Goal: Task Accomplishment & Management: Use online tool/utility

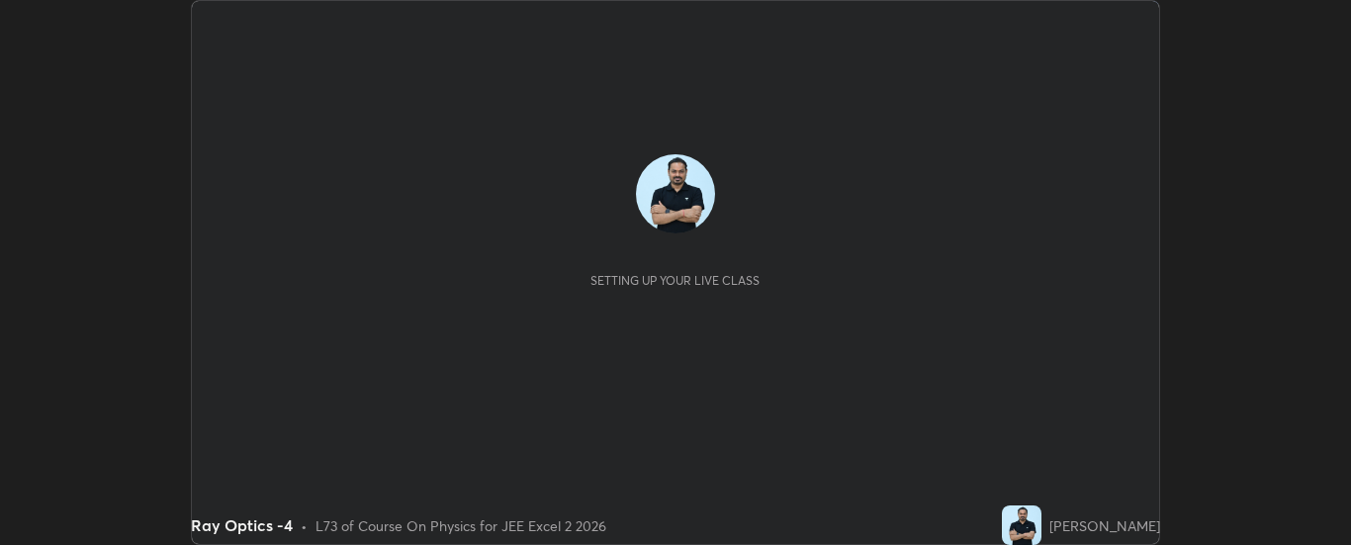
scroll to position [545, 1350]
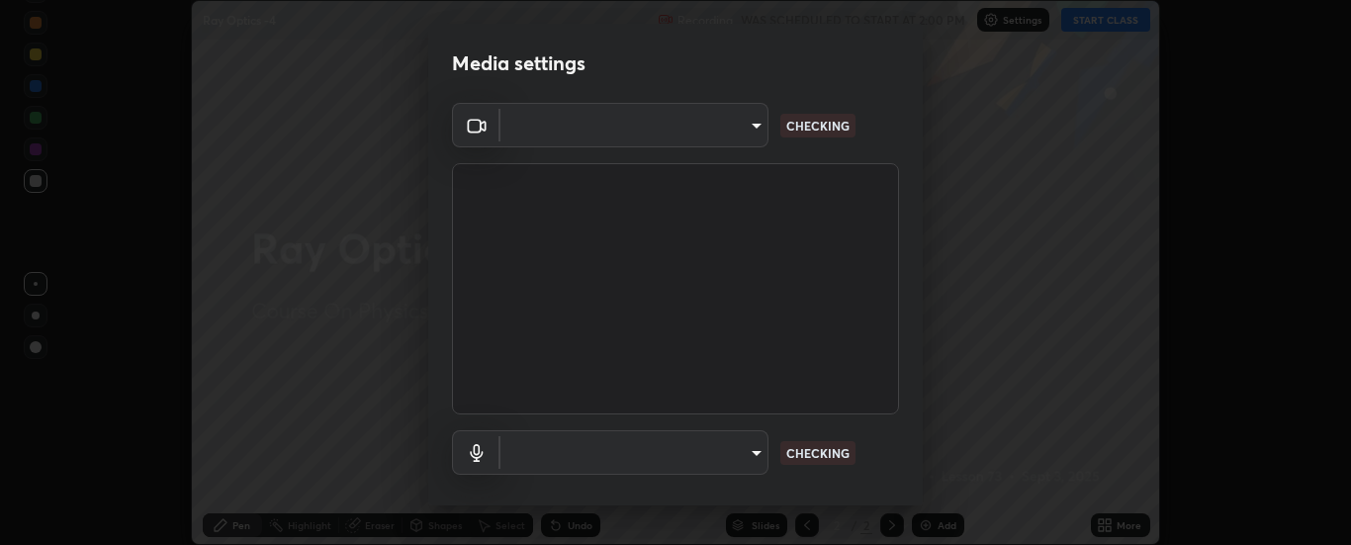
type input "6d3829c99f98afdfe7c29186be8927c2ef9ac3e8f7233b1026567672352cba5b"
type input "default"
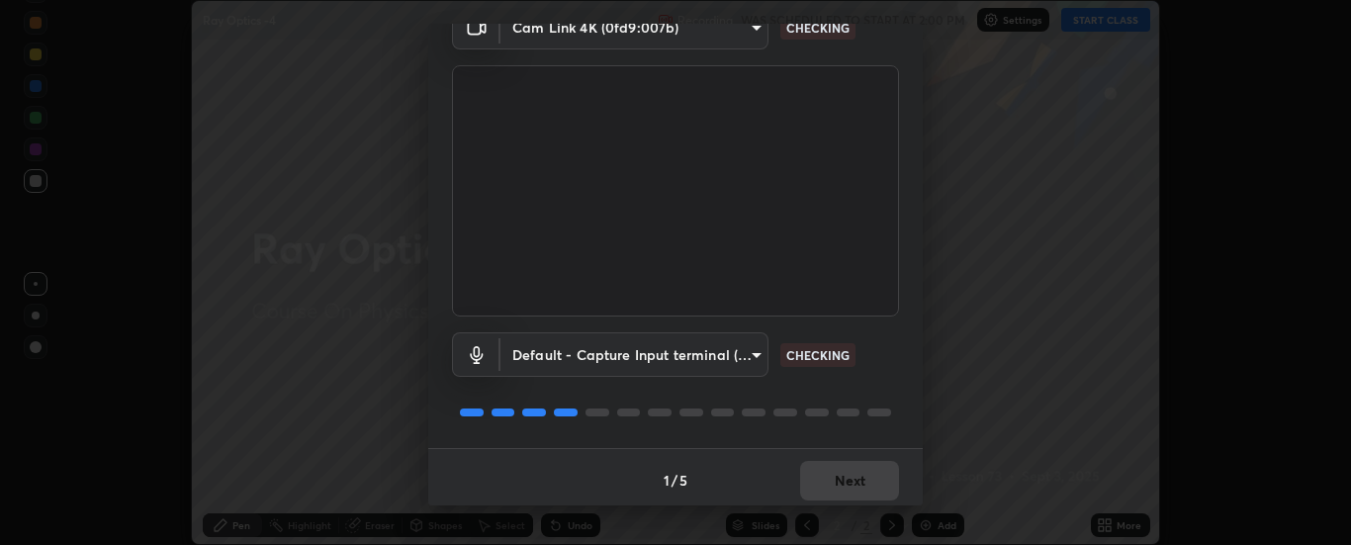
scroll to position [104, 0]
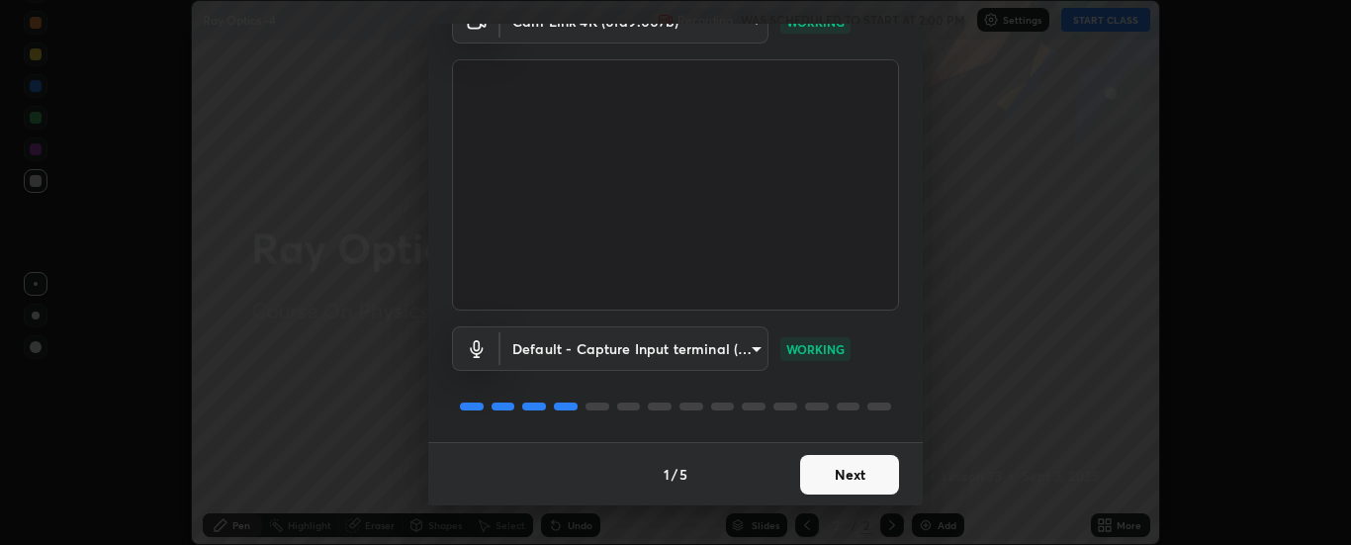
click at [855, 486] on button "Next" at bounding box center [849, 475] width 99 height 40
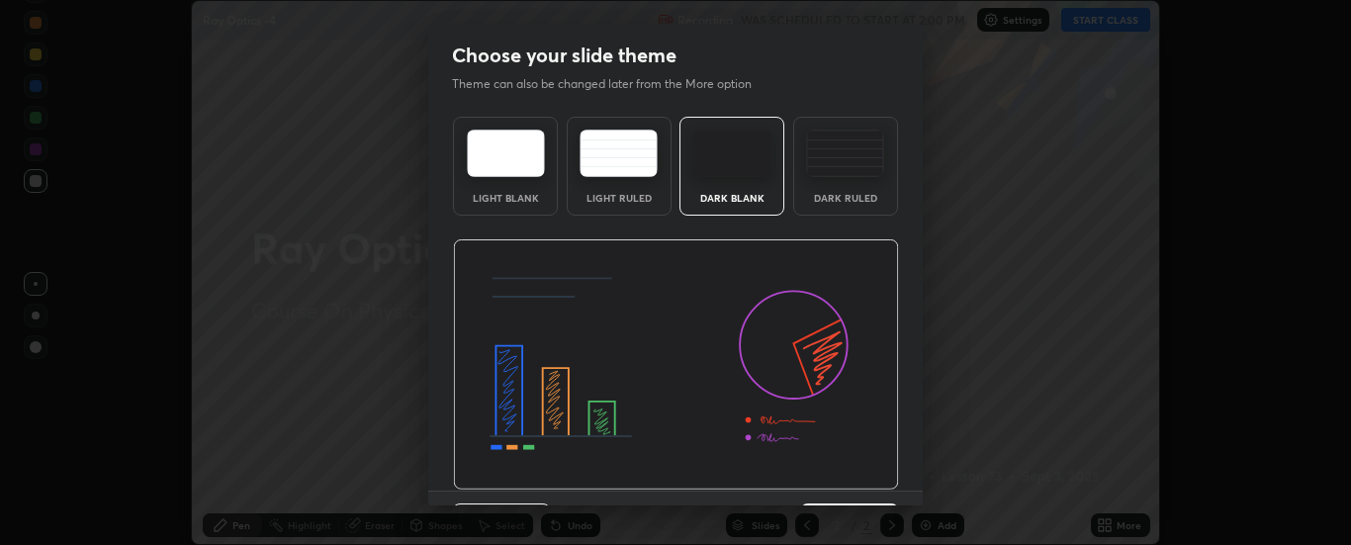
click at [852, 483] on img at bounding box center [676, 364] width 446 height 251
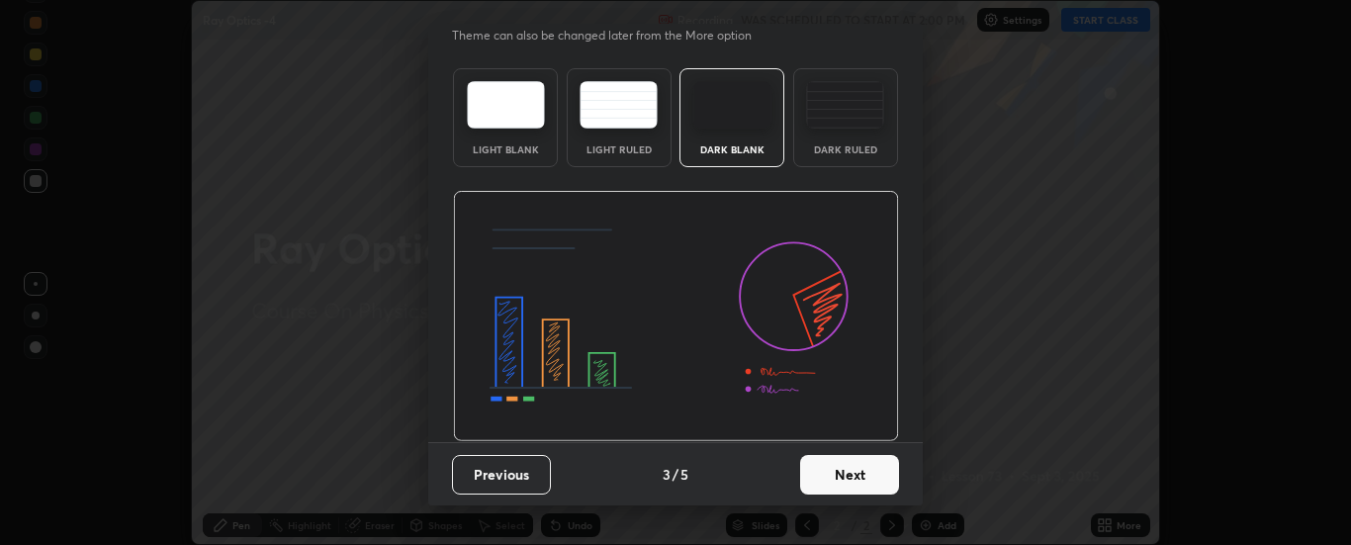
click at [856, 473] on button "Next" at bounding box center [849, 475] width 99 height 40
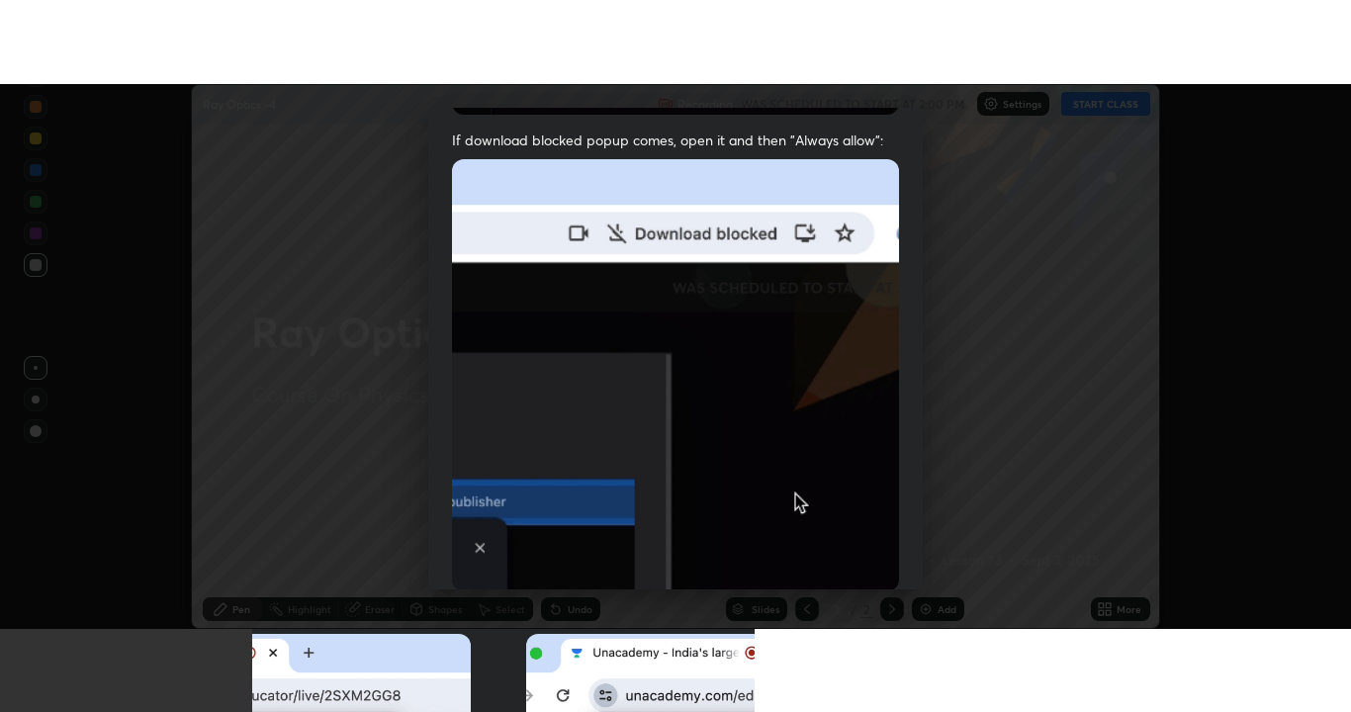
scroll to position [507, 0]
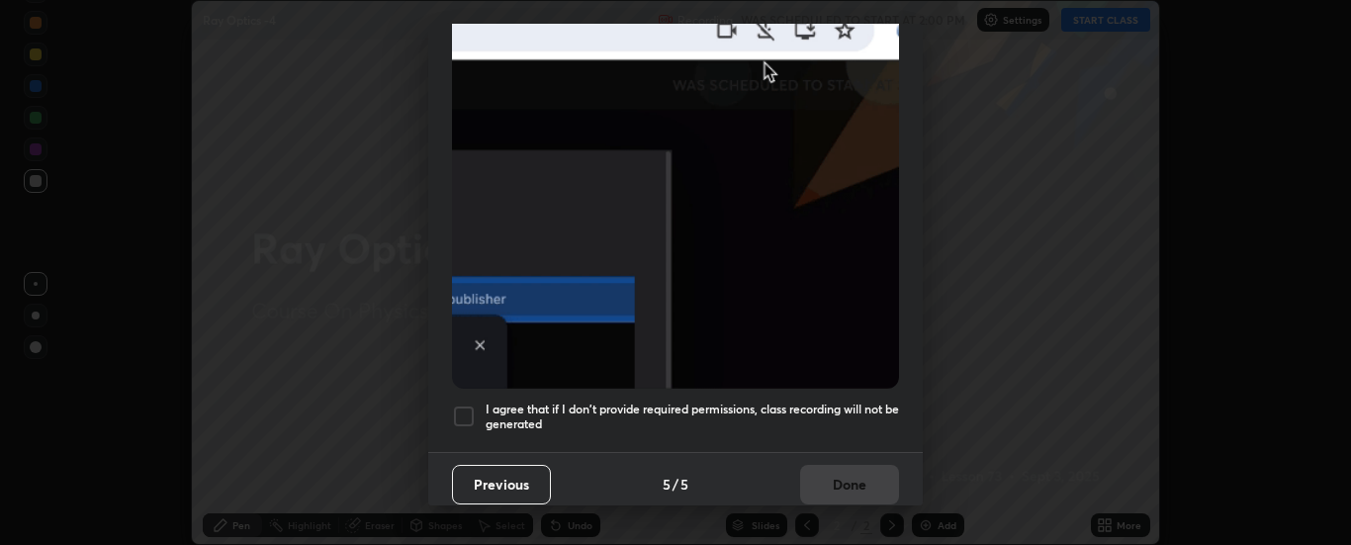
click at [818, 402] on h5 "I agree that if I don't provide required permissions, class recording will not …" at bounding box center [692, 417] width 413 height 31
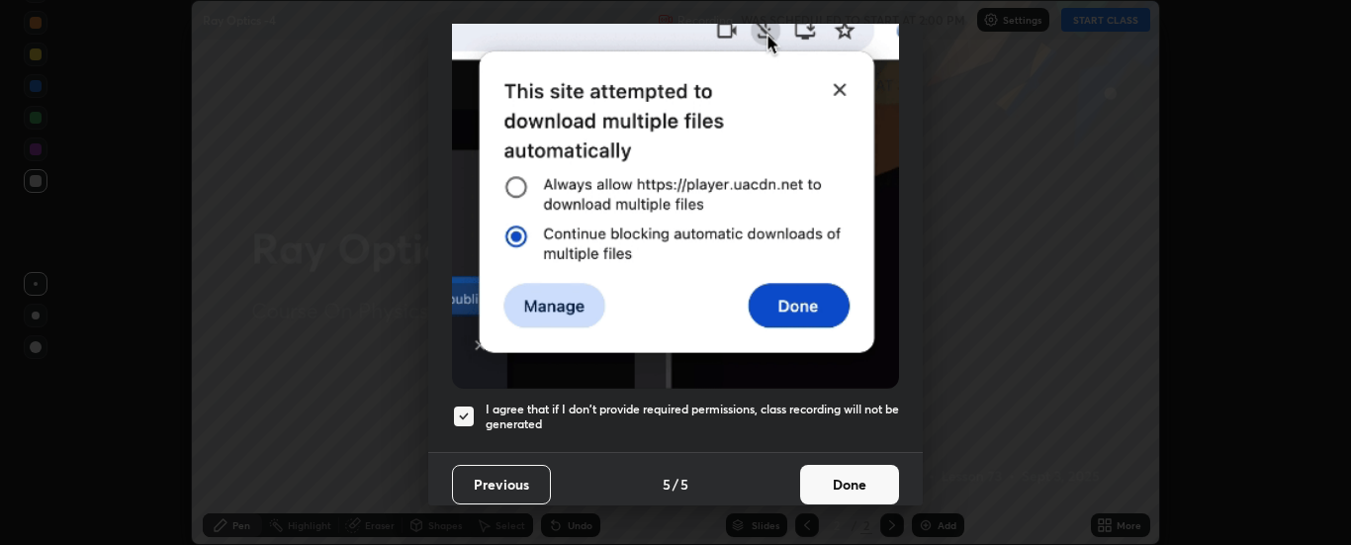
click at [854, 474] on button "Done" at bounding box center [849, 485] width 99 height 40
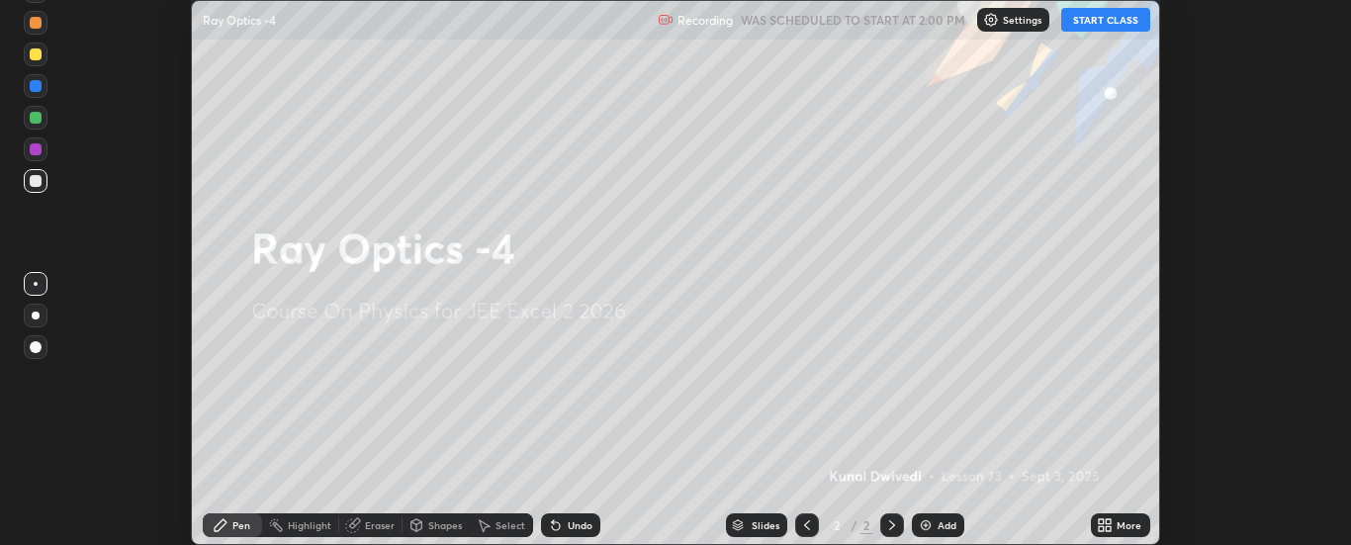
click at [1079, 25] on button "START CLASS" at bounding box center [1105, 20] width 89 height 24
click at [1107, 524] on icon at bounding box center [1109, 521] width 5 height 5
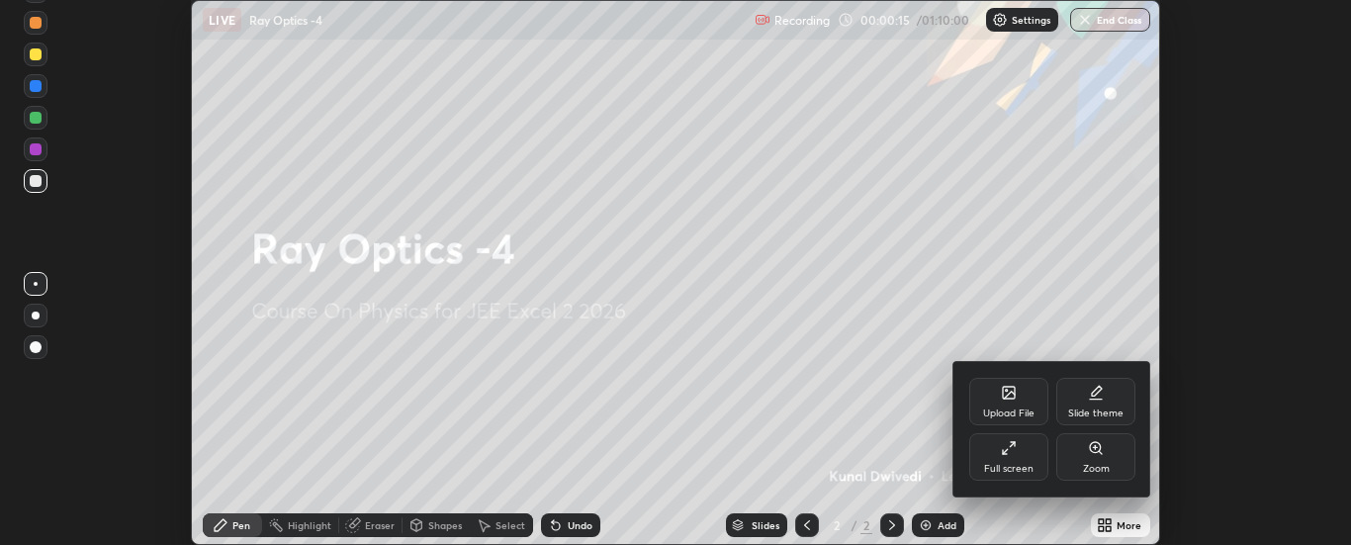
click at [998, 405] on div "Upload File" at bounding box center [1008, 401] width 79 height 47
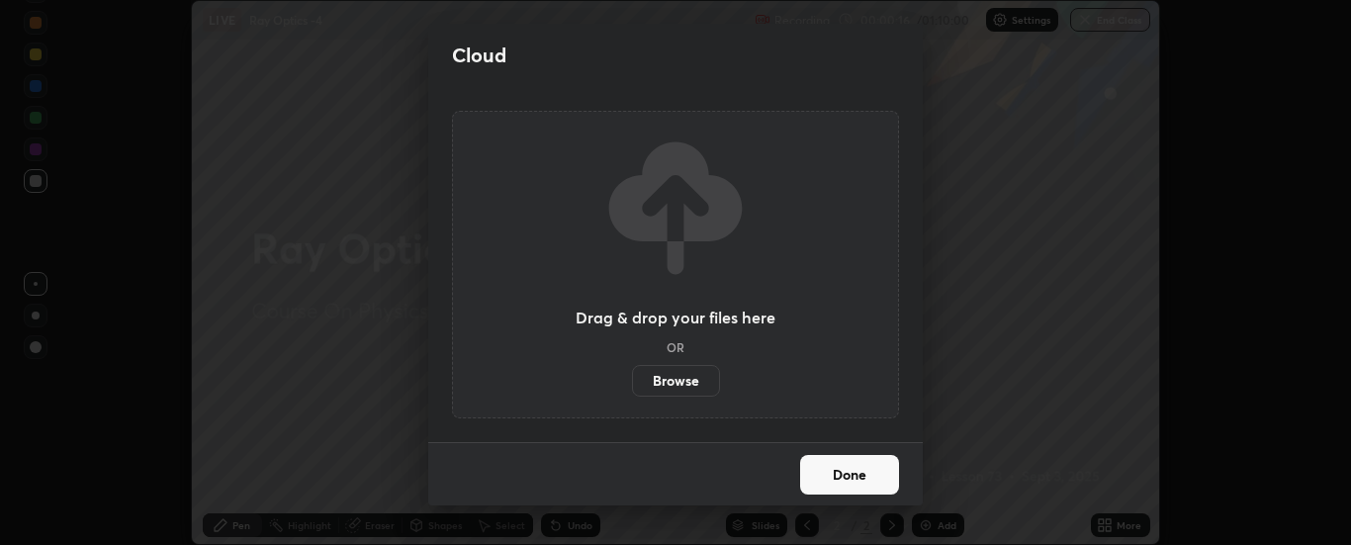
click at [681, 387] on label "Browse" at bounding box center [676, 381] width 88 height 32
click at [632, 387] on input "Browse" at bounding box center [632, 381] width 0 height 32
click at [370, 50] on div "Cloud Drag & drop your files here OR Browse Done" at bounding box center [675, 272] width 1351 height 545
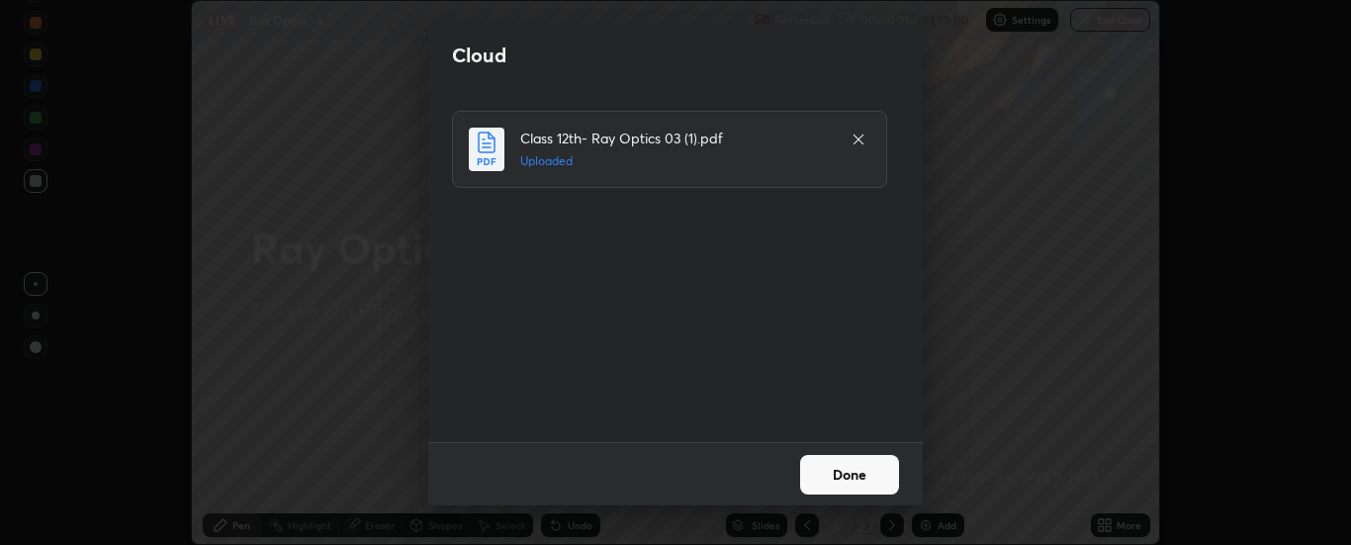
click at [844, 475] on button "Done" at bounding box center [849, 475] width 99 height 40
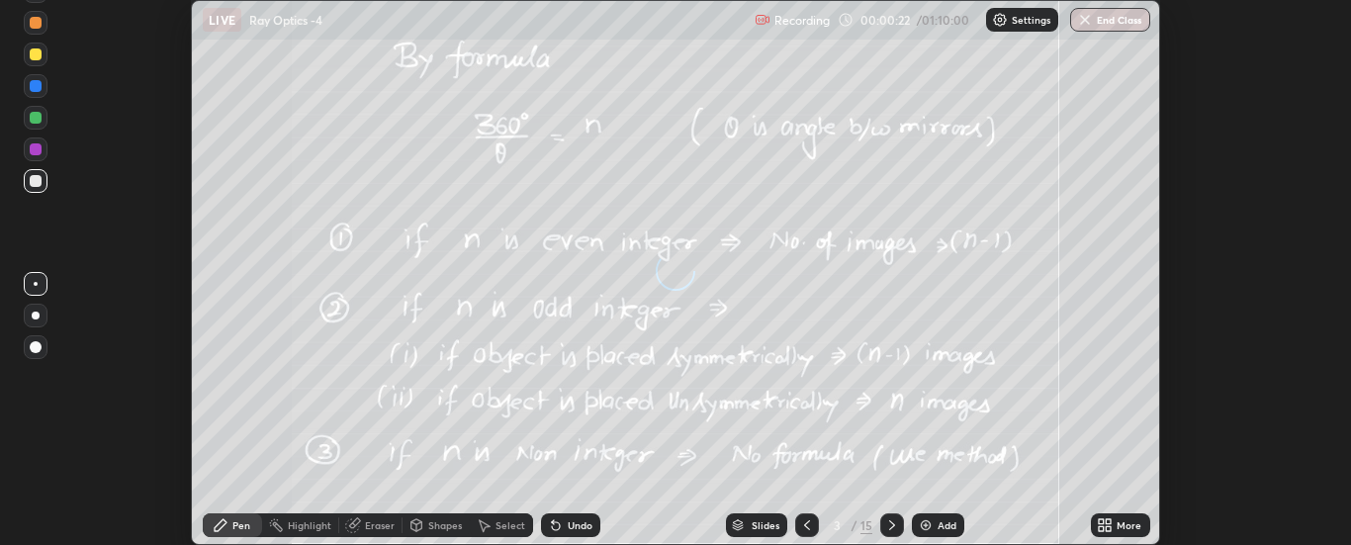
click at [1095, 517] on div "More" at bounding box center [1120, 525] width 59 height 24
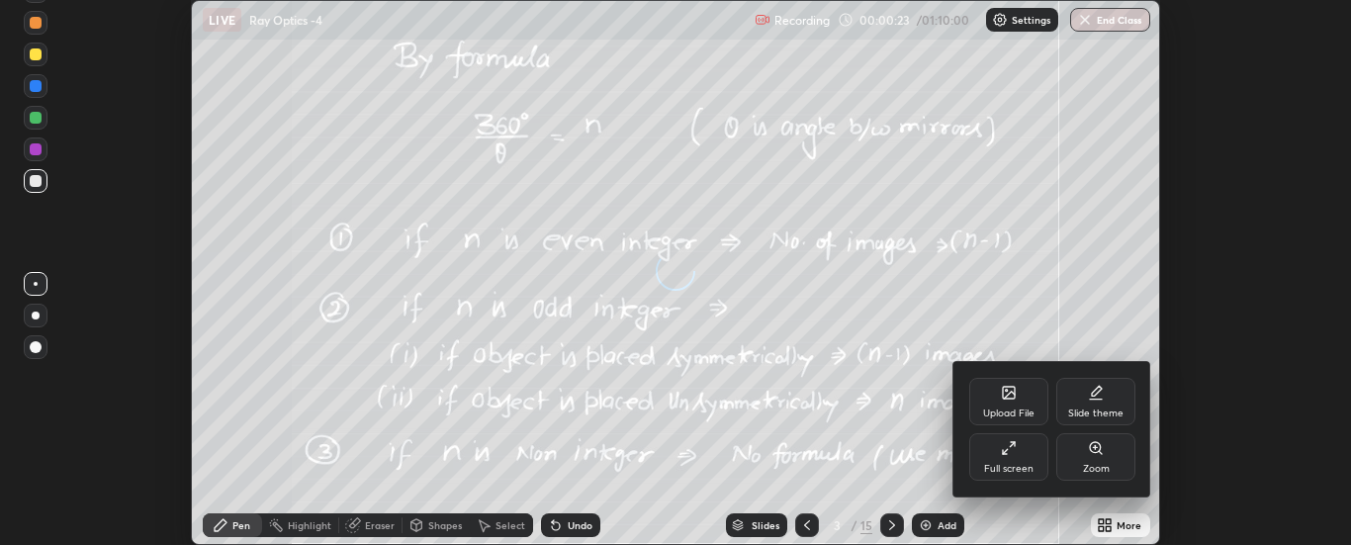
click at [1006, 455] on icon at bounding box center [1009, 448] width 16 height 16
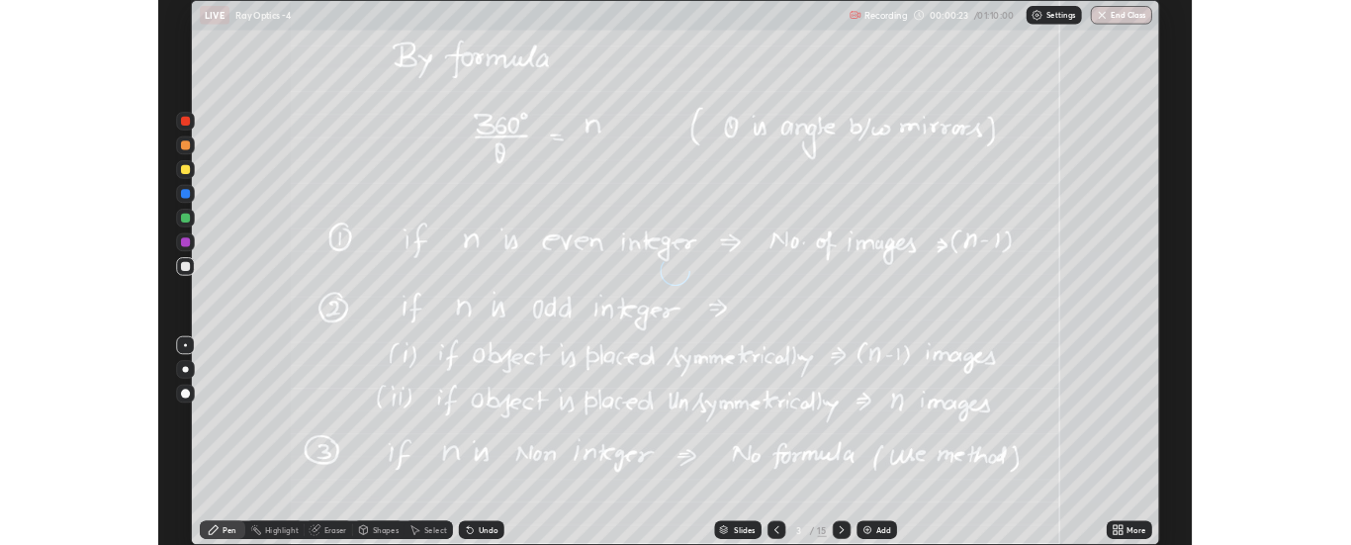
scroll to position [712, 1351]
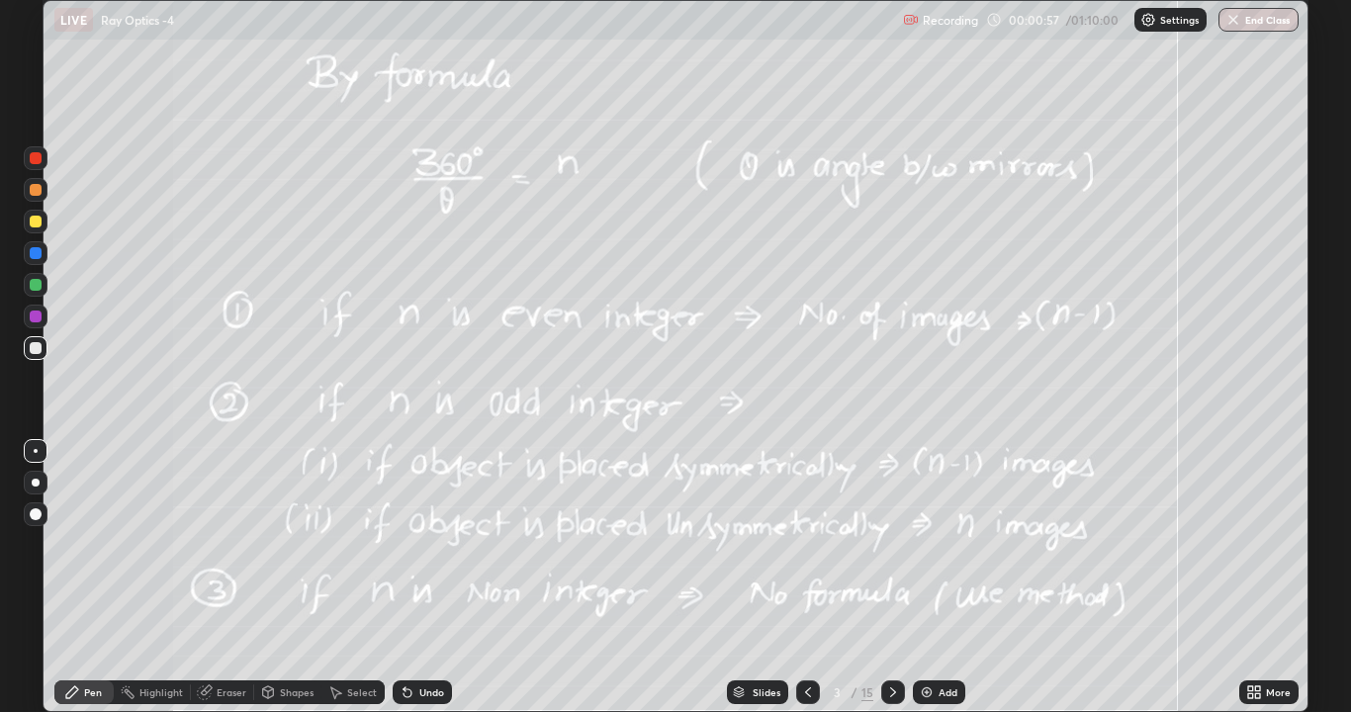
click at [889, 544] on icon at bounding box center [893, 692] width 16 height 16
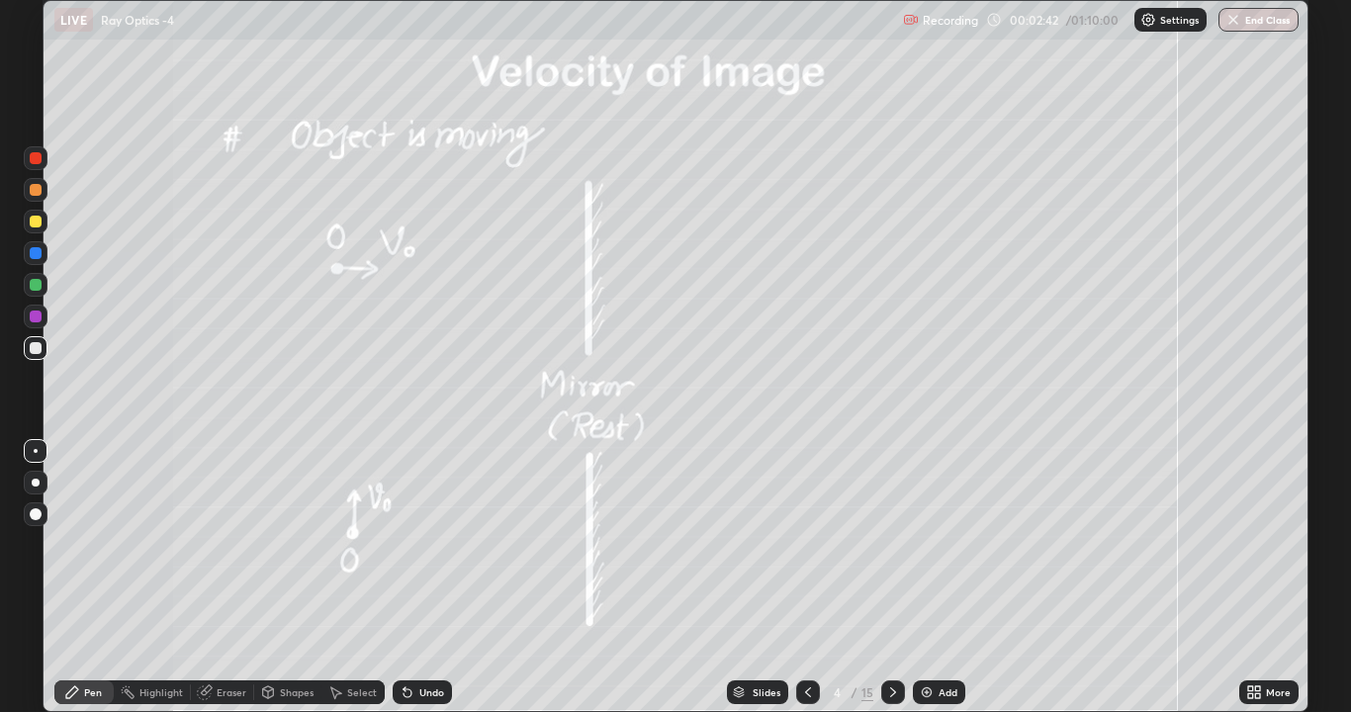
click at [225, 544] on div "Eraser" at bounding box center [232, 692] width 30 height 10
click at [75, 544] on icon at bounding box center [72, 692] width 16 height 16
click at [894, 544] on icon at bounding box center [893, 692] width 16 height 16
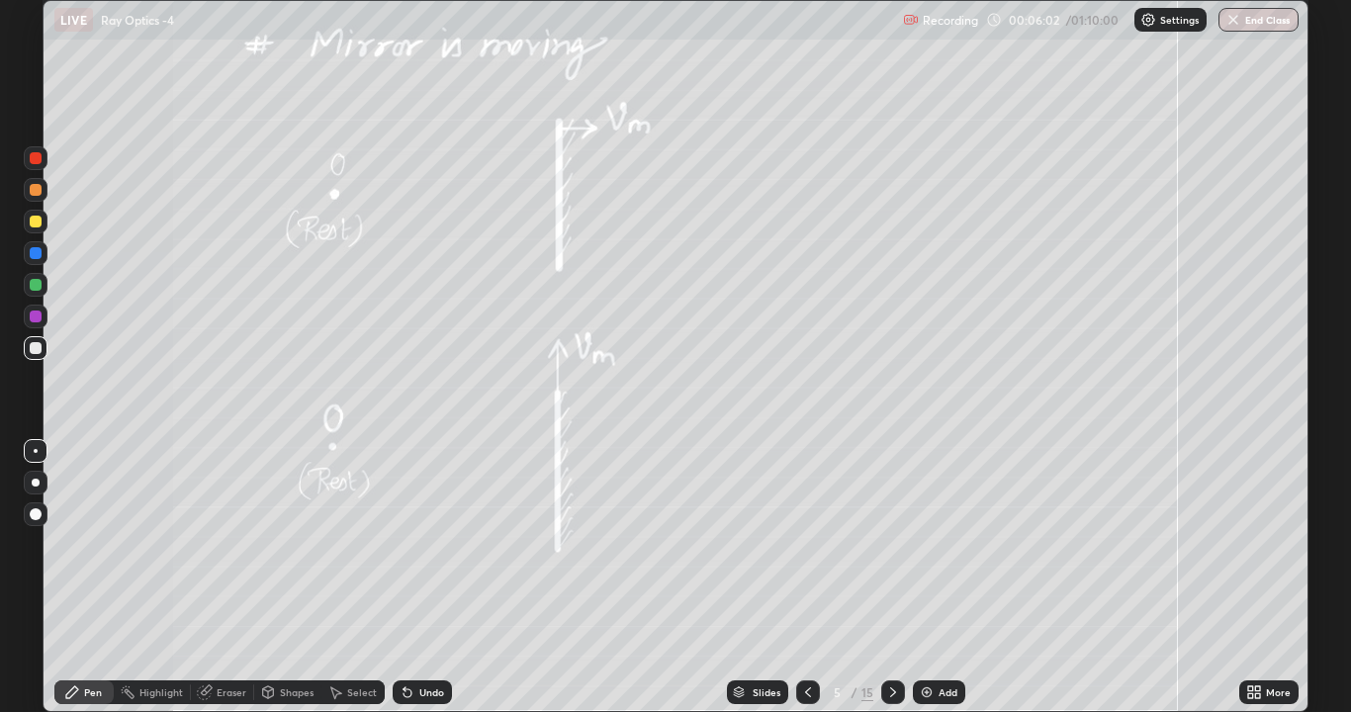
click at [415, 544] on div "Undo" at bounding box center [422, 692] width 59 height 24
click at [232, 544] on div "Eraser" at bounding box center [232, 692] width 30 height 10
click at [90, 544] on div "Pen" at bounding box center [93, 692] width 18 height 10
click at [888, 544] on icon at bounding box center [893, 692] width 16 height 16
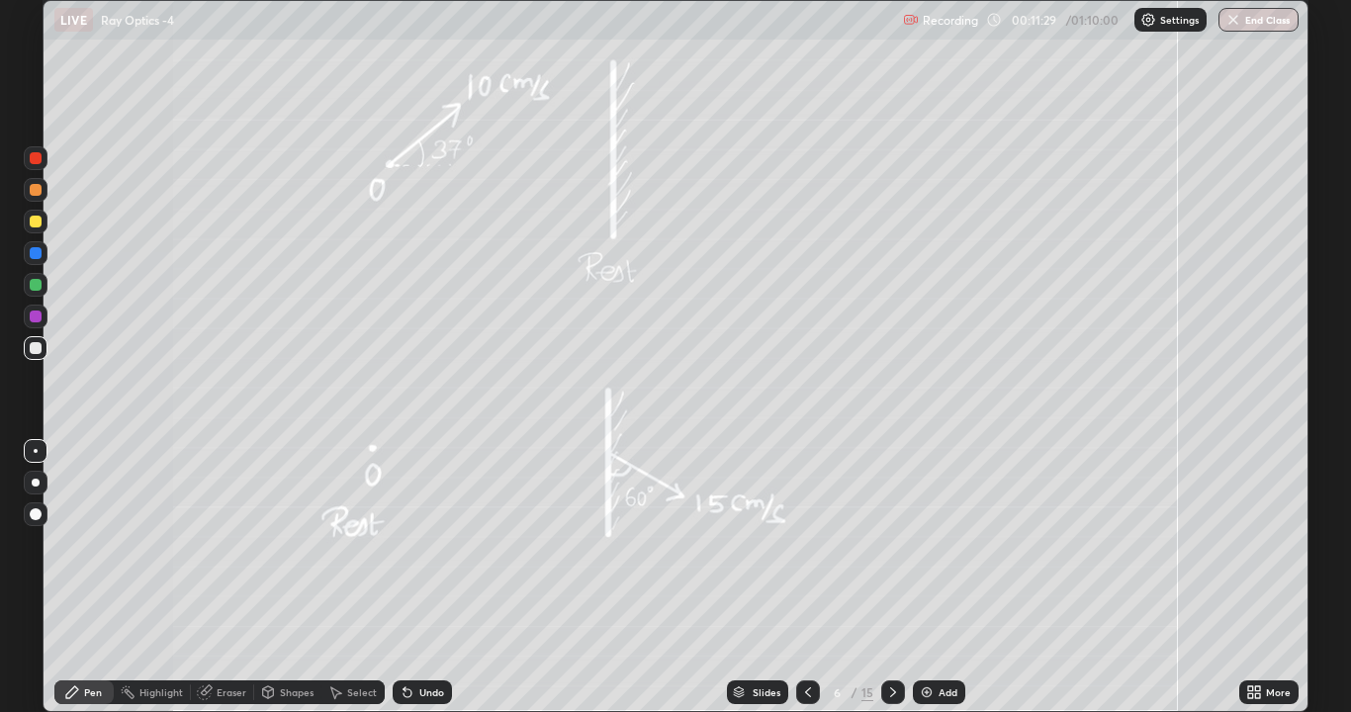
click at [24, 218] on div at bounding box center [36, 222] width 24 height 24
click at [405, 544] on icon at bounding box center [408, 693] width 8 height 8
click at [894, 544] on div at bounding box center [893, 692] width 24 height 24
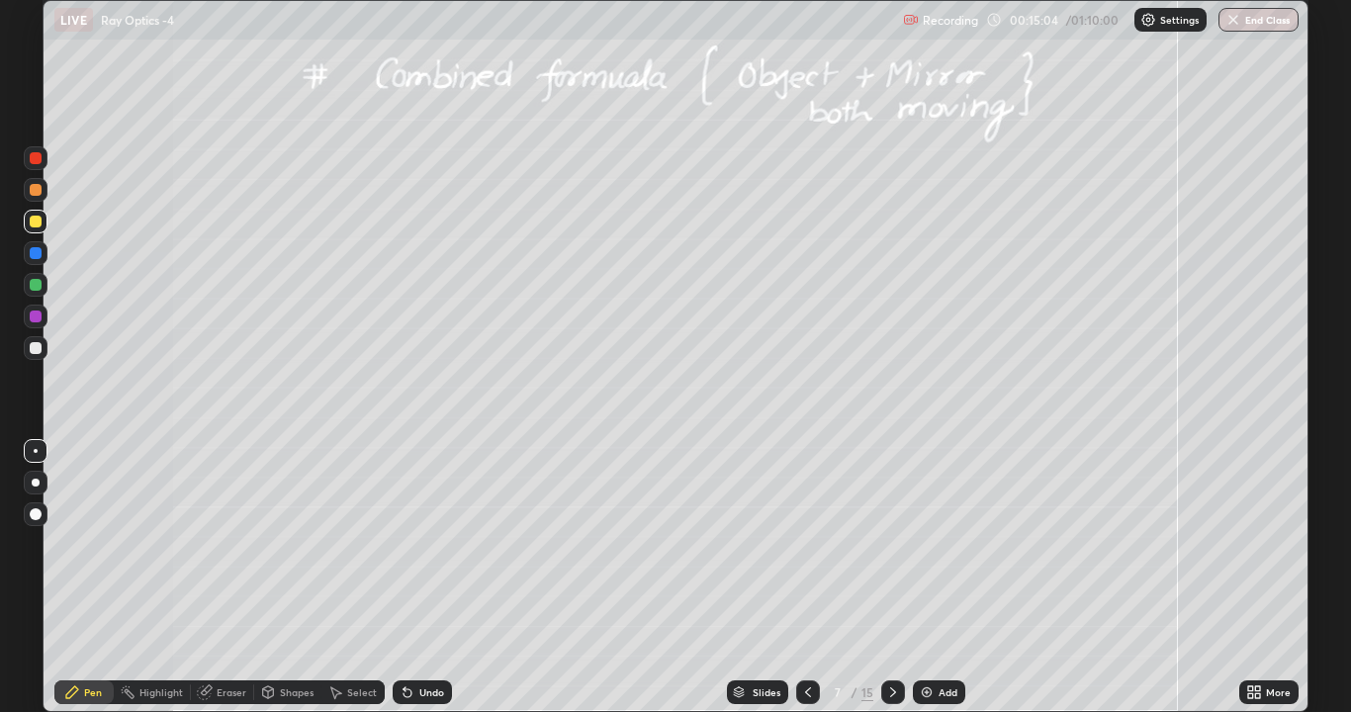
click at [293, 544] on div "Shapes" at bounding box center [297, 692] width 34 height 10
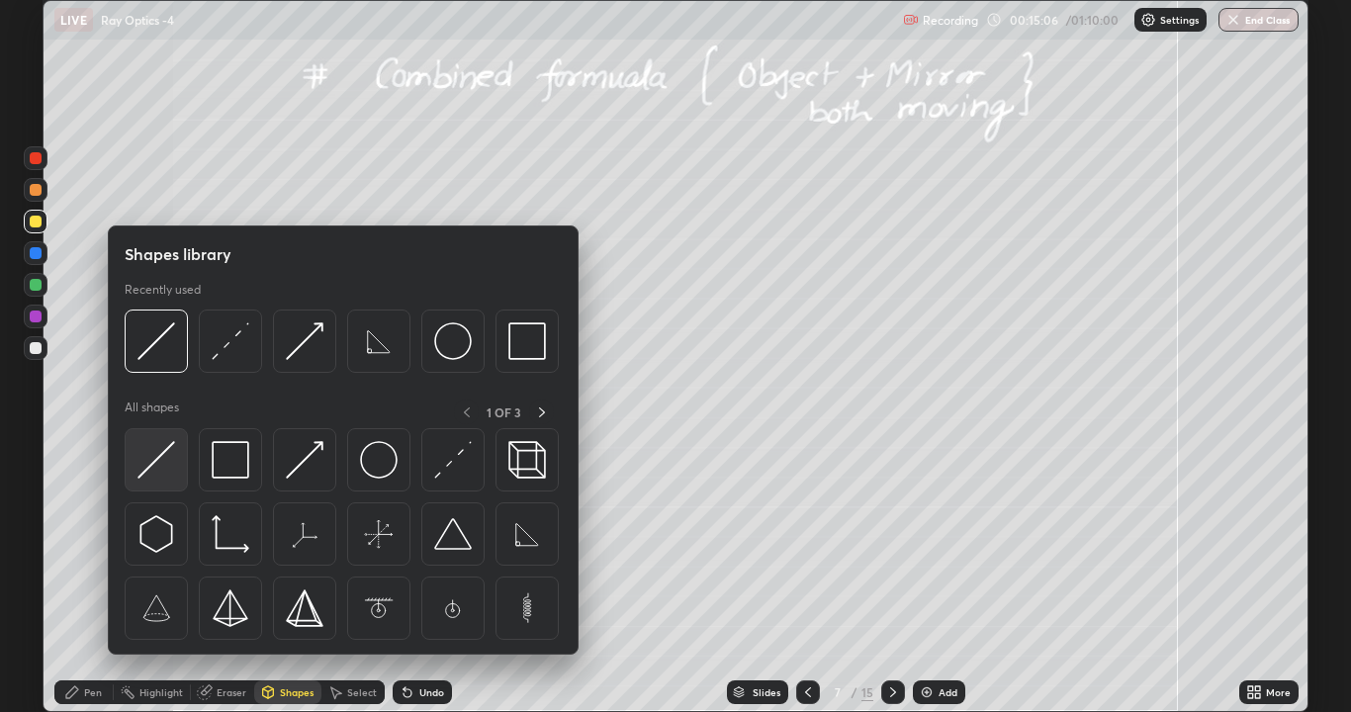
click at [155, 471] on img at bounding box center [156, 460] width 38 height 38
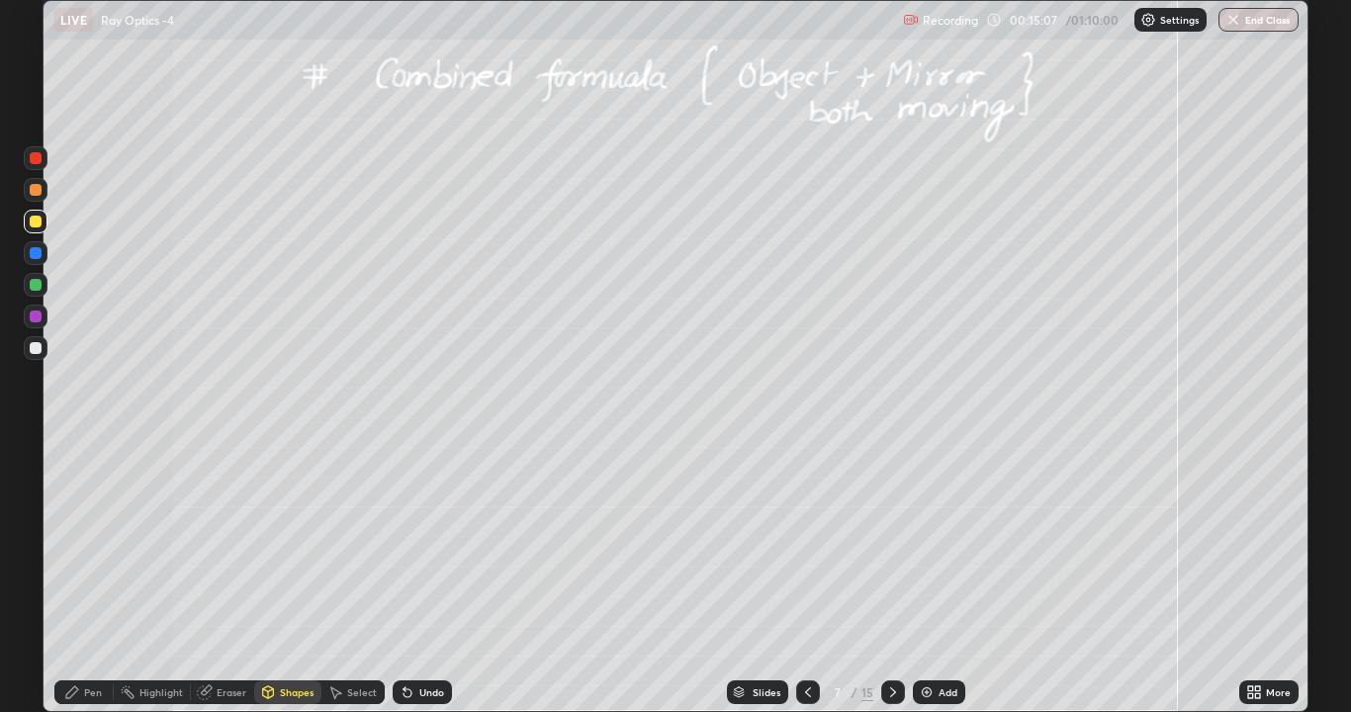
click at [77, 544] on icon at bounding box center [72, 692] width 16 height 16
click at [35, 508] on div at bounding box center [36, 514] width 12 height 12
click at [35, 347] on div at bounding box center [36, 348] width 12 height 12
click at [303, 544] on div "Shapes" at bounding box center [297, 692] width 34 height 10
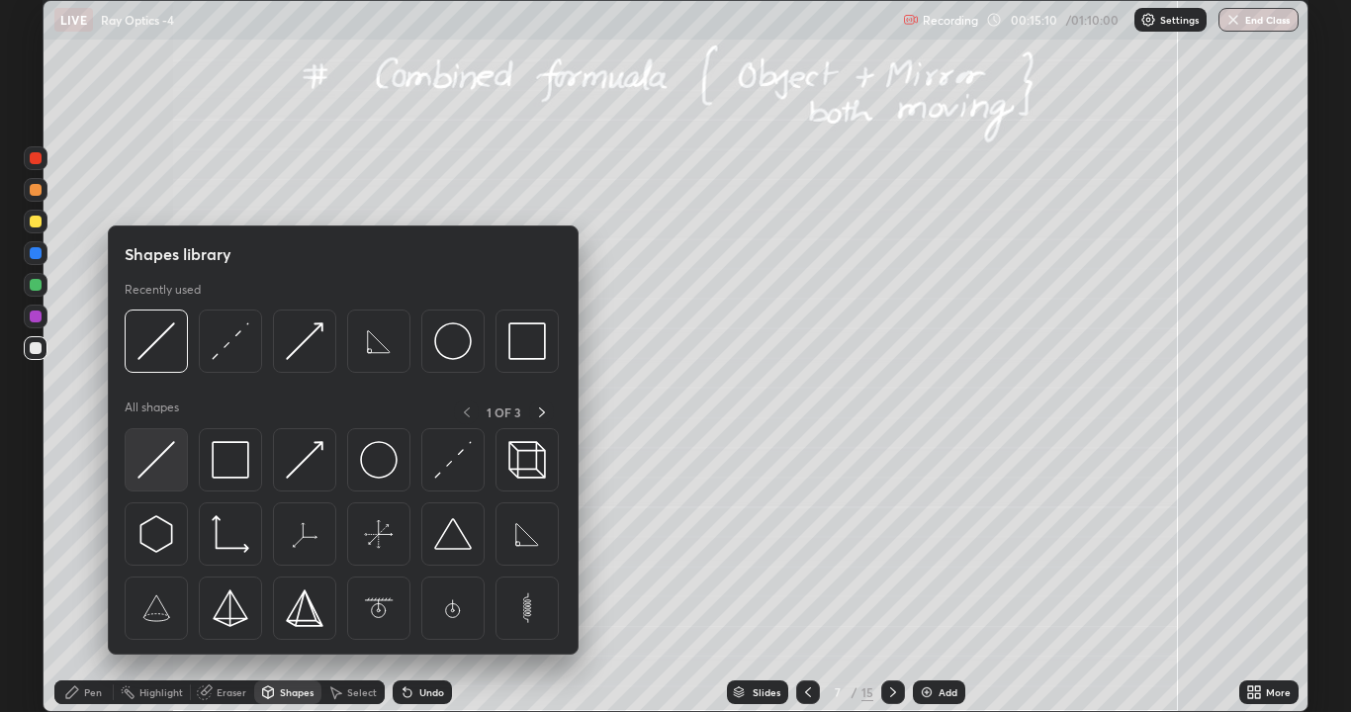
click at [171, 457] on img at bounding box center [156, 460] width 38 height 38
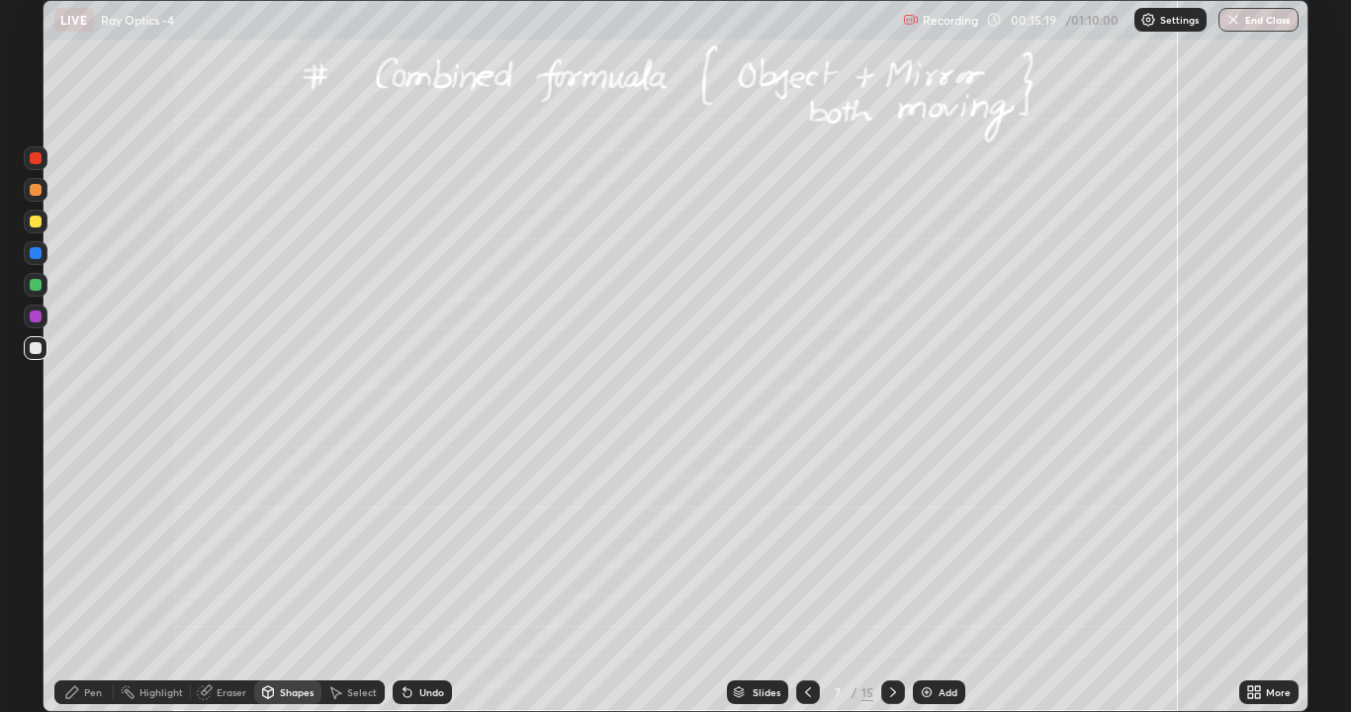
click at [74, 544] on div "Pen" at bounding box center [83, 692] width 59 height 24
click at [36, 451] on div at bounding box center [36, 451] width 4 height 4
click at [32, 217] on div at bounding box center [36, 222] width 12 height 12
click at [32, 352] on div at bounding box center [36, 348] width 12 height 12
click at [213, 544] on div "Eraser" at bounding box center [222, 692] width 63 height 24
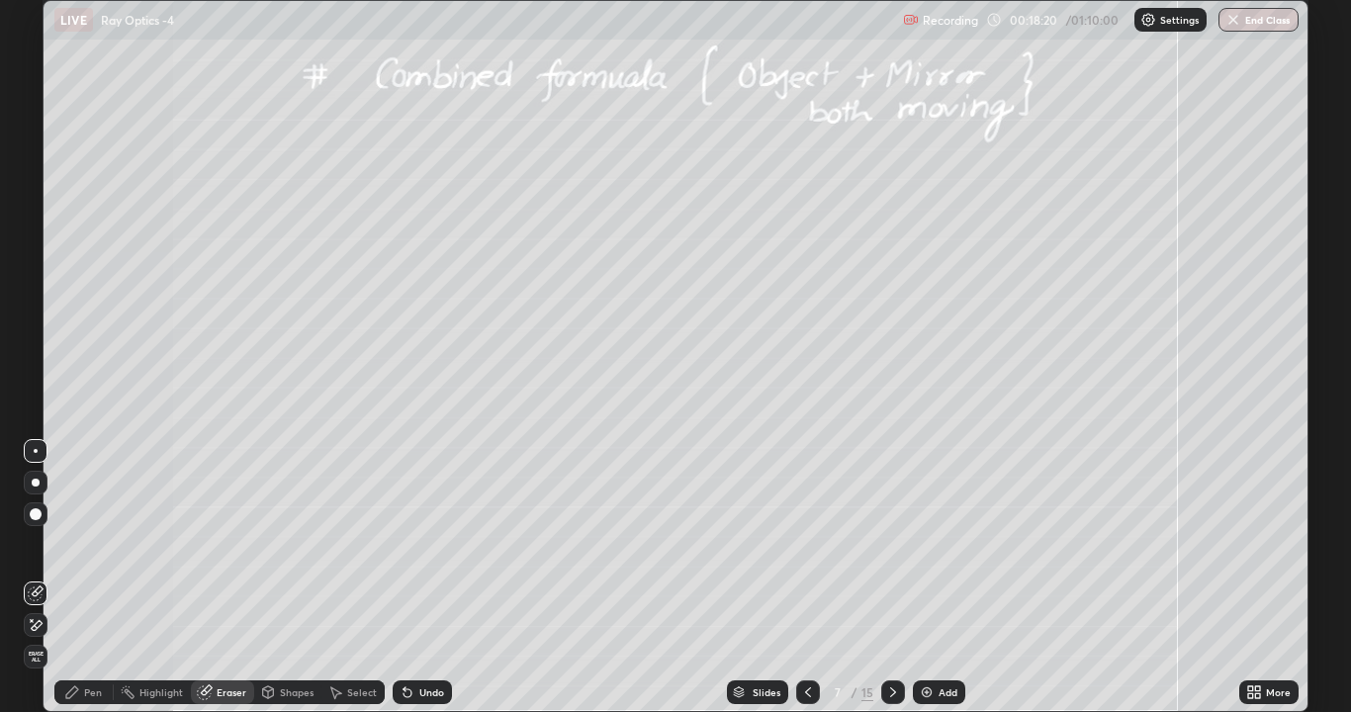
click at [66, 544] on icon at bounding box center [72, 692] width 16 height 16
click at [207, 544] on icon at bounding box center [204, 692] width 13 height 13
click at [75, 544] on icon at bounding box center [72, 692] width 12 height 12
click at [219, 544] on div "Eraser" at bounding box center [232, 692] width 30 height 10
click at [87, 544] on div "Pen" at bounding box center [83, 692] width 59 height 24
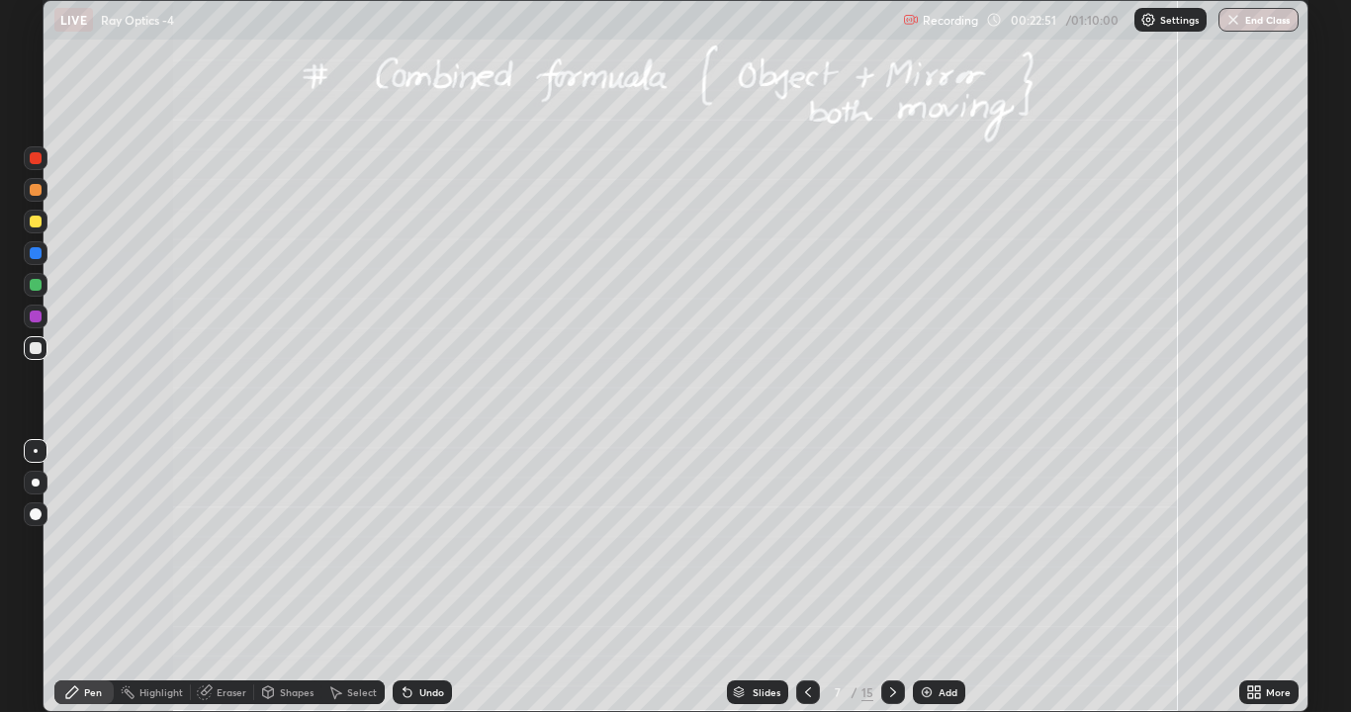
click at [891, 544] on icon at bounding box center [893, 692] width 16 height 16
click at [34, 219] on div at bounding box center [36, 222] width 12 height 12
click at [415, 544] on div "Undo" at bounding box center [422, 692] width 59 height 24
click at [888, 544] on icon at bounding box center [893, 692] width 16 height 16
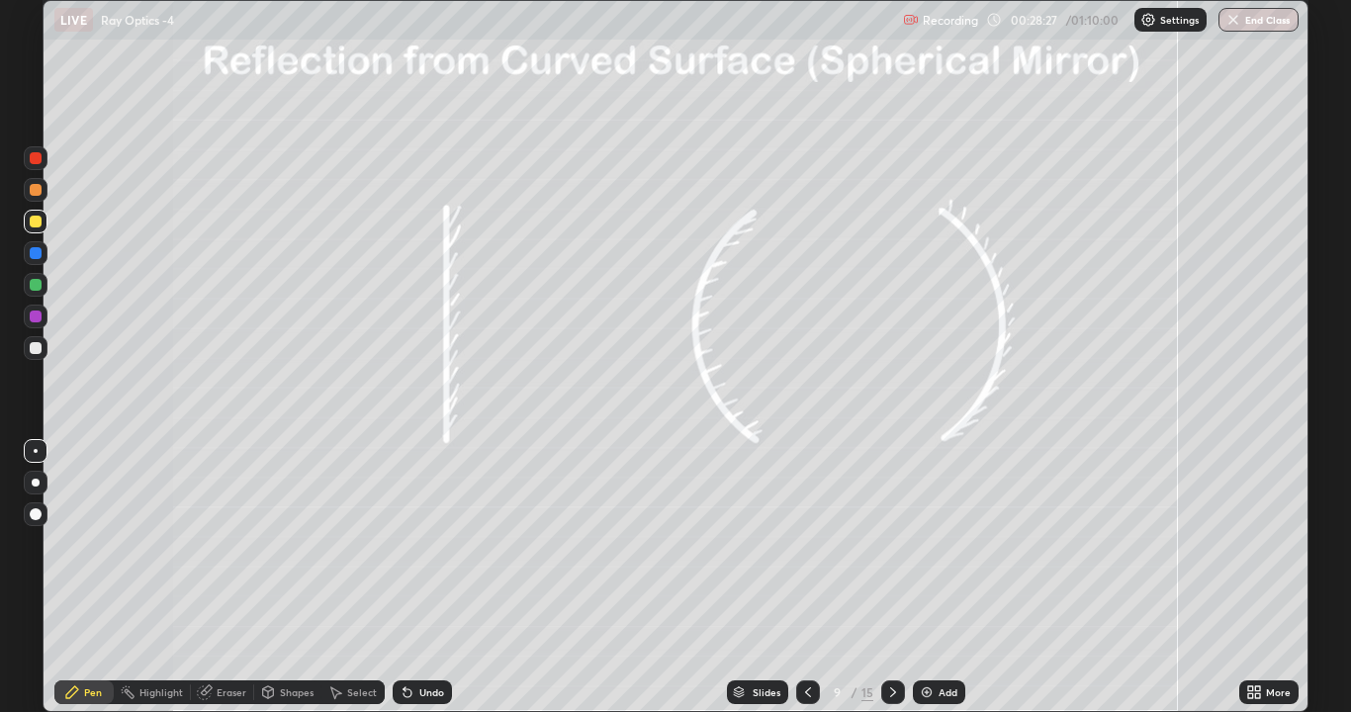
click at [881, 544] on div at bounding box center [893, 692] width 24 height 24
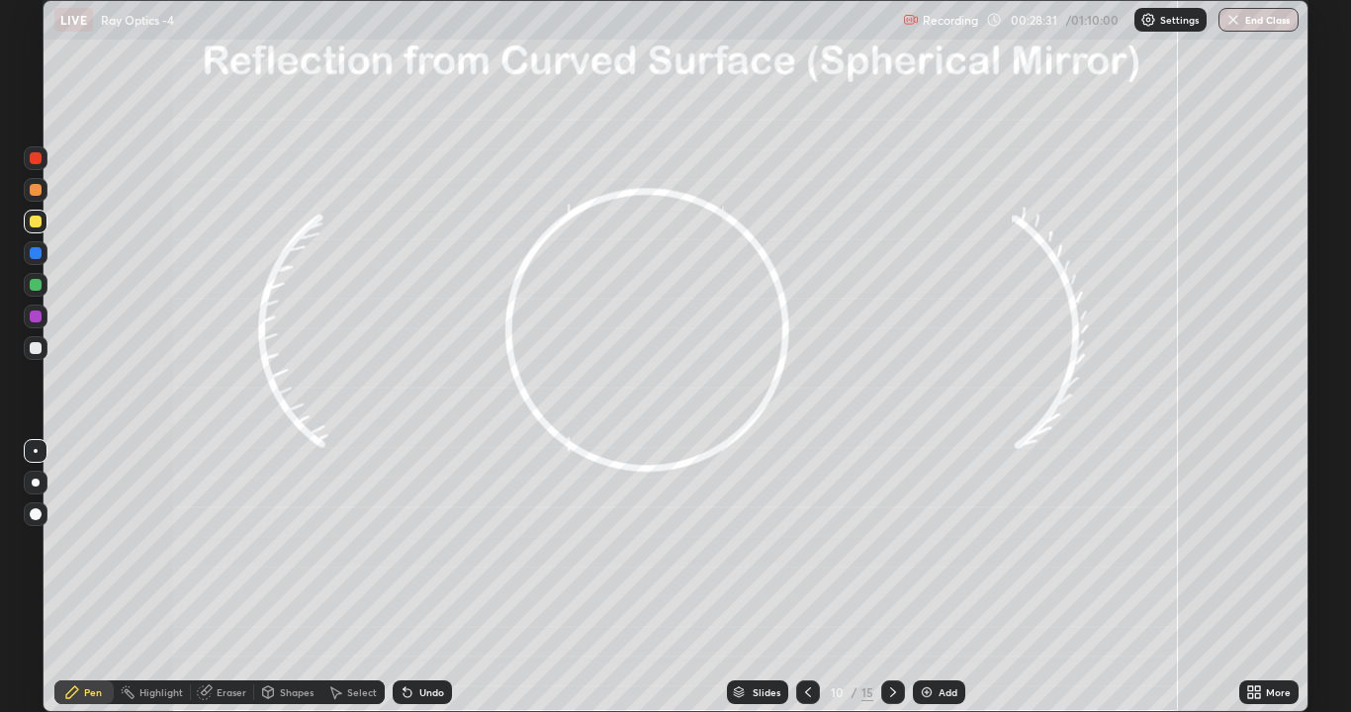
click at [285, 544] on div "Shapes" at bounding box center [297, 692] width 34 height 10
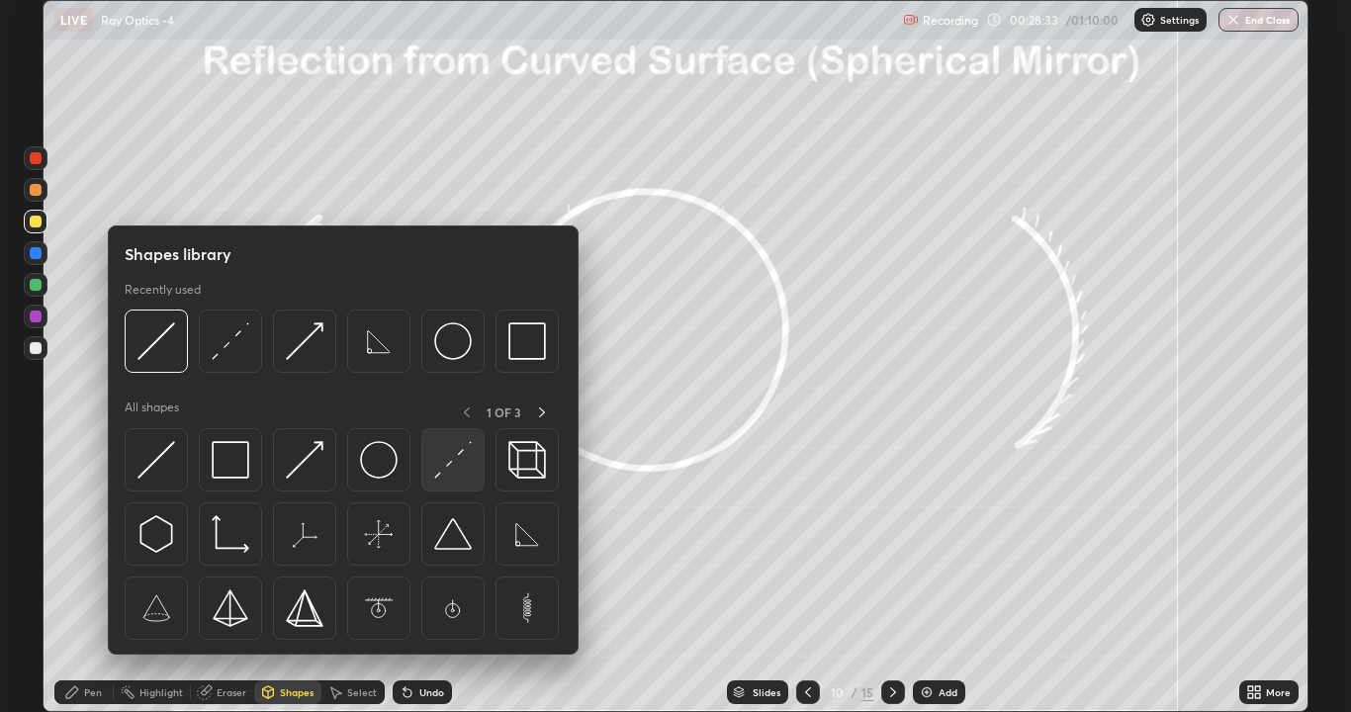
click at [464, 455] on img at bounding box center [453, 460] width 38 height 38
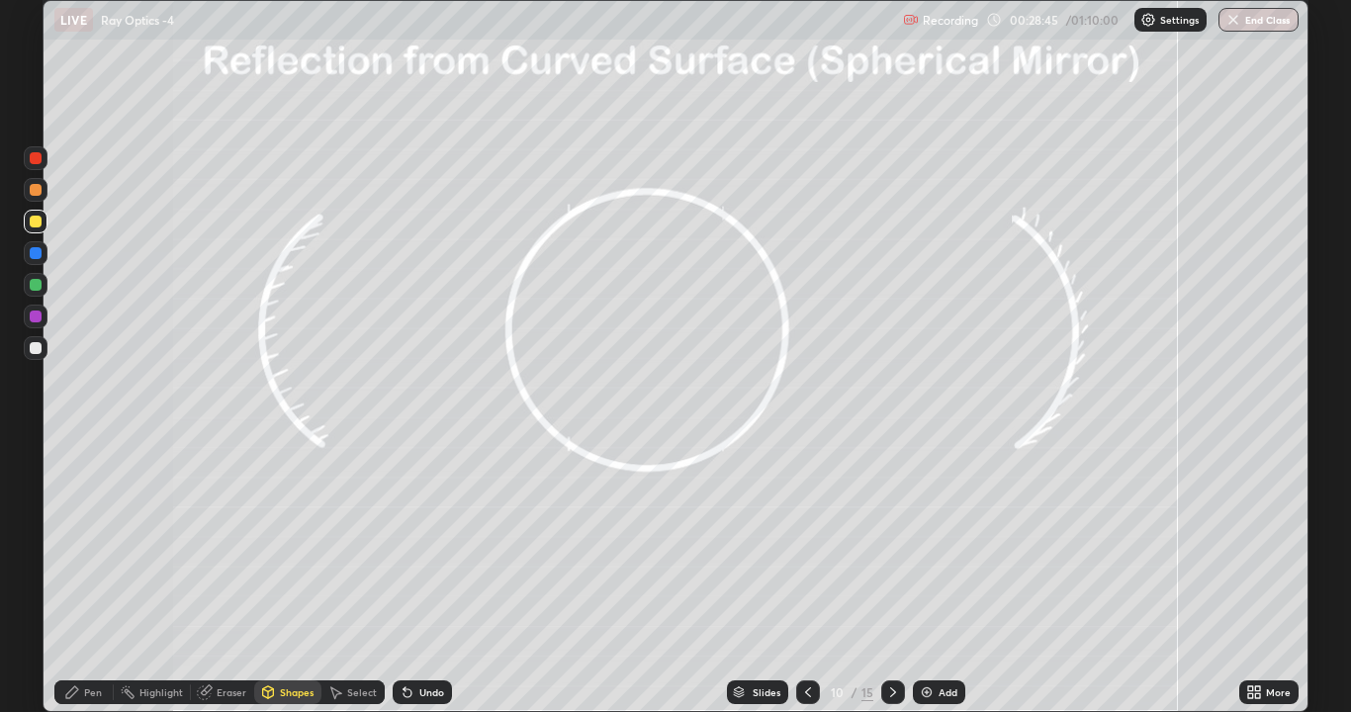
click at [89, 544] on div "Pen" at bounding box center [83, 692] width 59 height 24
click at [411, 544] on icon at bounding box center [408, 692] width 16 height 16
click at [405, 544] on icon at bounding box center [408, 693] width 8 height 8
click at [409, 544] on icon at bounding box center [408, 692] width 16 height 16
click at [891, 544] on icon at bounding box center [893, 692] width 16 height 16
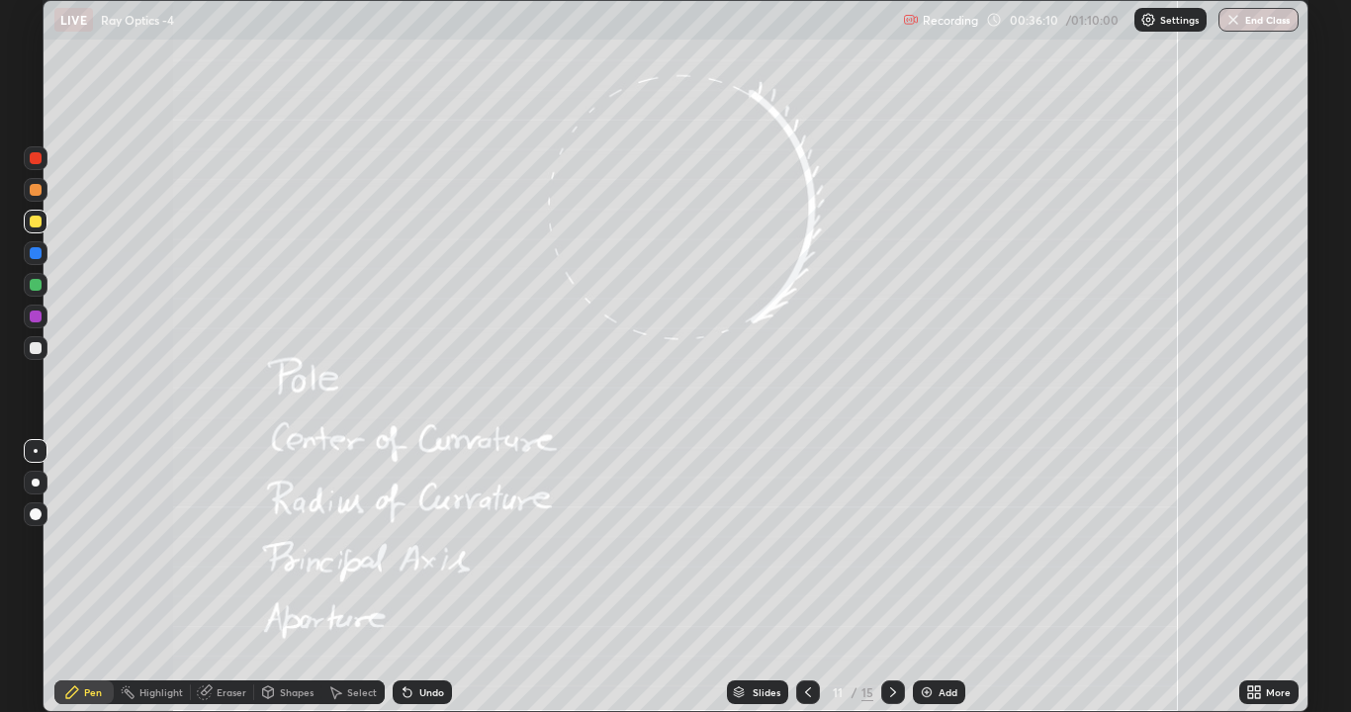
click at [35, 255] on div at bounding box center [36, 253] width 12 height 12
click at [33, 348] on div at bounding box center [36, 348] width 12 height 12
click at [276, 544] on div "Shapes" at bounding box center [287, 692] width 67 height 24
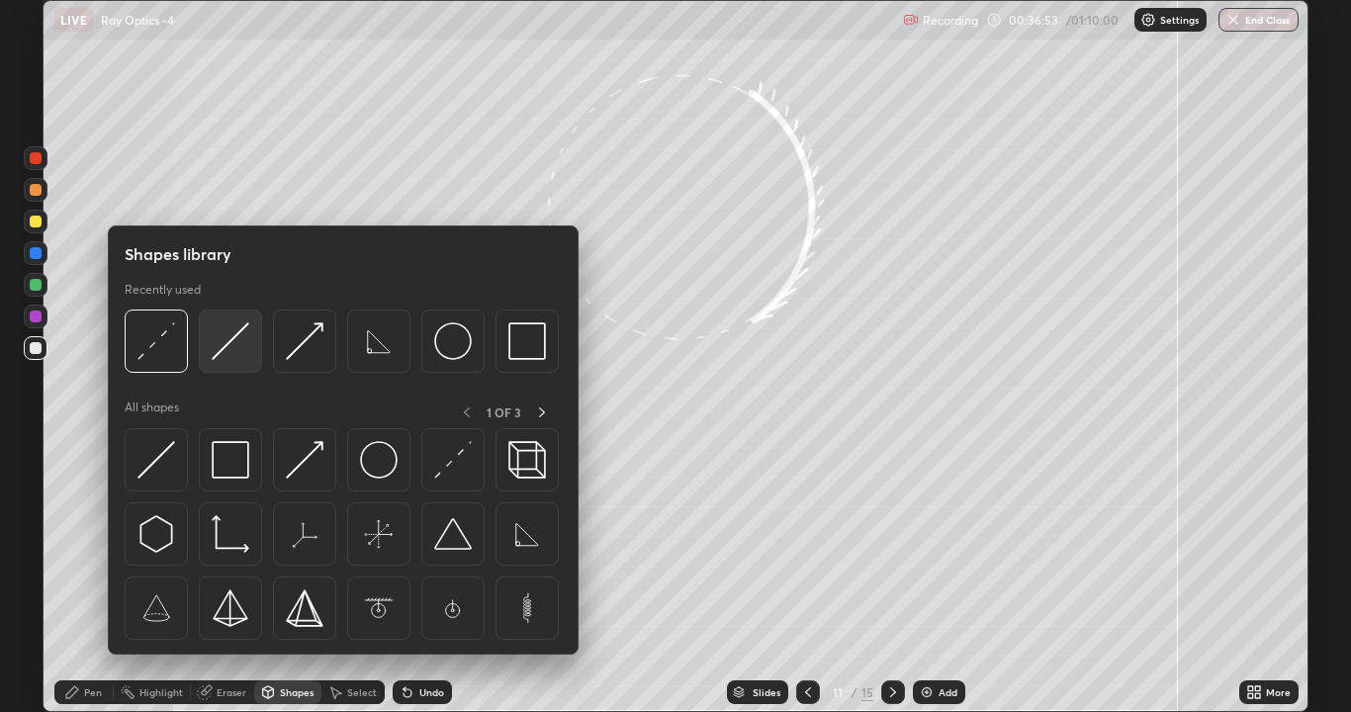
click at [221, 345] on img at bounding box center [231, 341] width 38 height 38
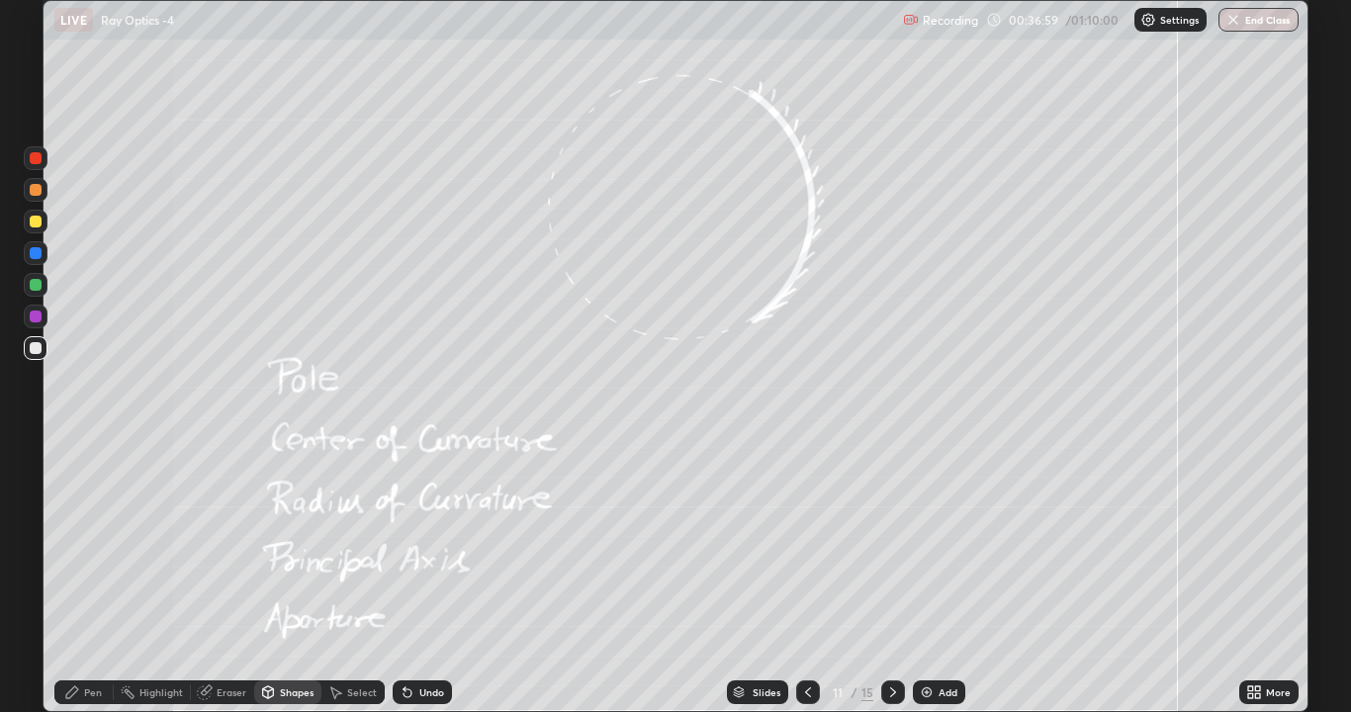
click at [87, 544] on div "Pen" at bounding box center [93, 692] width 18 height 10
click at [38, 222] on div at bounding box center [36, 222] width 12 height 12
click at [35, 347] on div at bounding box center [36, 348] width 12 height 12
click at [408, 544] on icon at bounding box center [408, 692] width 16 height 16
click at [411, 544] on div "Undo" at bounding box center [422, 692] width 59 height 24
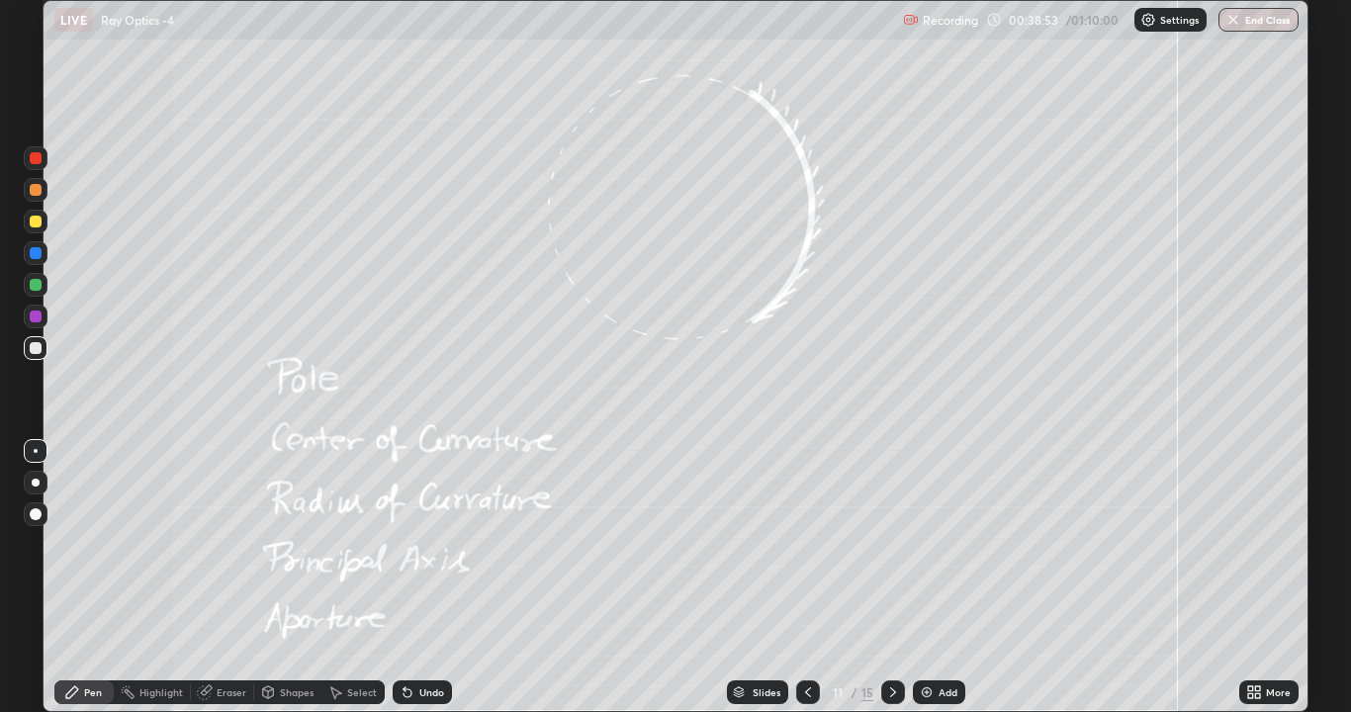
click at [415, 544] on div "Undo" at bounding box center [422, 692] width 59 height 24
click at [39, 283] on div at bounding box center [36, 285] width 12 height 12
click at [289, 544] on div "Shapes" at bounding box center [297, 692] width 34 height 10
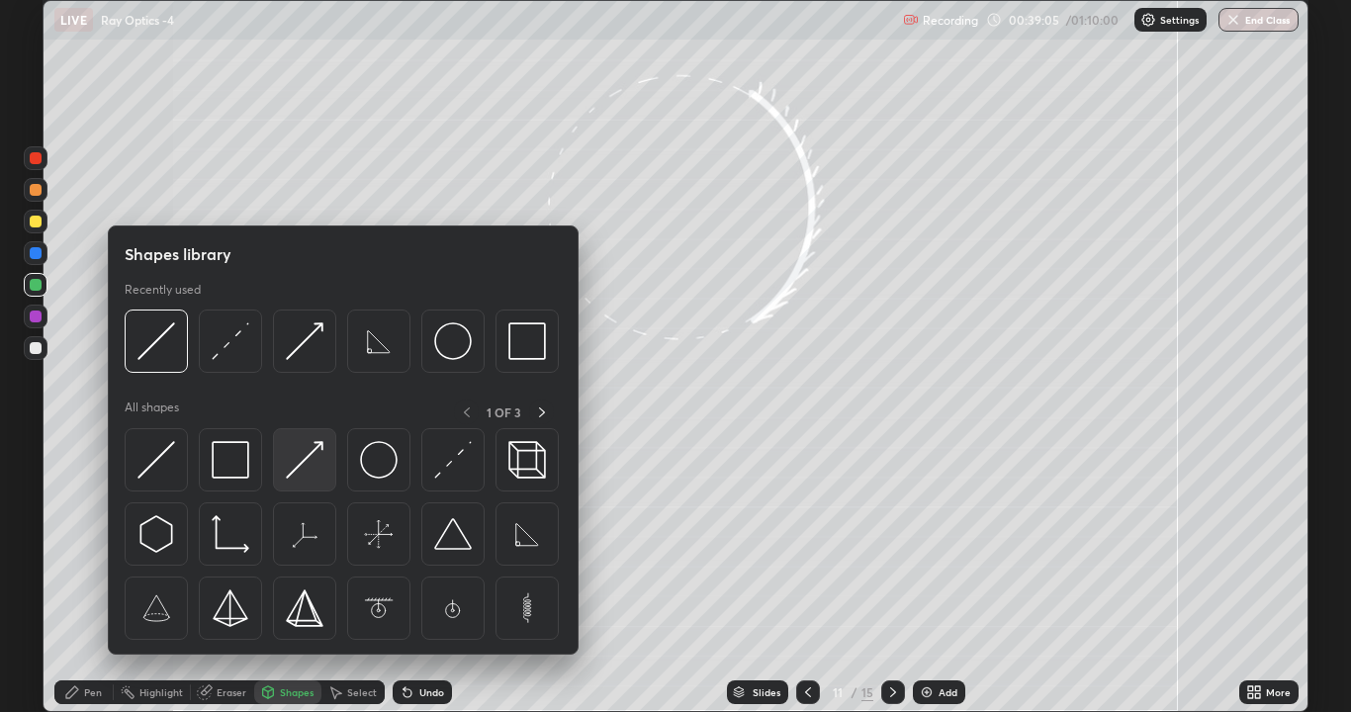
click at [296, 474] on img at bounding box center [305, 460] width 38 height 38
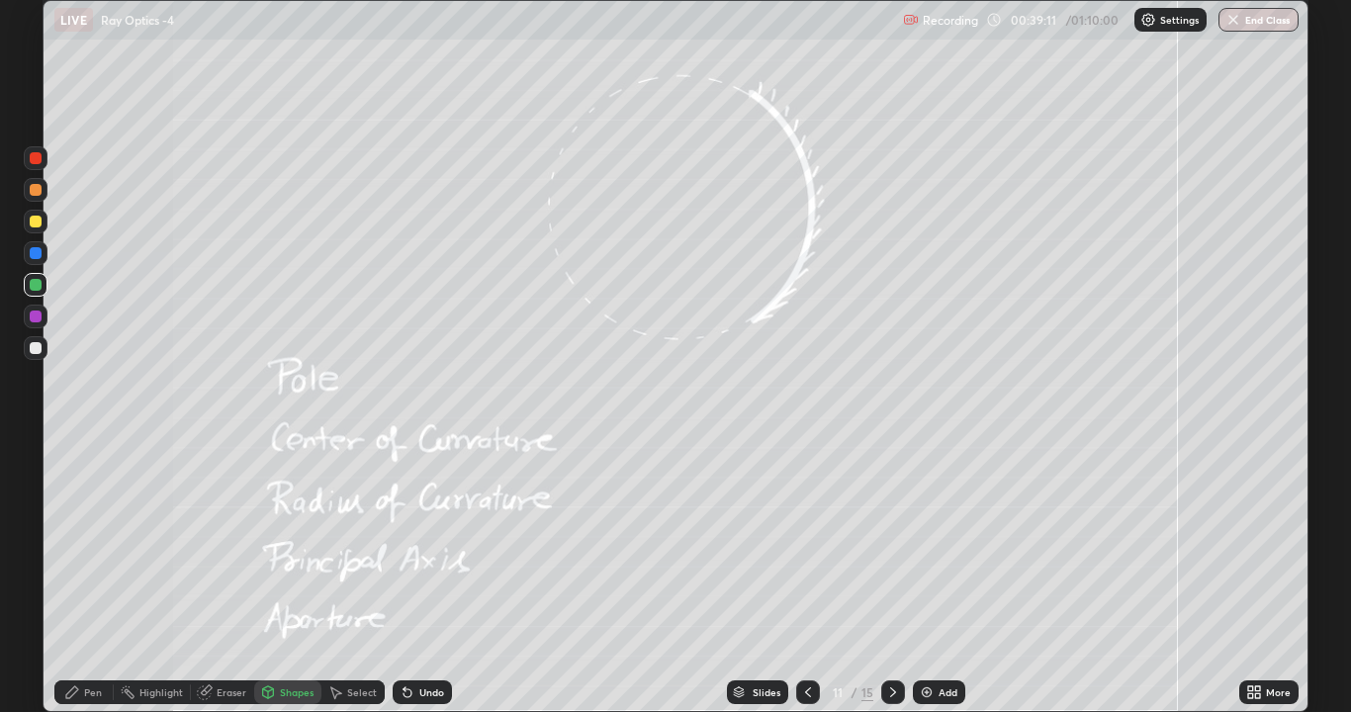
click at [81, 544] on div "Pen" at bounding box center [83, 692] width 59 height 24
click at [411, 544] on icon at bounding box center [408, 692] width 16 height 16
click at [32, 225] on div at bounding box center [36, 222] width 12 height 12
click at [220, 544] on div "Eraser" at bounding box center [232, 692] width 30 height 10
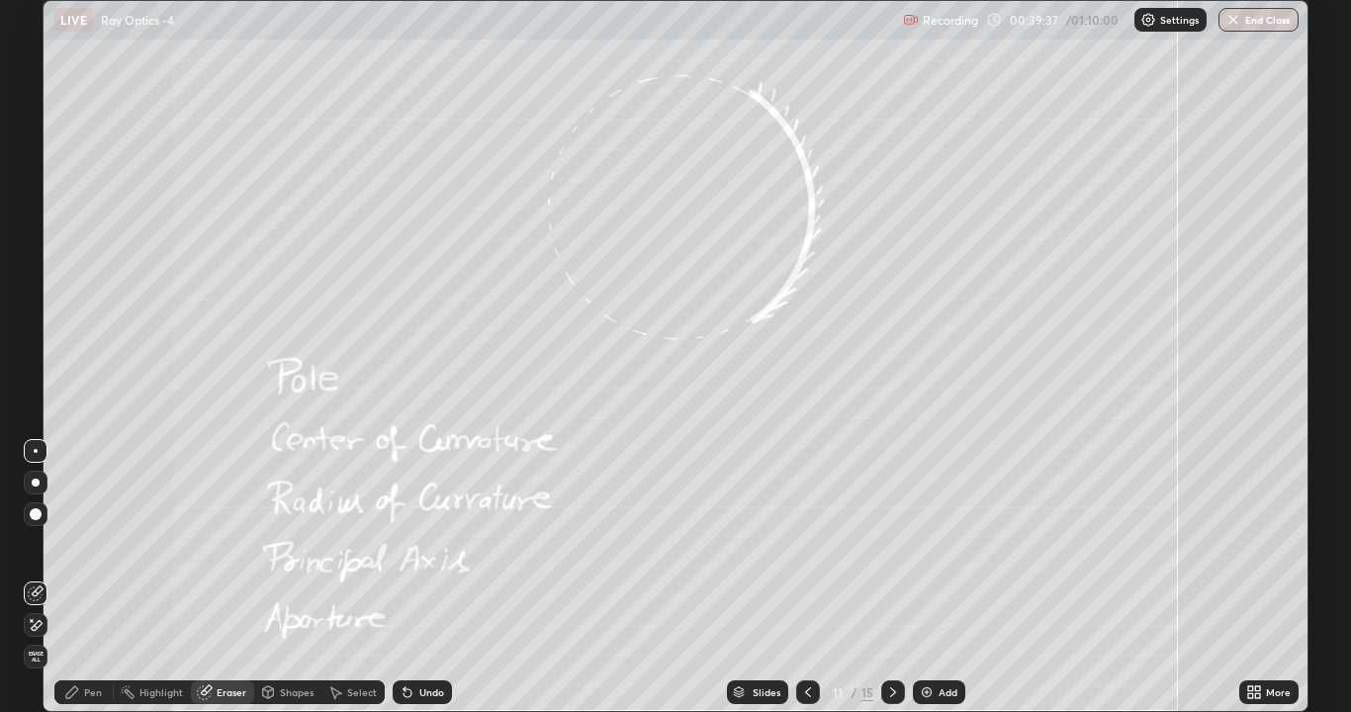
click at [72, 544] on div "Pen" at bounding box center [83, 692] width 59 height 24
click at [898, 544] on div at bounding box center [893, 692] width 24 height 24
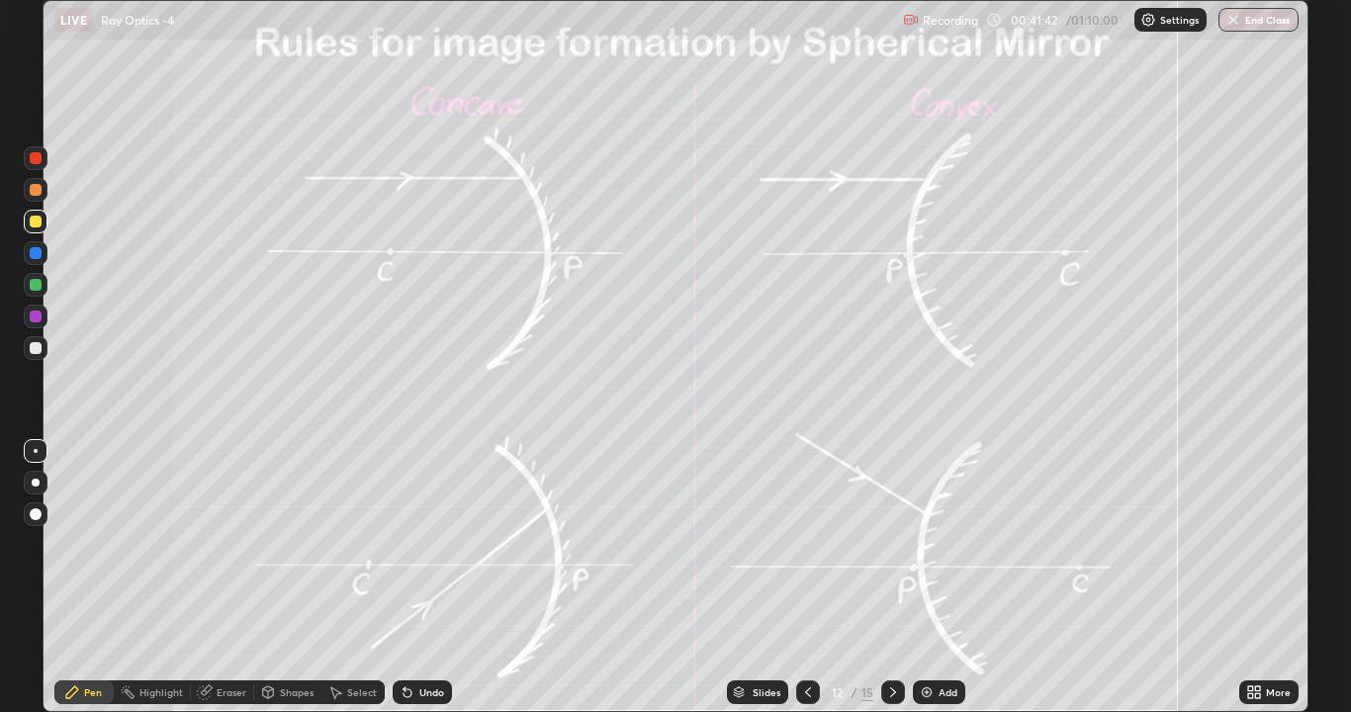
click at [35, 344] on div at bounding box center [36, 348] width 12 height 12
click at [292, 544] on div "Shapes" at bounding box center [297, 692] width 34 height 10
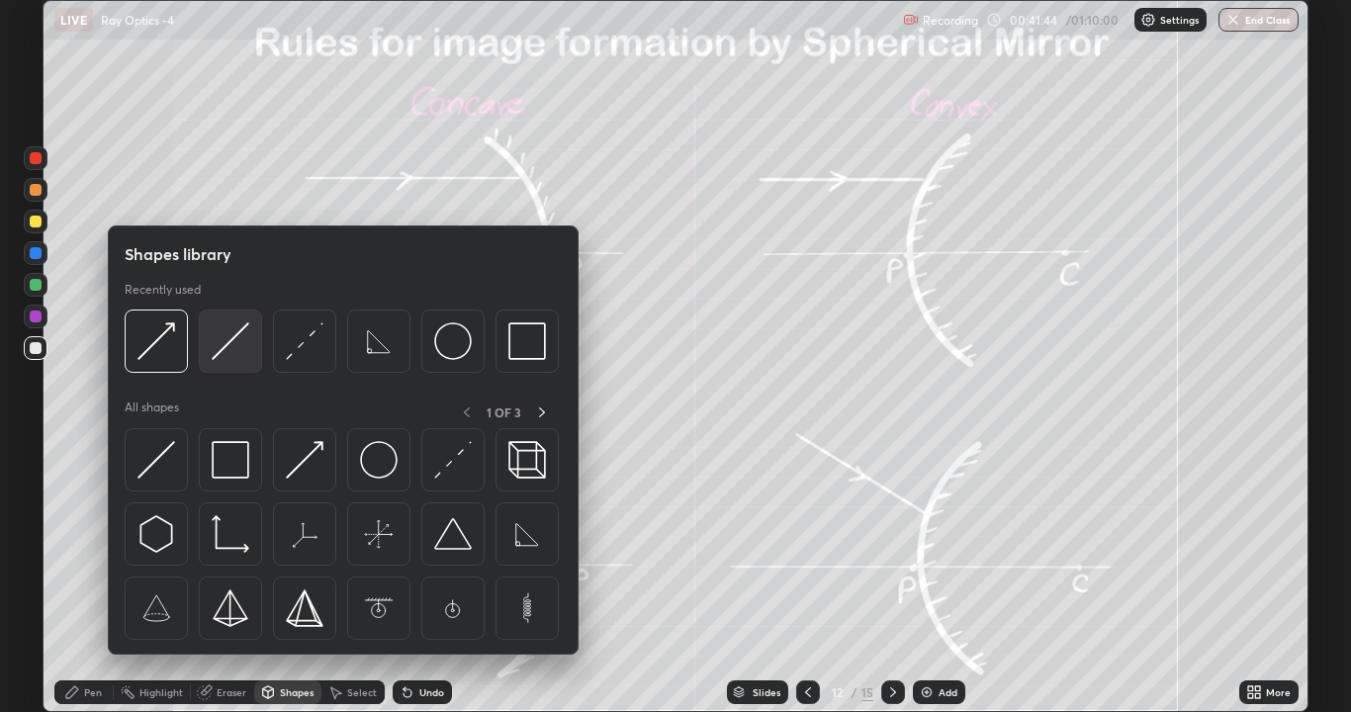
click at [233, 351] on img at bounding box center [231, 341] width 38 height 38
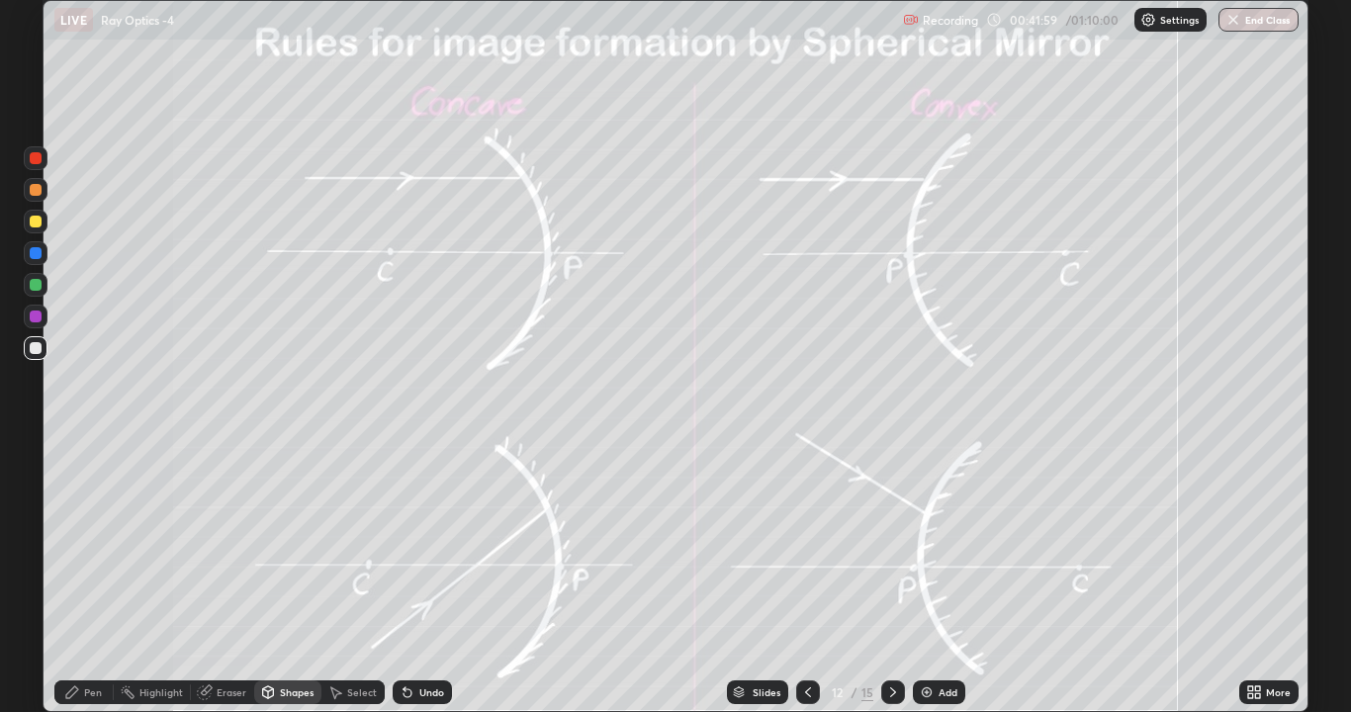
click at [268, 544] on icon at bounding box center [268, 694] width 0 height 7
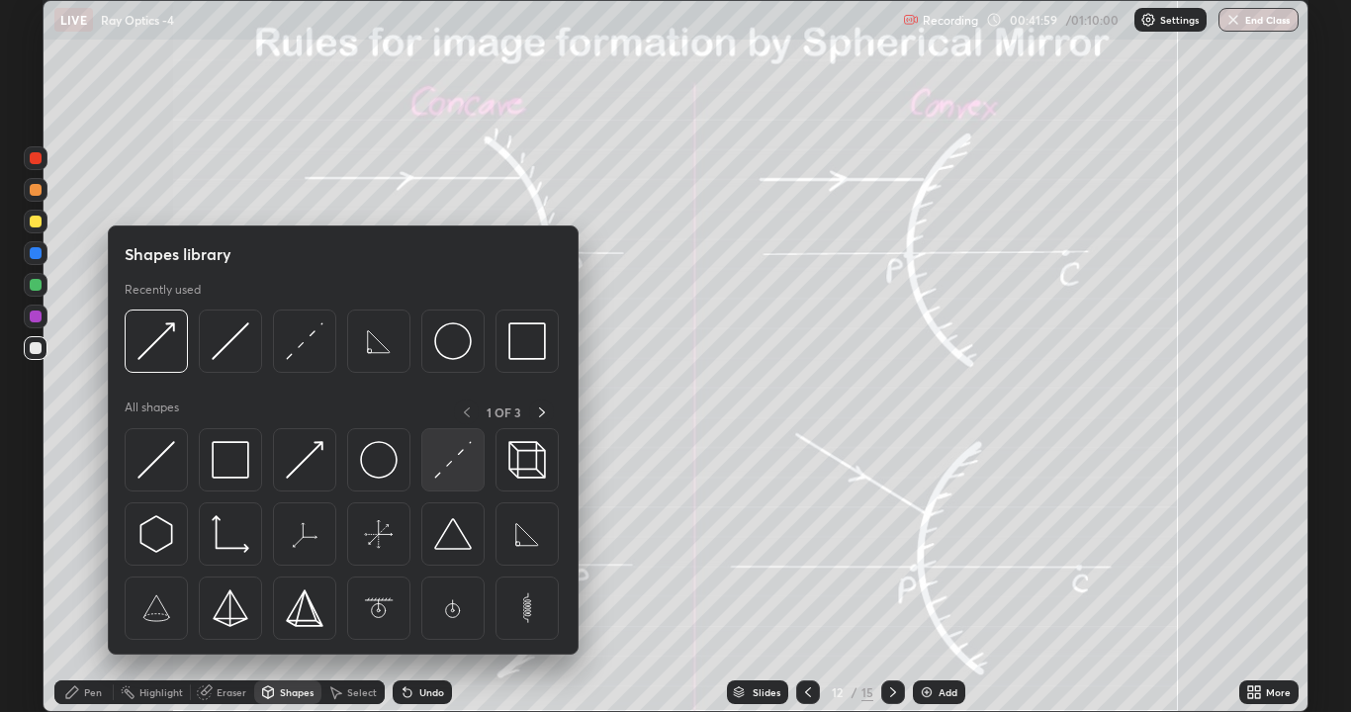
click at [449, 465] on img at bounding box center [453, 460] width 38 height 38
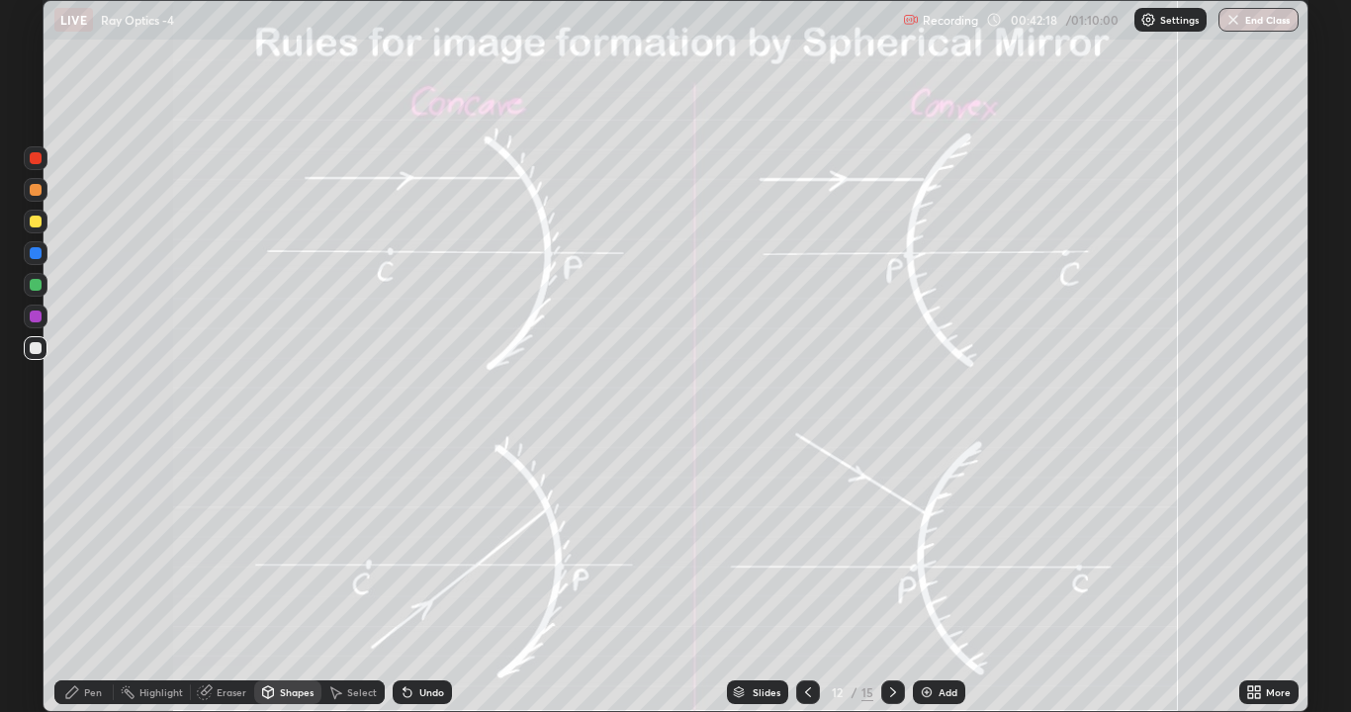
click at [86, 544] on div "Pen" at bounding box center [93, 692] width 18 height 10
click at [277, 544] on div "Shapes" at bounding box center [287, 692] width 67 height 24
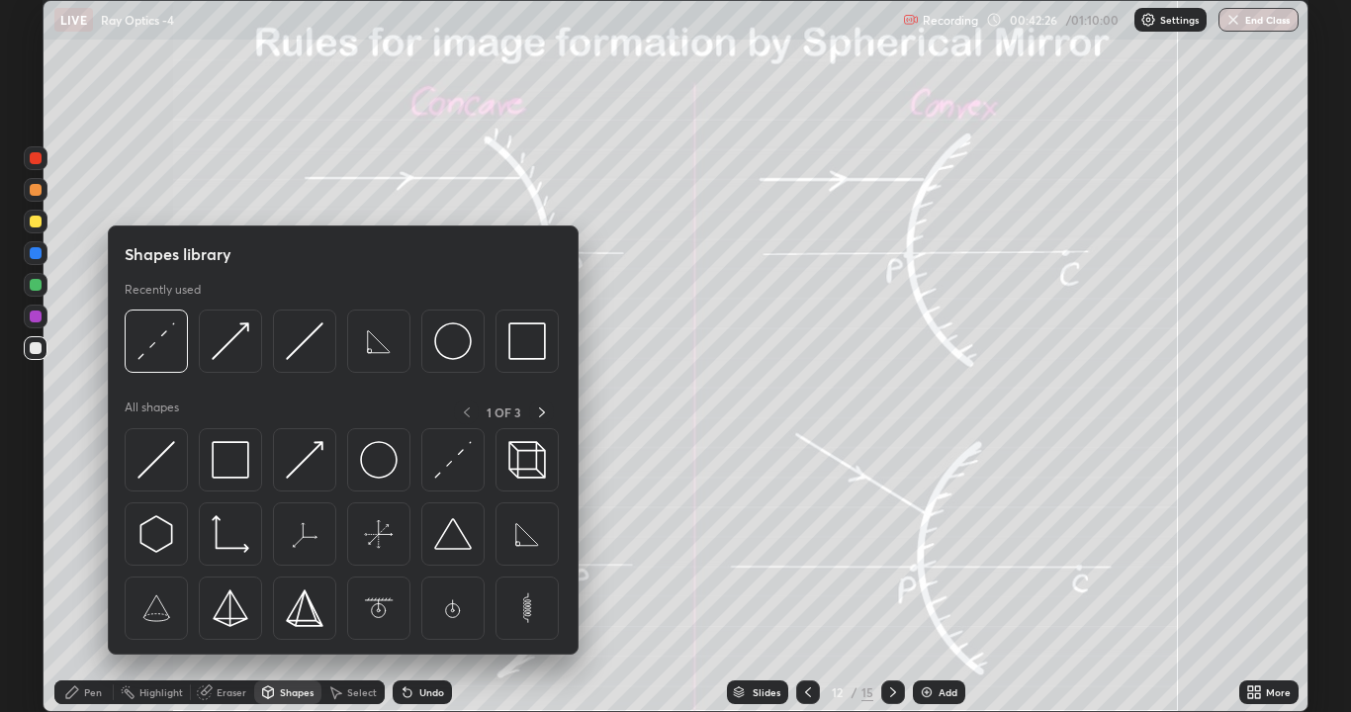
click at [71, 544] on icon at bounding box center [72, 692] width 16 height 16
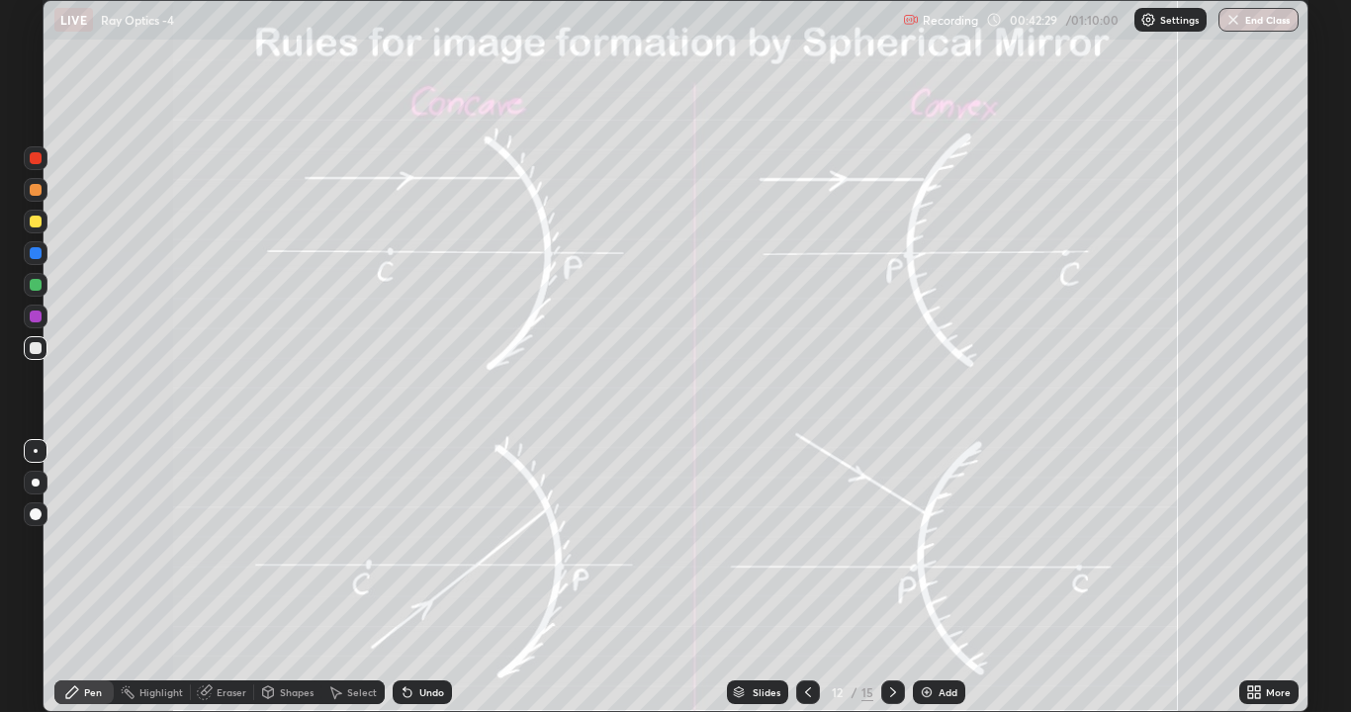
click at [289, 544] on div "Shapes" at bounding box center [297, 692] width 34 height 10
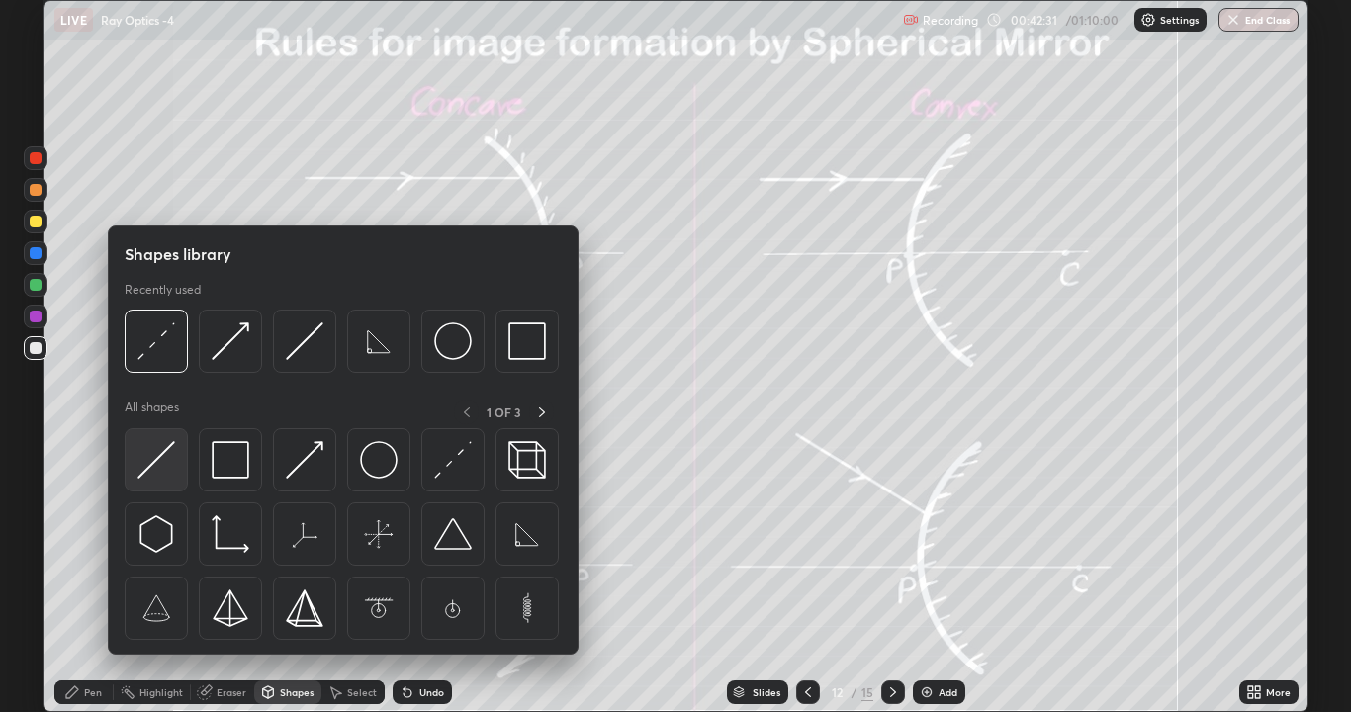
click at [169, 462] on img at bounding box center [156, 460] width 38 height 38
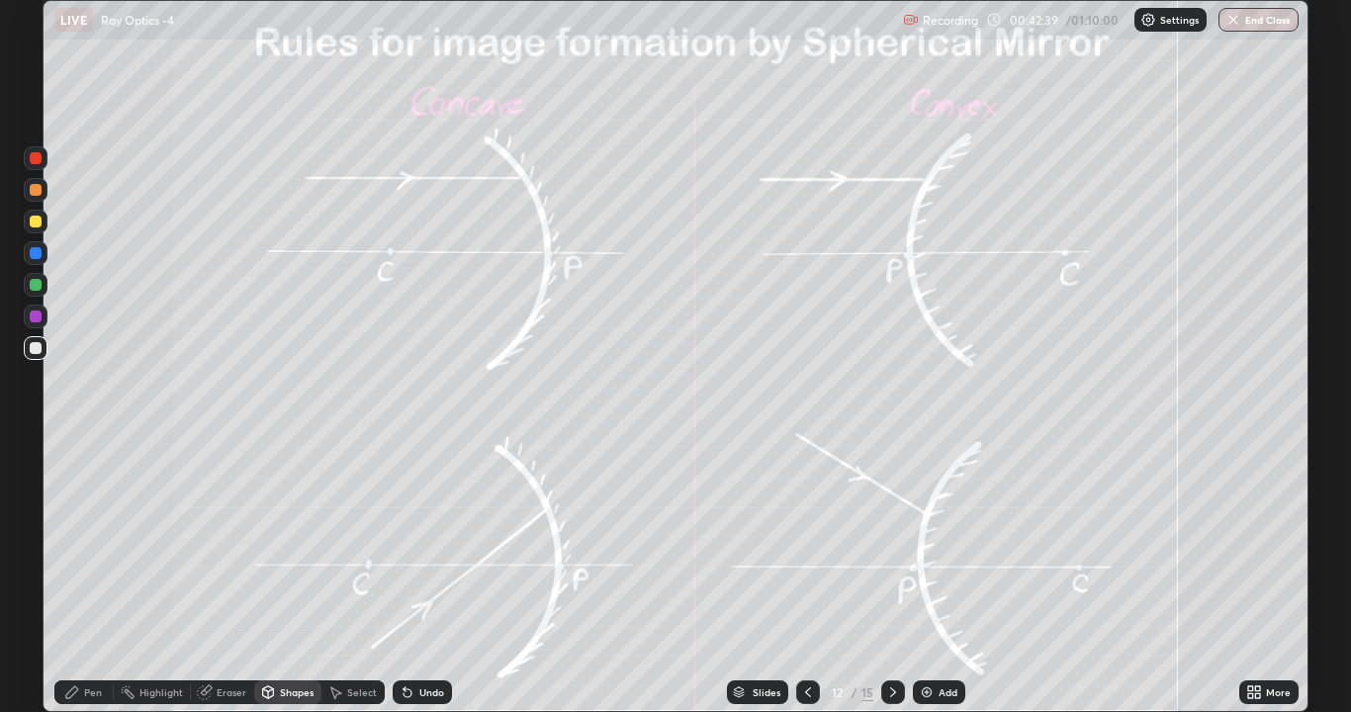
click at [66, 544] on icon at bounding box center [72, 692] width 16 height 16
click at [282, 544] on div "Shapes" at bounding box center [297, 692] width 34 height 10
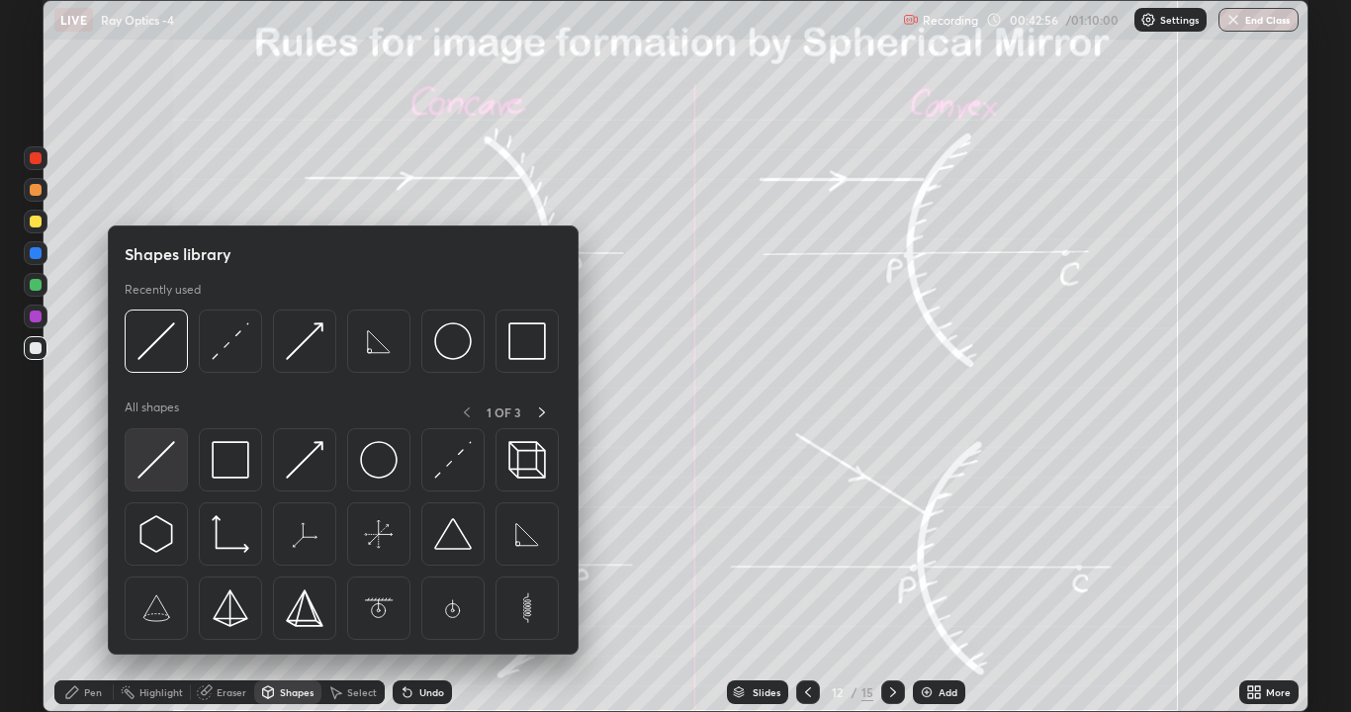
click at [158, 464] on img at bounding box center [156, 460] width 38 height 38
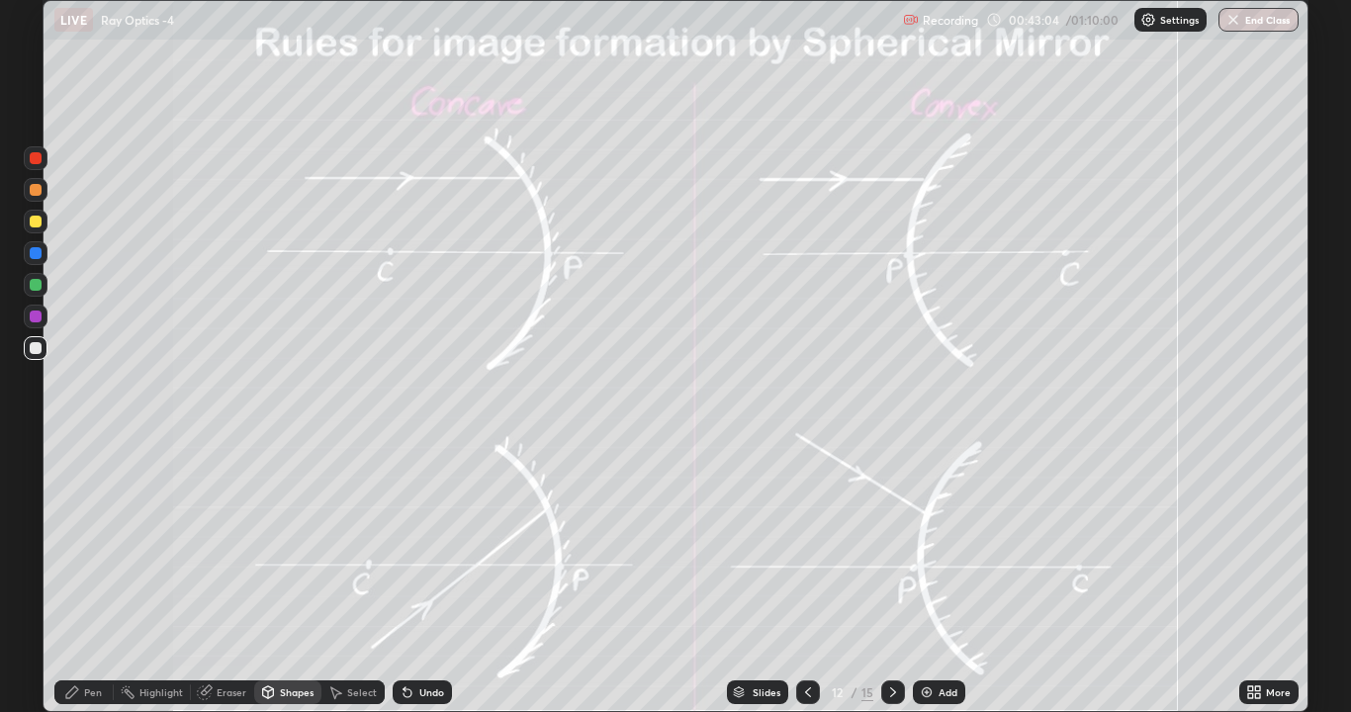
click at [88, 544] on div "Pen" at bounding box center [93, 692] width 18 height 10
click at [225, 544] on div "Eraser" at bounding box center [232, 692] width 30 height 10
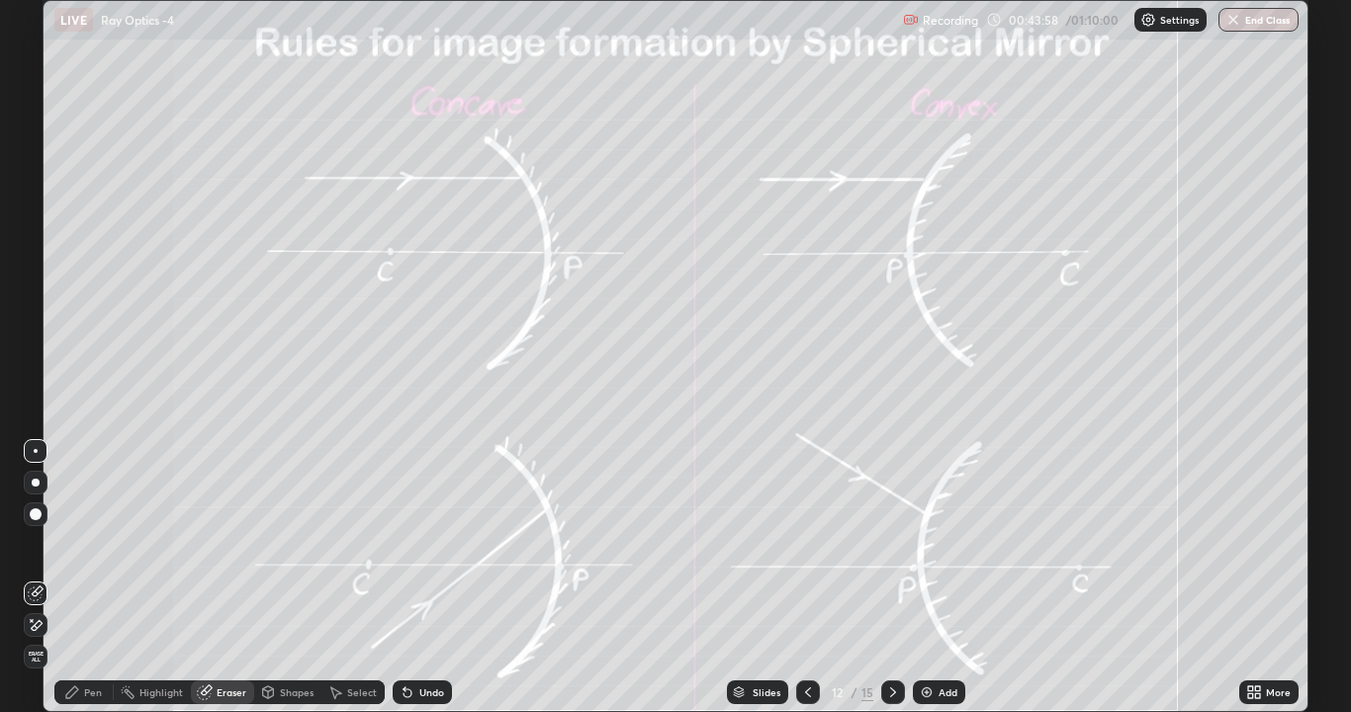
click at [277, 544] on div "Shapes" at bounding box center [287, 692] width 67 height 24
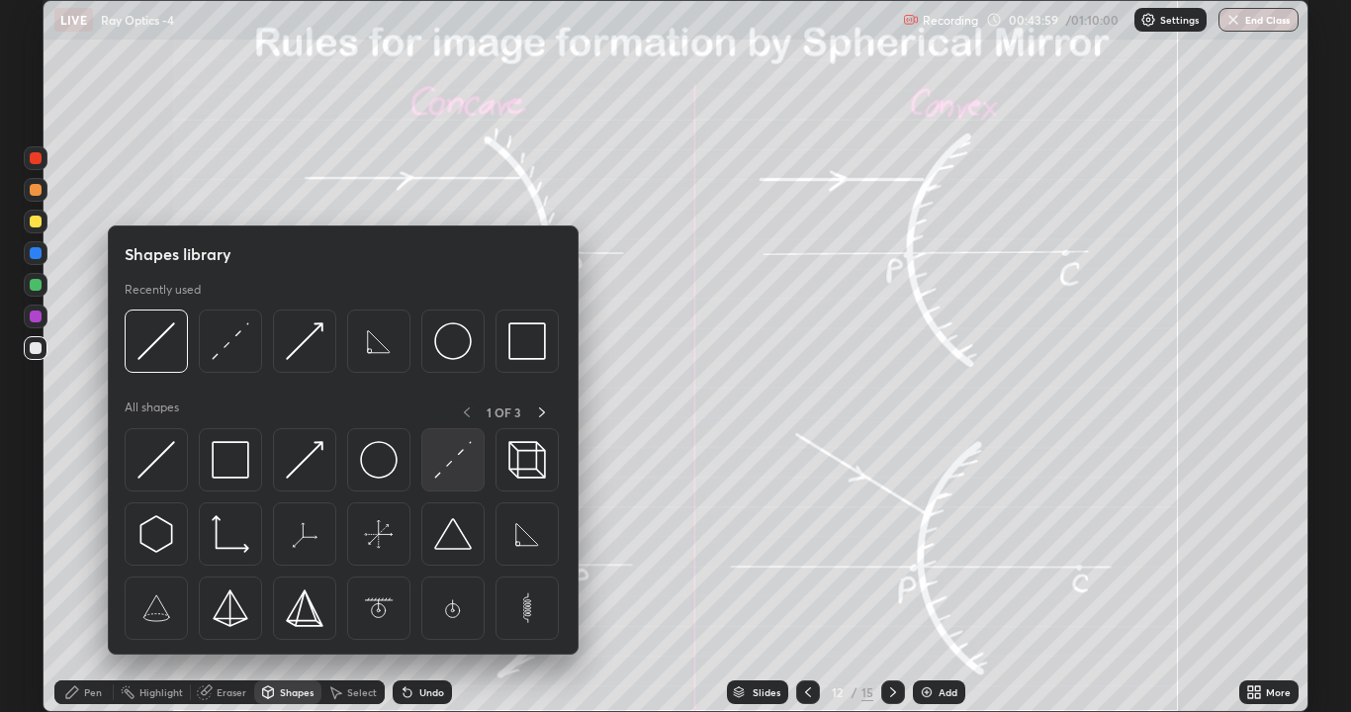
click at [451, 461] on img at bounding box center [453, 460] width 38 height 38
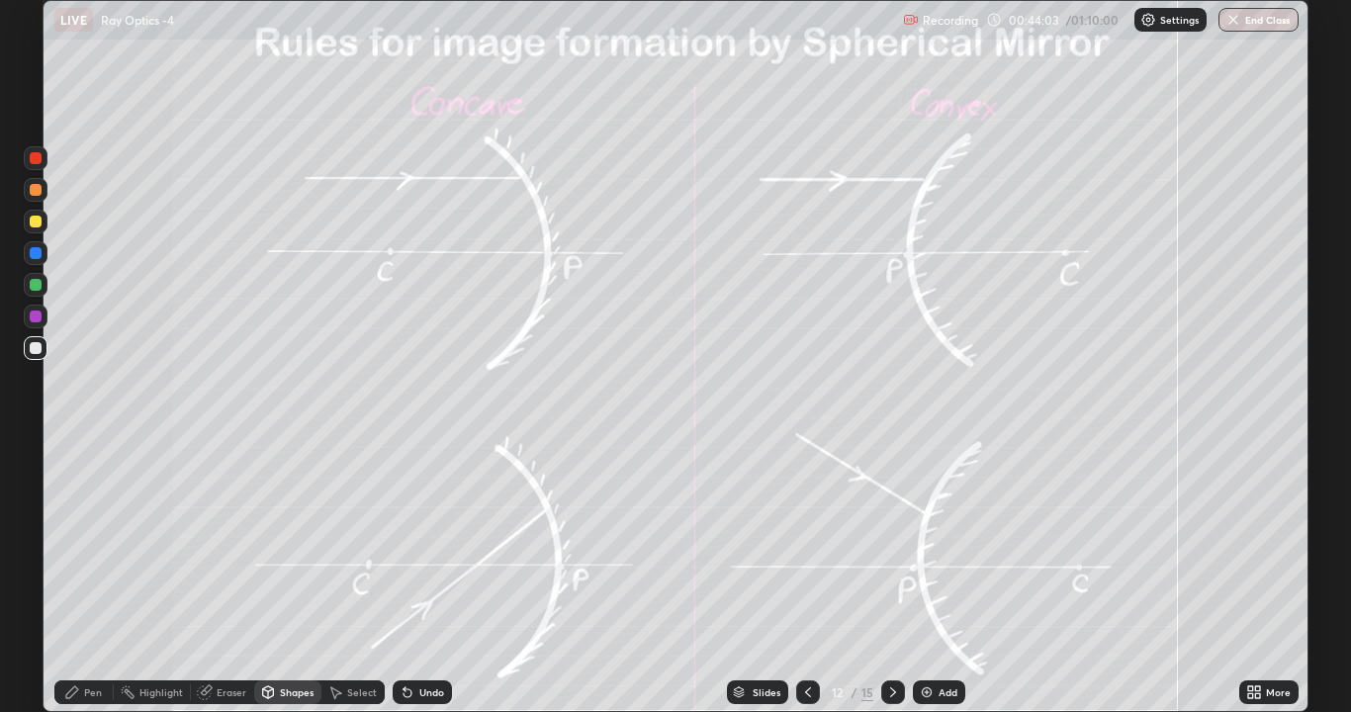
click at [87, 544] on div "Pen" at bounding box center [93, 692] width 18 height 10
click at [289, 544] on div "Shapes" at bounding box center [297, 692] width 34 height 10
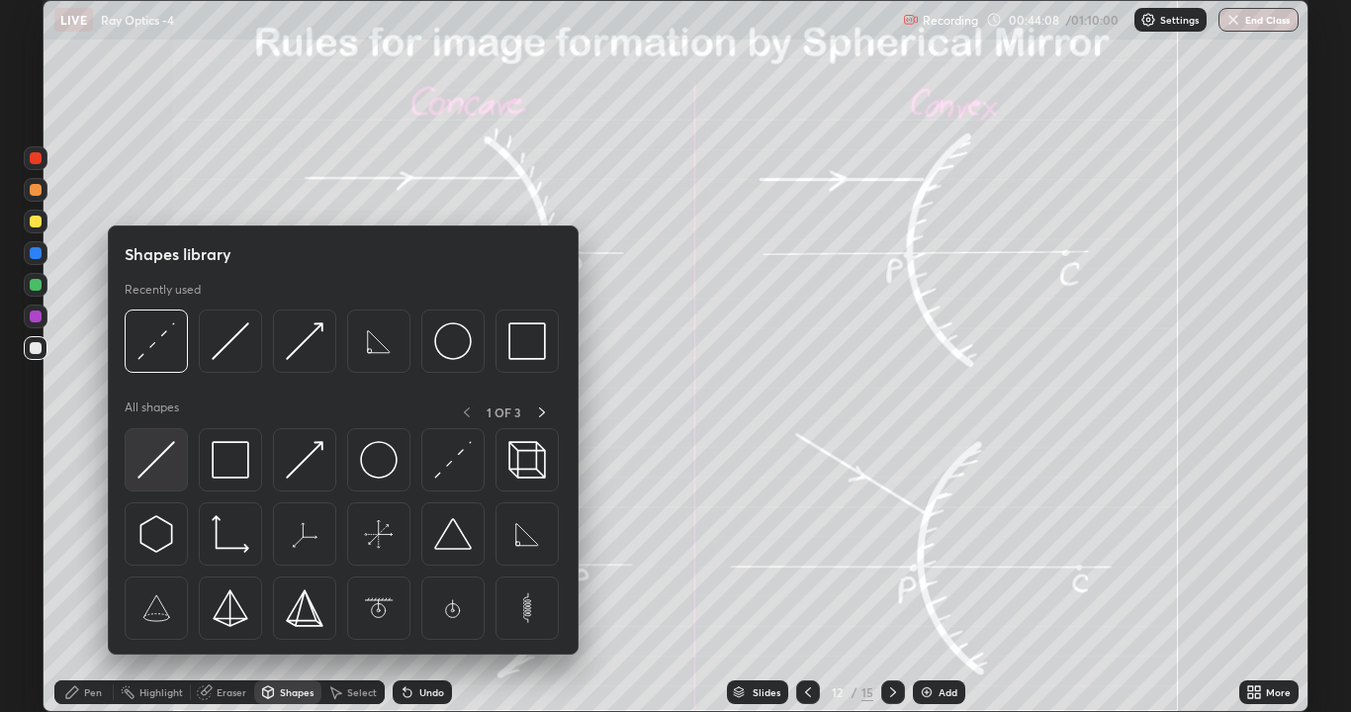
click at [175, 458] on div at bounding box center [156, 459] width 63 height 63
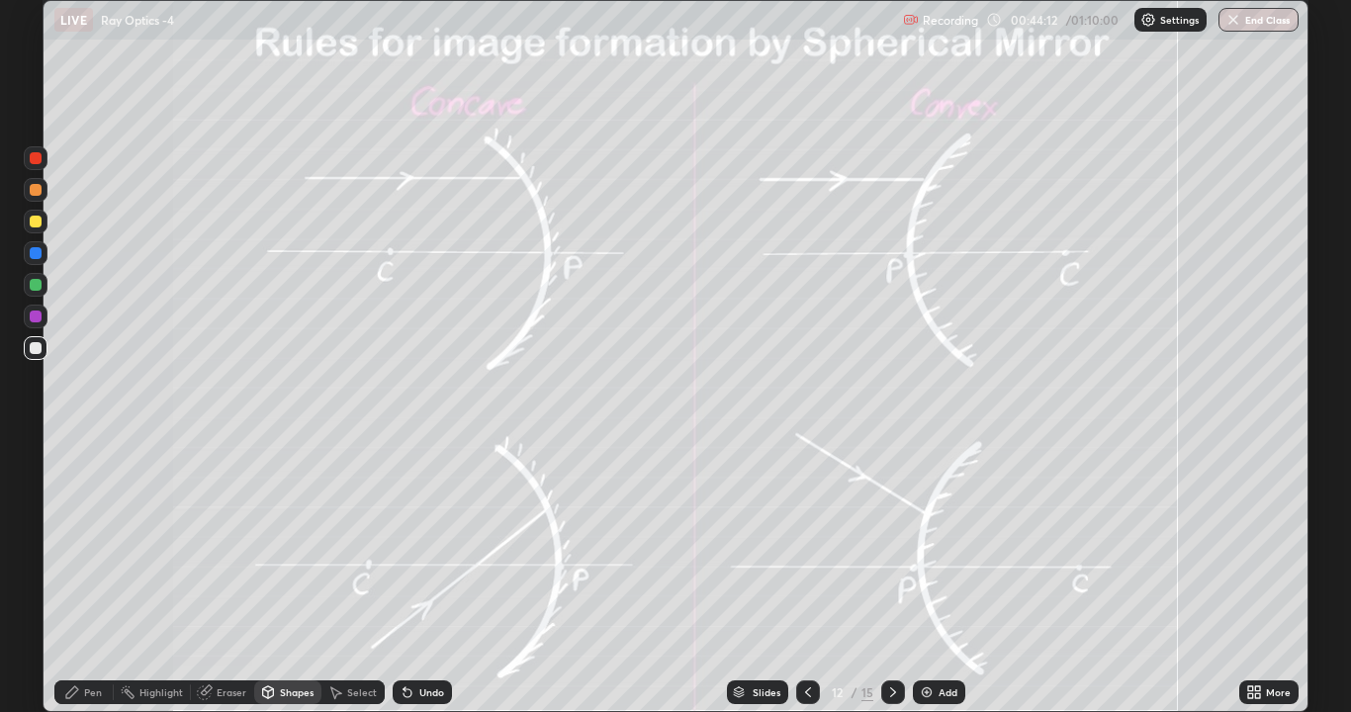
click at [76, 544] on icon at bounding box center [72, 692] width 16 height 16
click at [283, 544] on div "Shapes" at bounding box center [287, 692] width 67 height 24
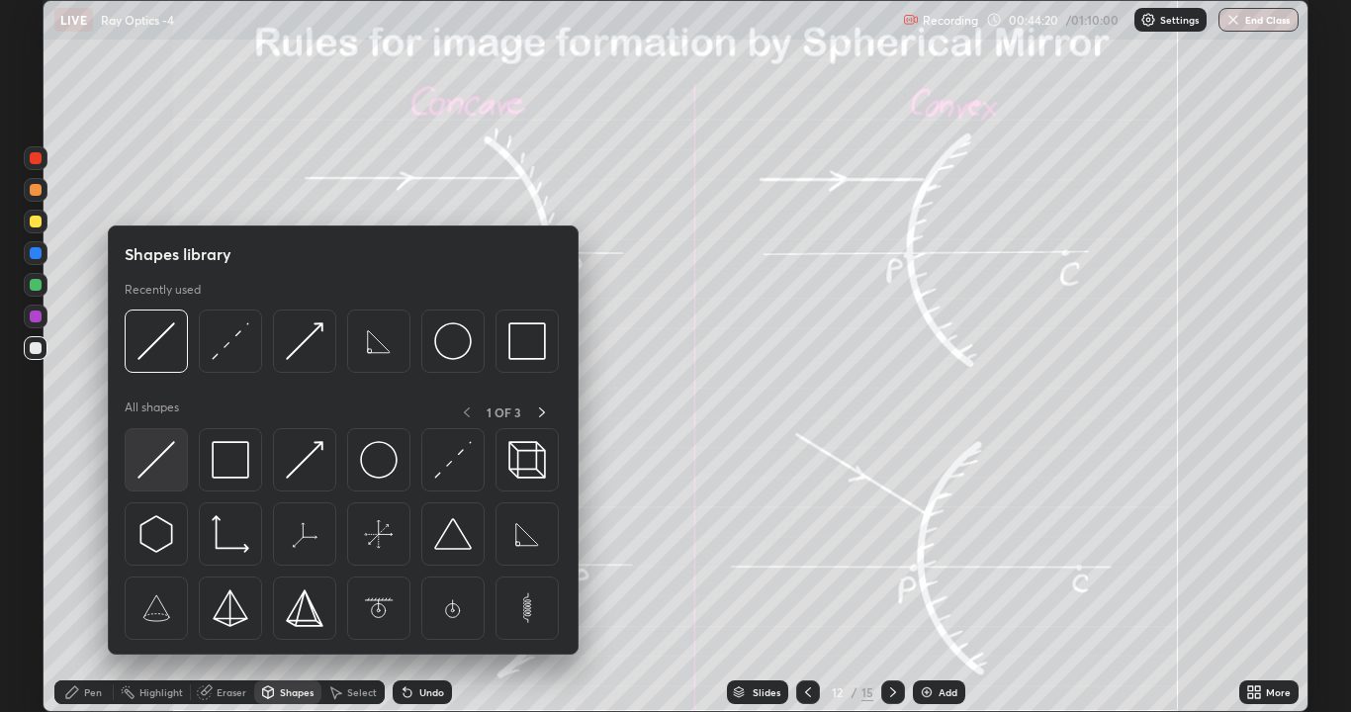
click at [161, 461] on img at bounding box center [156, 460] width 38 height 38
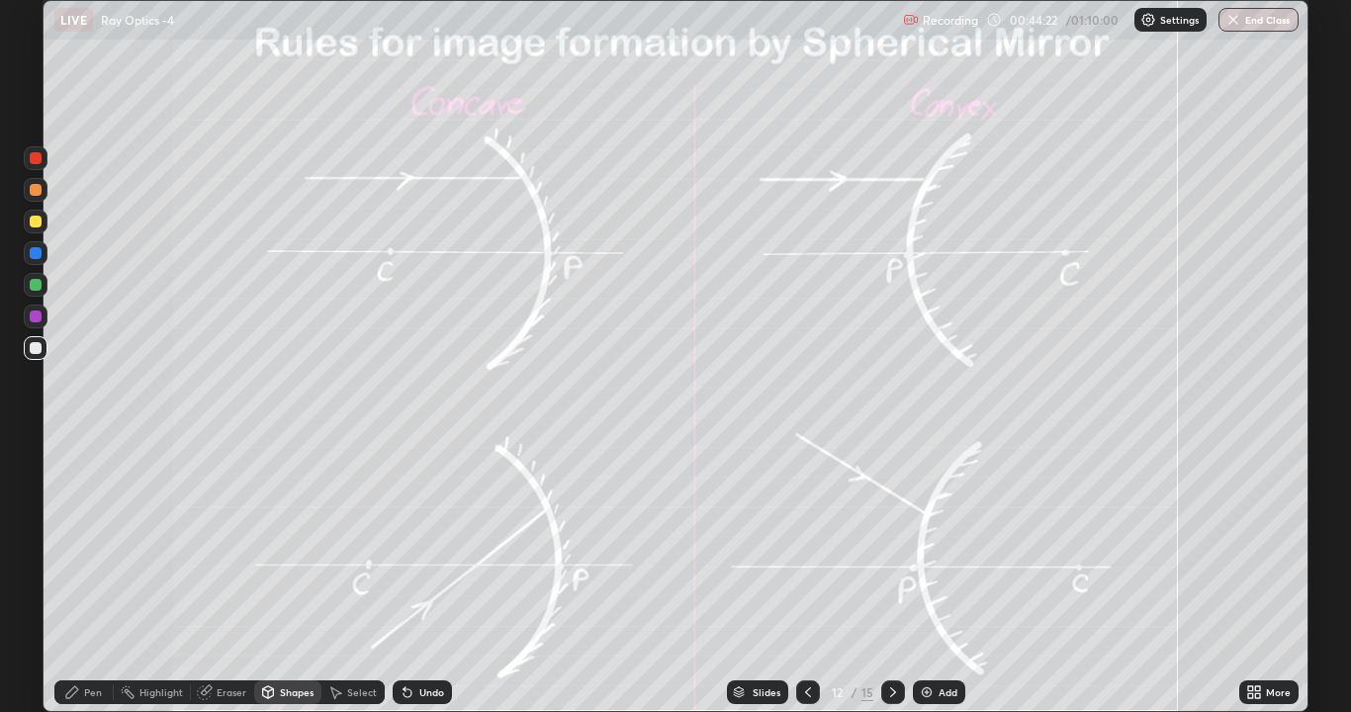
click at [292, 544] on div "Shapes" at bounding box center [297, 692] width 34 height 10
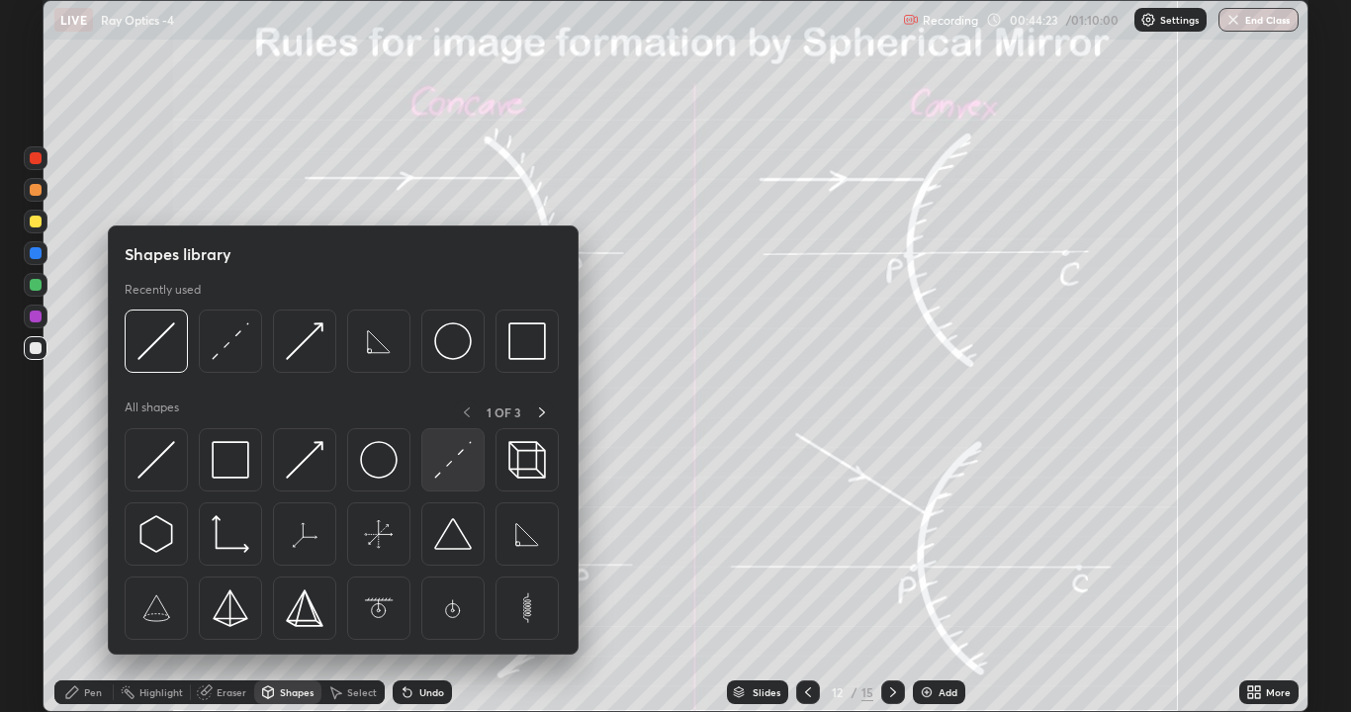
click at [445, 466] on img at bounding box center [453, 460] width 38 height 38
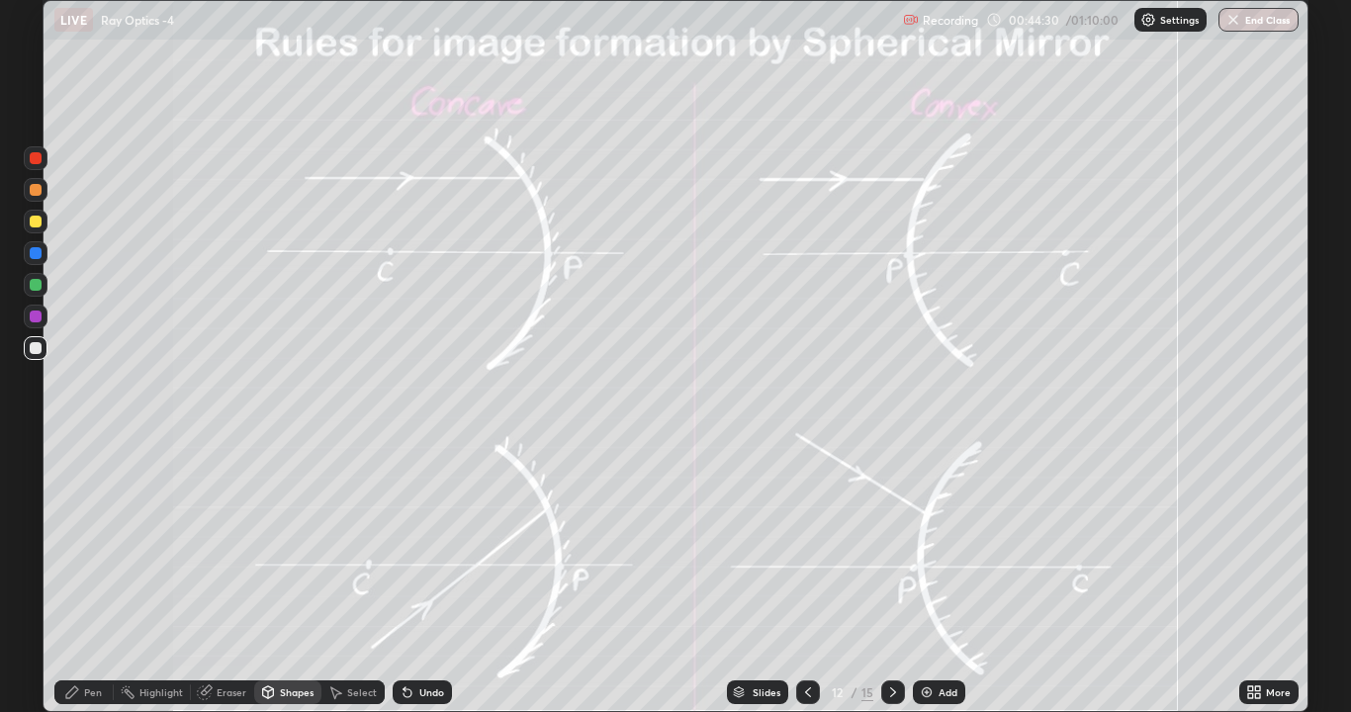
click at [276, 544] on div "Shapes" at bounding box center [287, 692] width 67 height 24
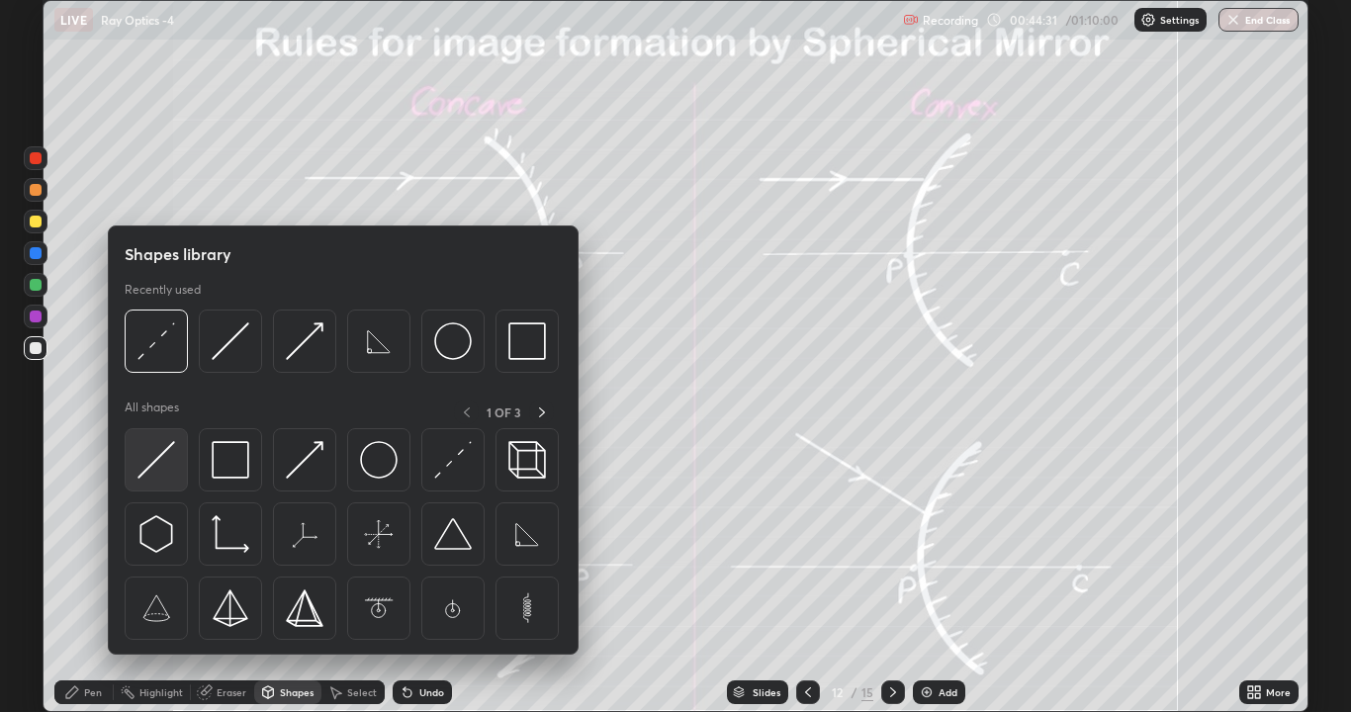
click at [158, 467] on img at bounding box center [156, 460] width 38 height 38
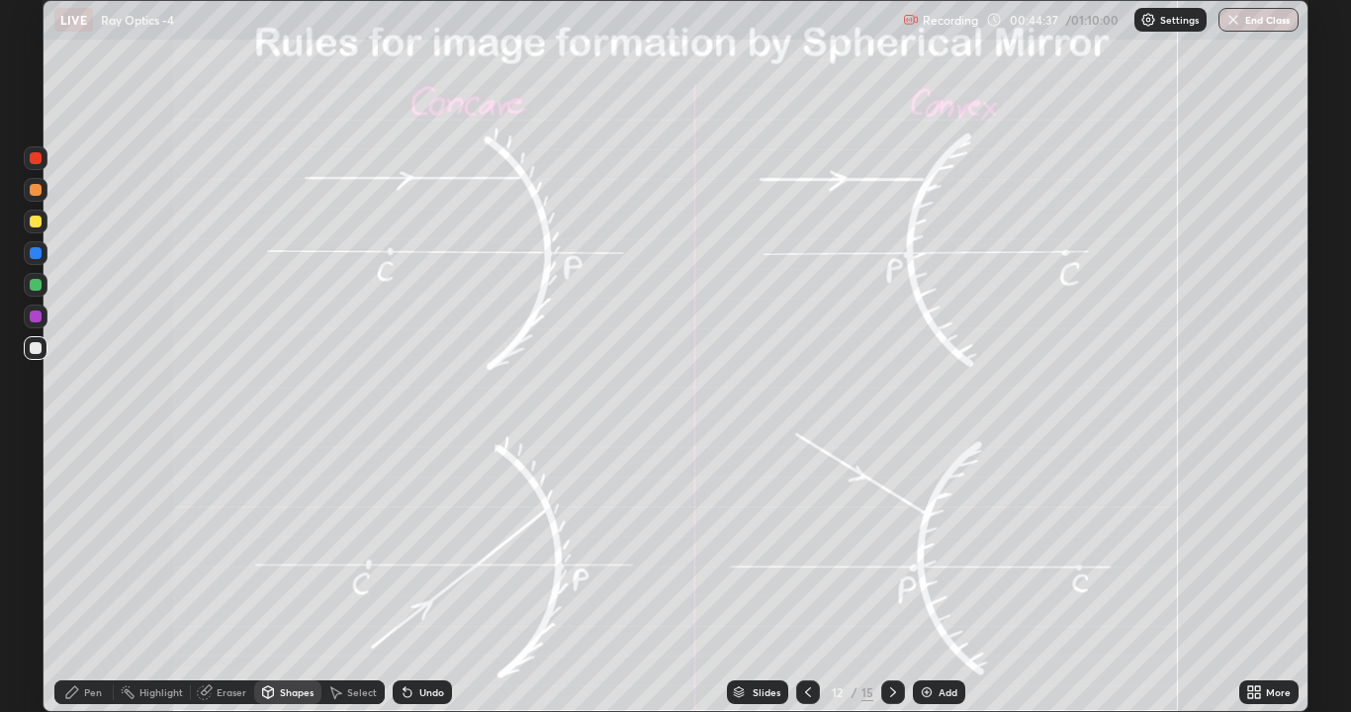
click at [78, 544] on icon at bounding box center [72, 692] width 16 height 16
click at [32, 351] on div at bounding box center [36, 348] width 12 height 12
click at [287, 544] on div "Shapes" at bounding box center [297, 692] width 34 height 10
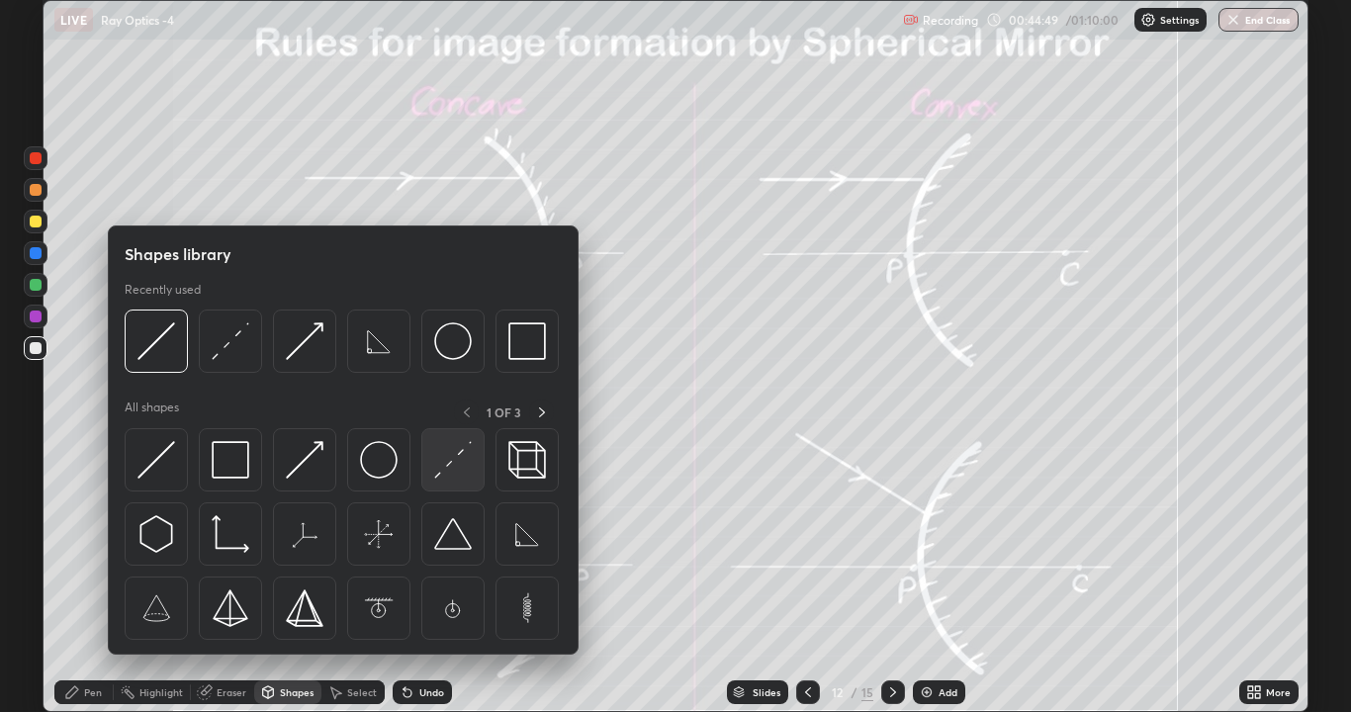
click at [442, 468] on img at bounding box center [453, 460] width 38 height 38
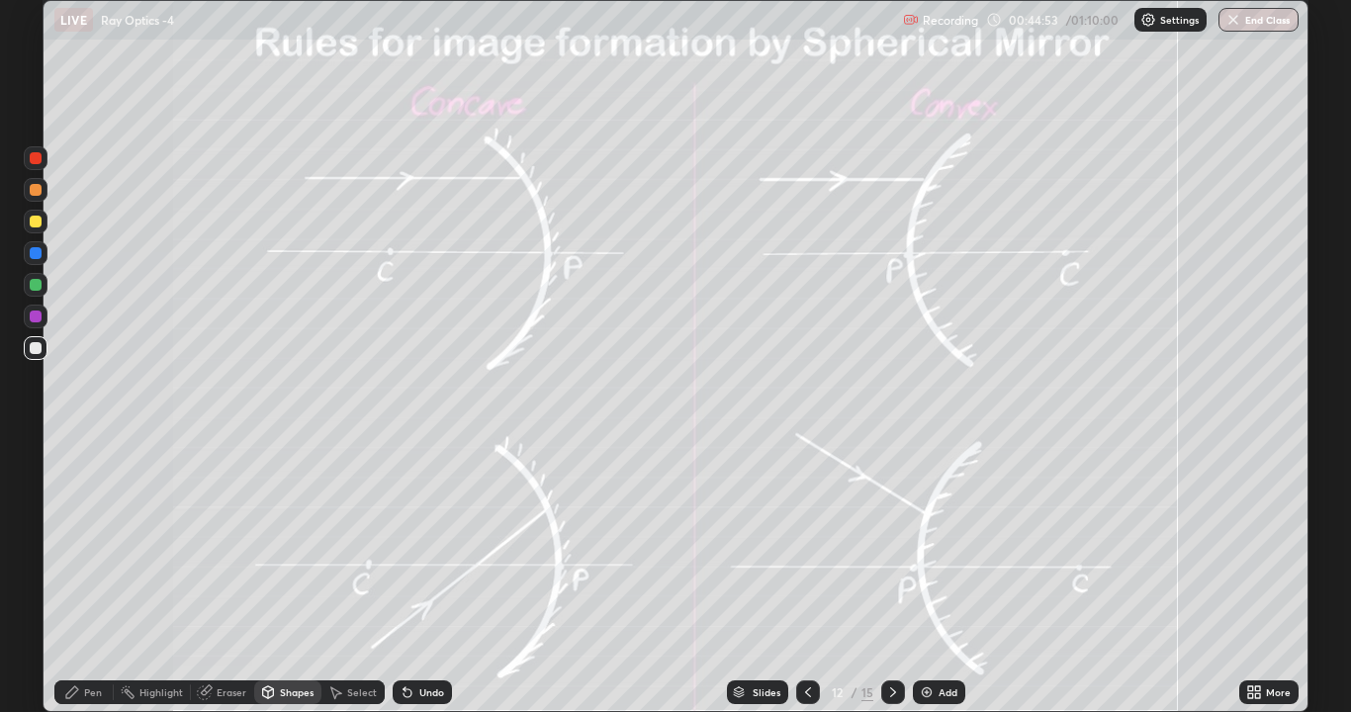
click at [408, 544] on icon at bounding box center [408, 693] width 8 height 8
click at [83, 544] on div "Pen" at bounding box center [83, 692] width 59 height 24
click at [34, 251] on div at bounding box center [36, 253] width 12 height 12
click at [40, 349] on div at bounding box center [36, 348] width 12 height 12
click at [37, 253] on div at bounding box center [36, 253] width 12 height 12
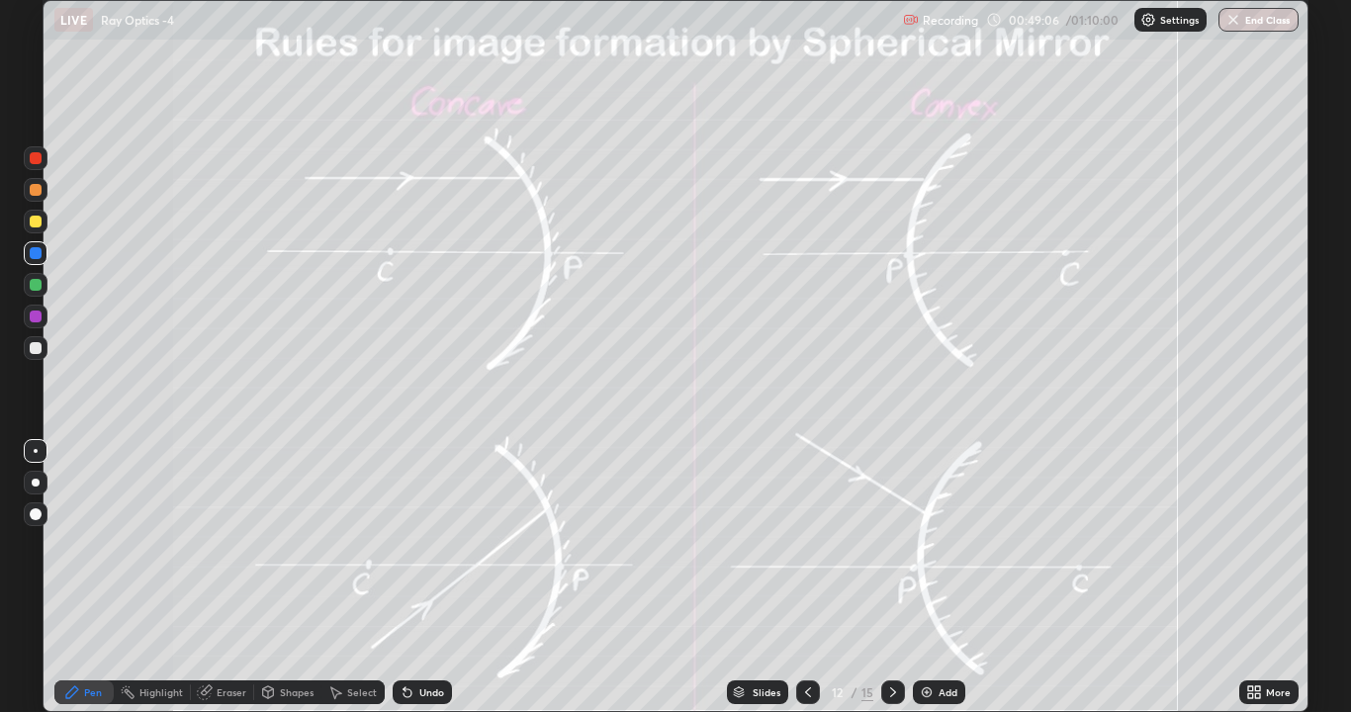
click at [38, 224] on div at bounding box center [36, 222] width 12 height 12
click at [888, 544] on icon at bounding box center [893, 692] width 16 height 16
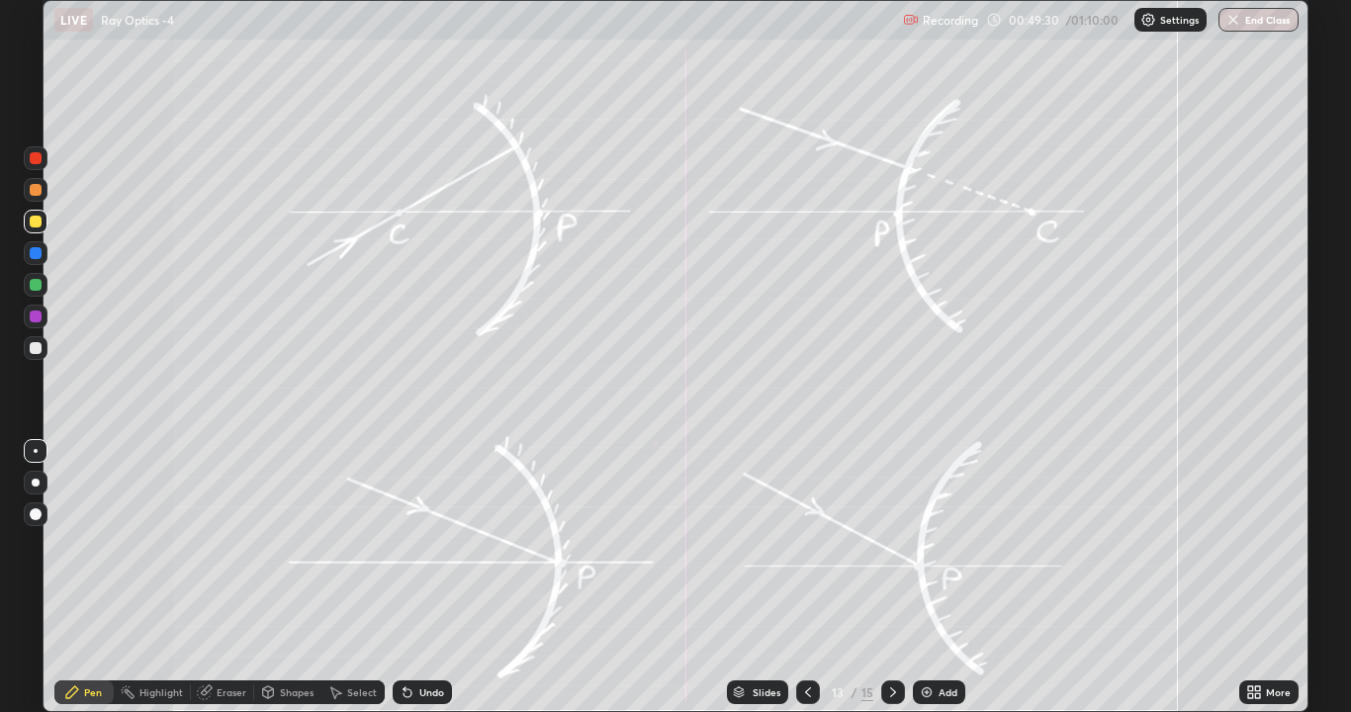
click at [34, 350] on div at bounding box center [36, 348] width 12 height 12
click at [278, 544] on div "Shapes" at bounding box center [287, 692] width 67 height 24
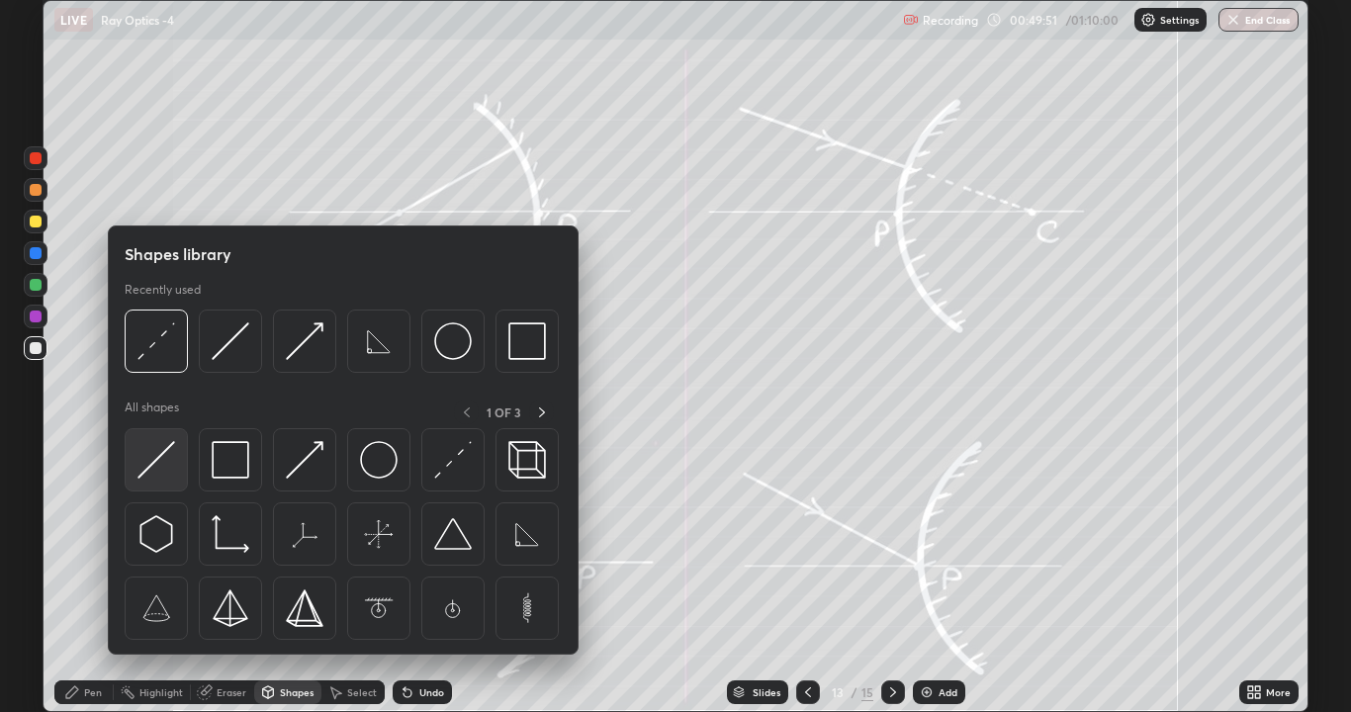
click at [149, 459] on img at bounding box center [156, 460] width 38 height 38
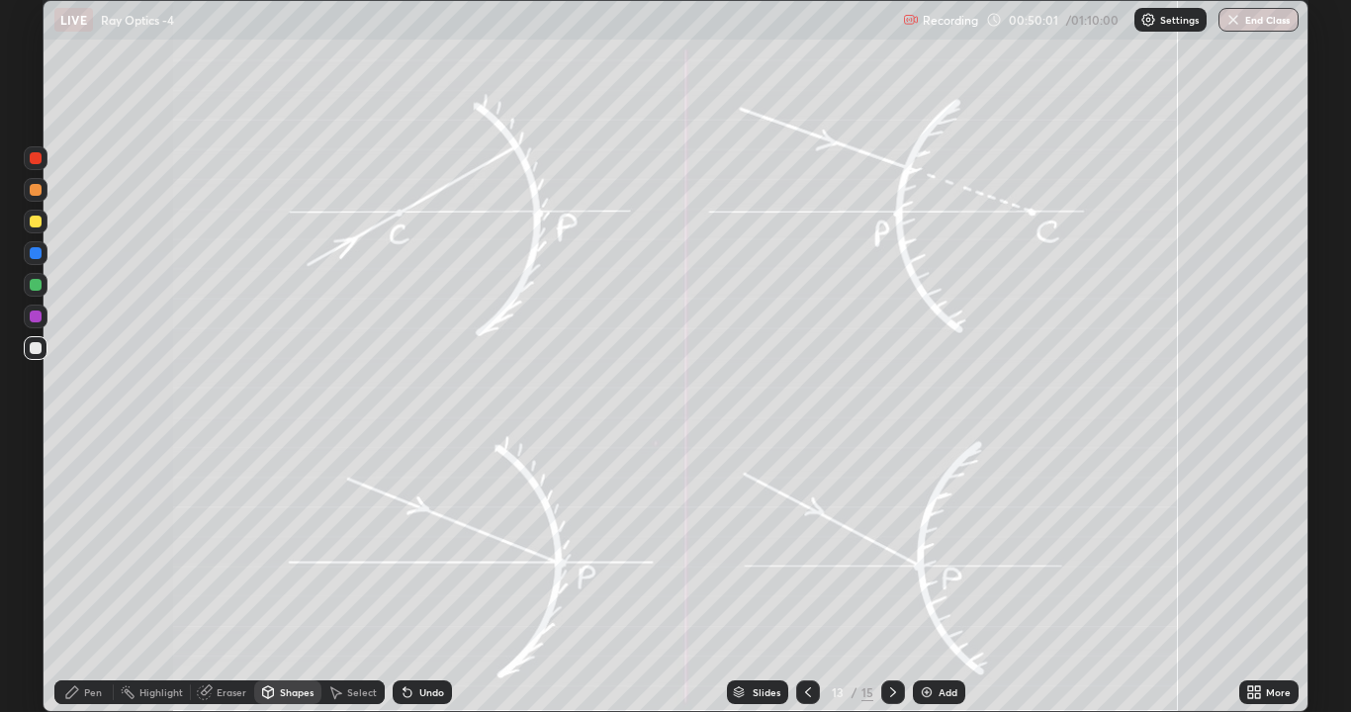
click at [77, 544] on icon at bounding box center [72, 692] width 16 height 16
click at [892, 544] on icon at bounding box center [893, 692] width 16 height 16
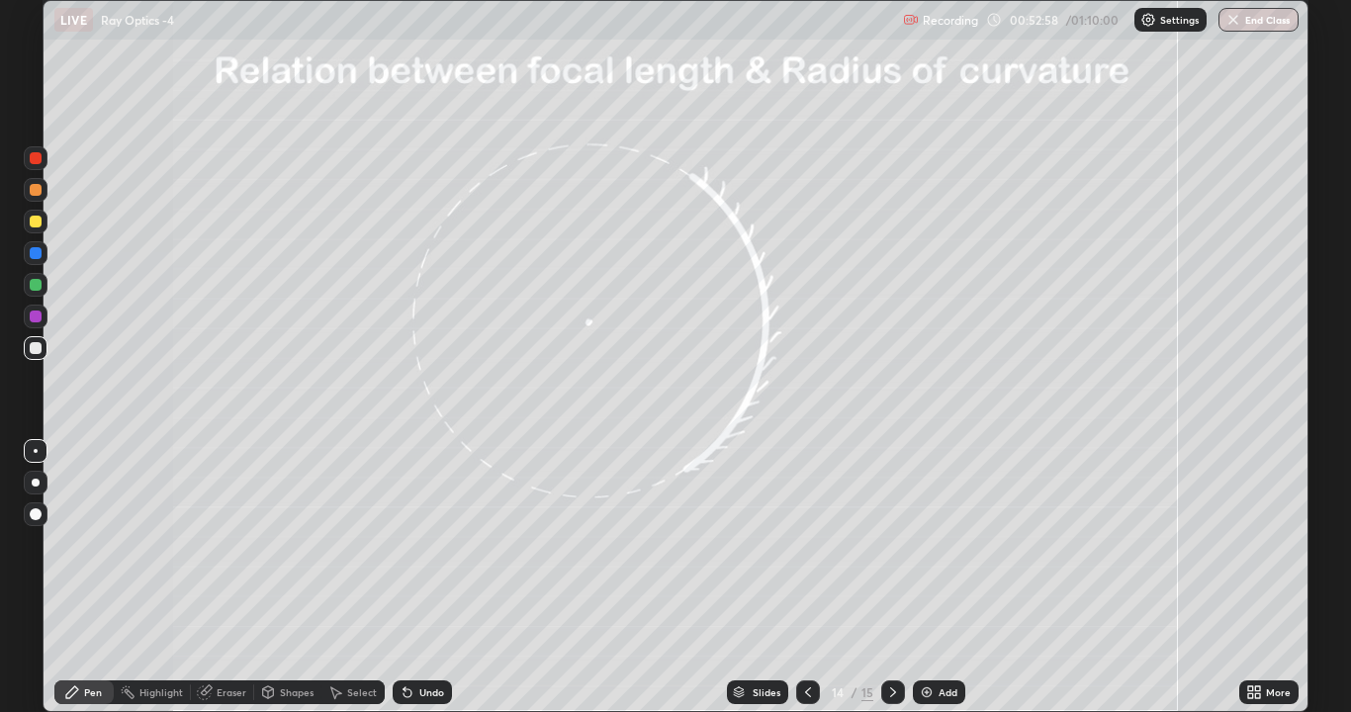
click at [285, 544] on div "Shapes" at bounding box center [297, 692] width 34 height 10
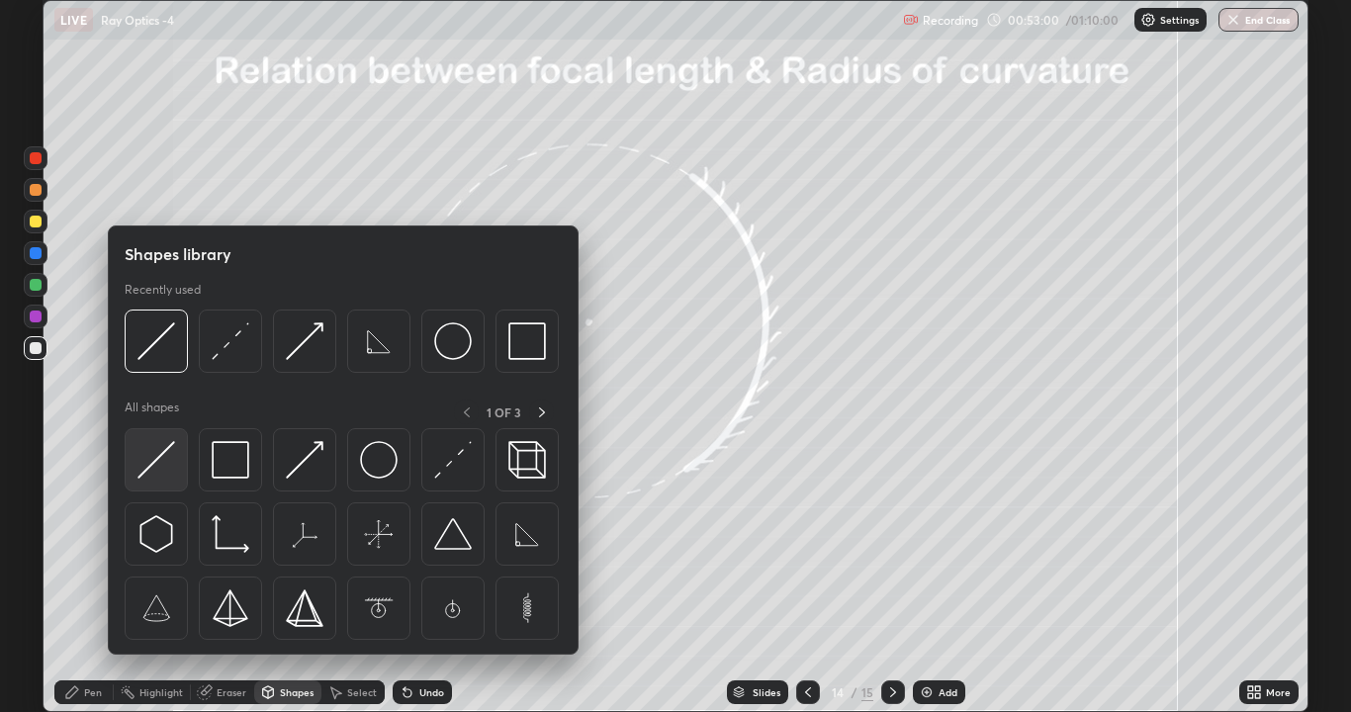
click at [171, 459] on img at bounding box center [156, 460] width 38 height 38
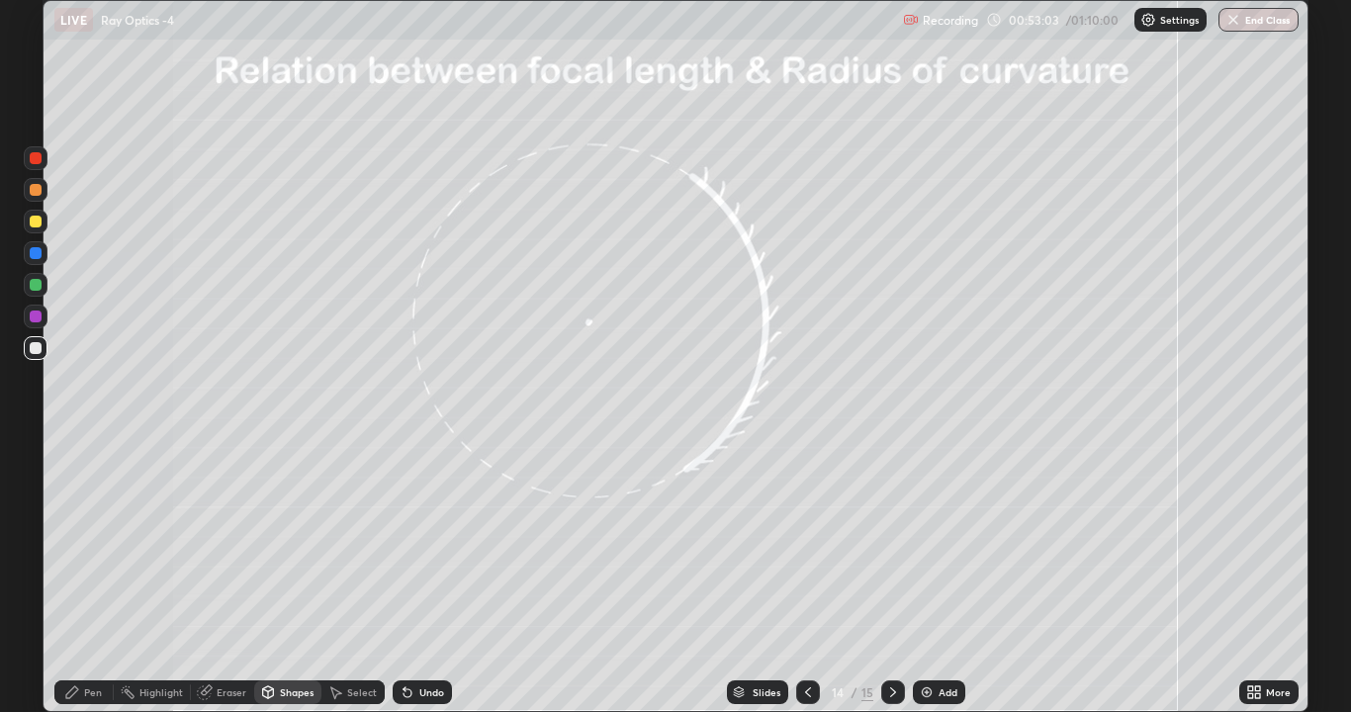
click at [274, 544] on icon at bounding box center [268, 692] width 16 height 16
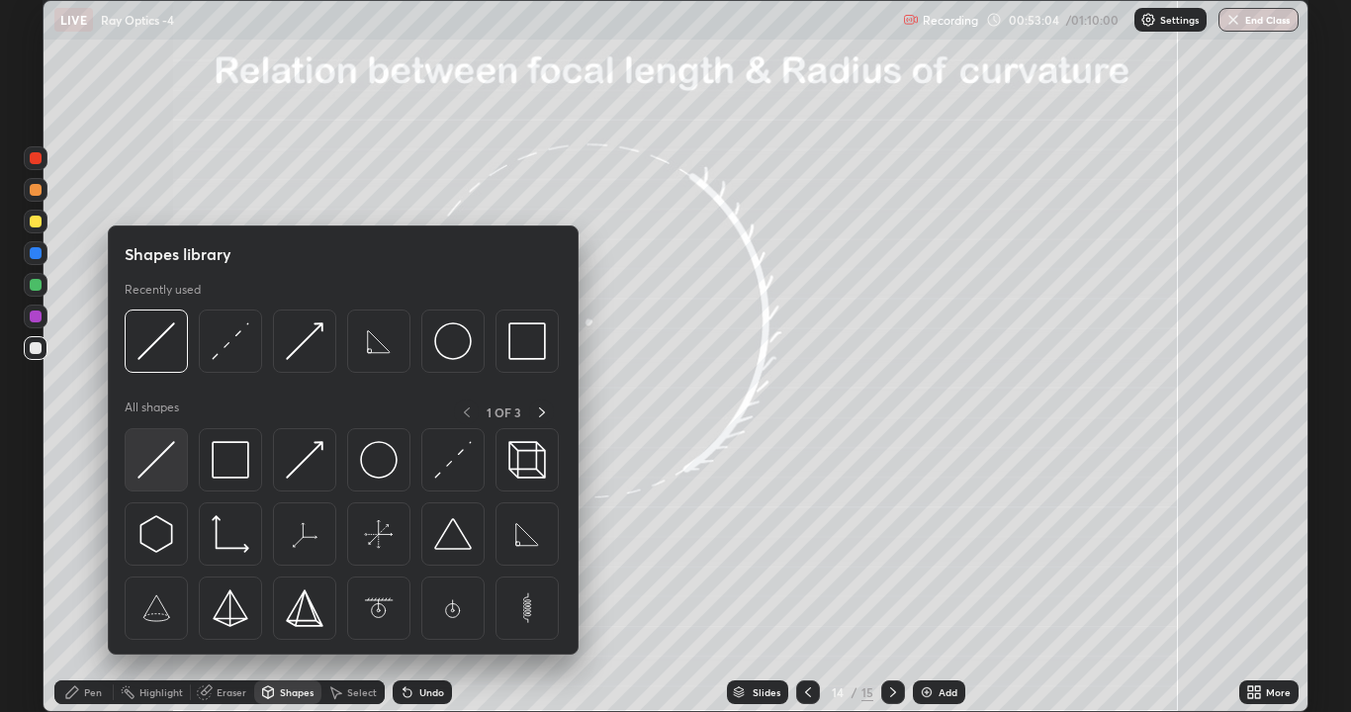
click at [157, 463] on img at bounding box center [156, 460] width 38 height 38
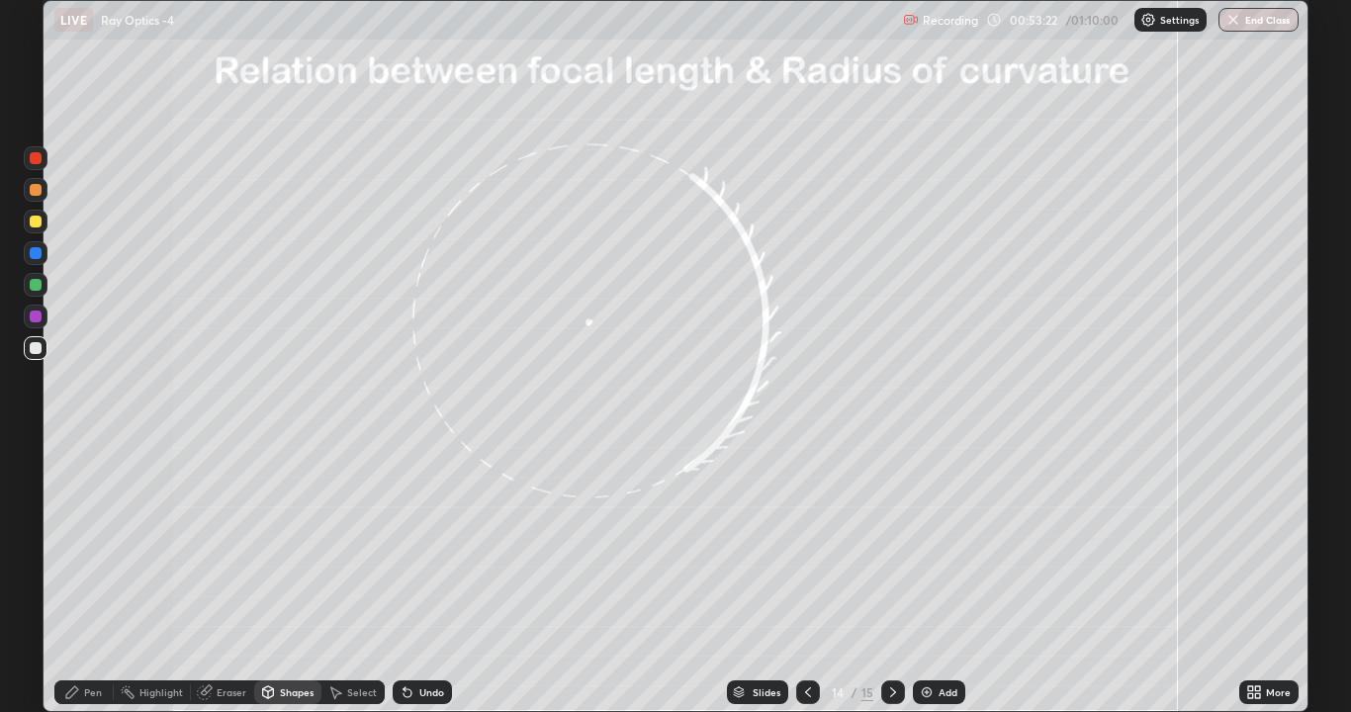
click at [280, 544] on div "Shapes" at bounding box center [297, 692] width 34 height 10
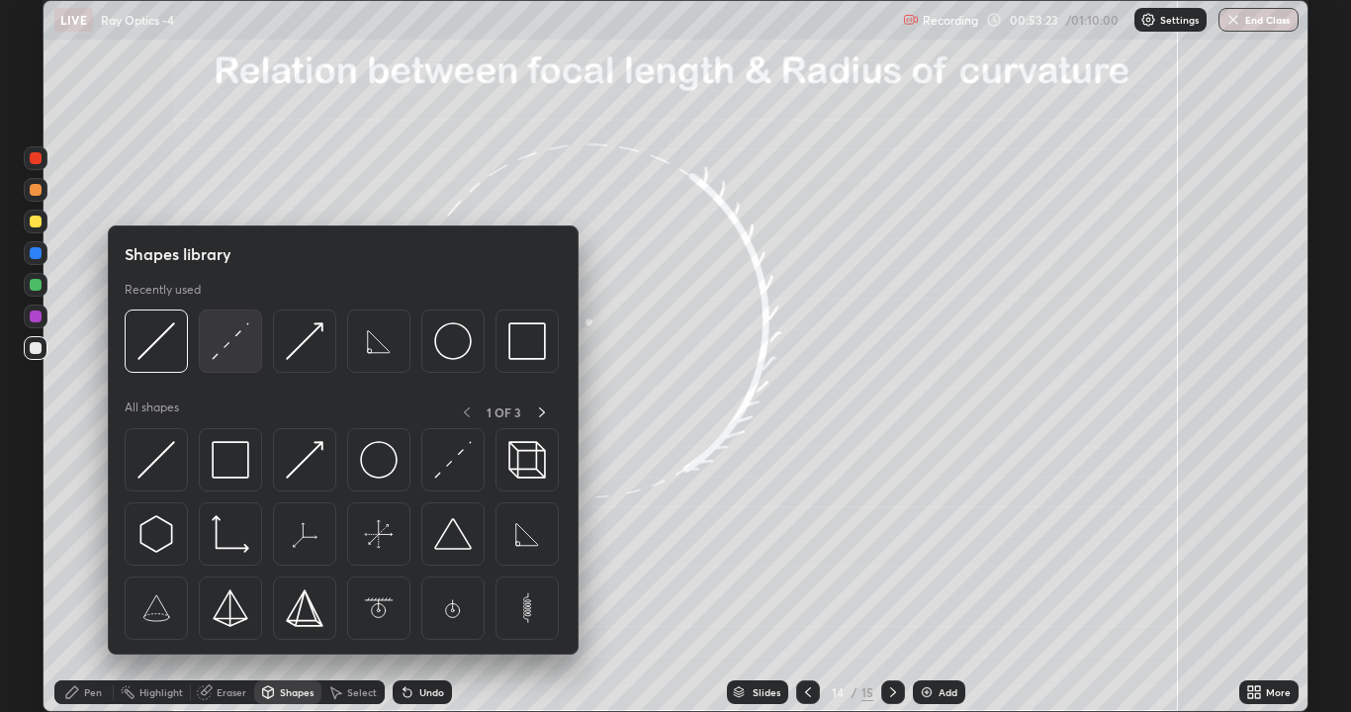
click at [232, 349] on img at bounding box center [231, 341] width 38 height 38
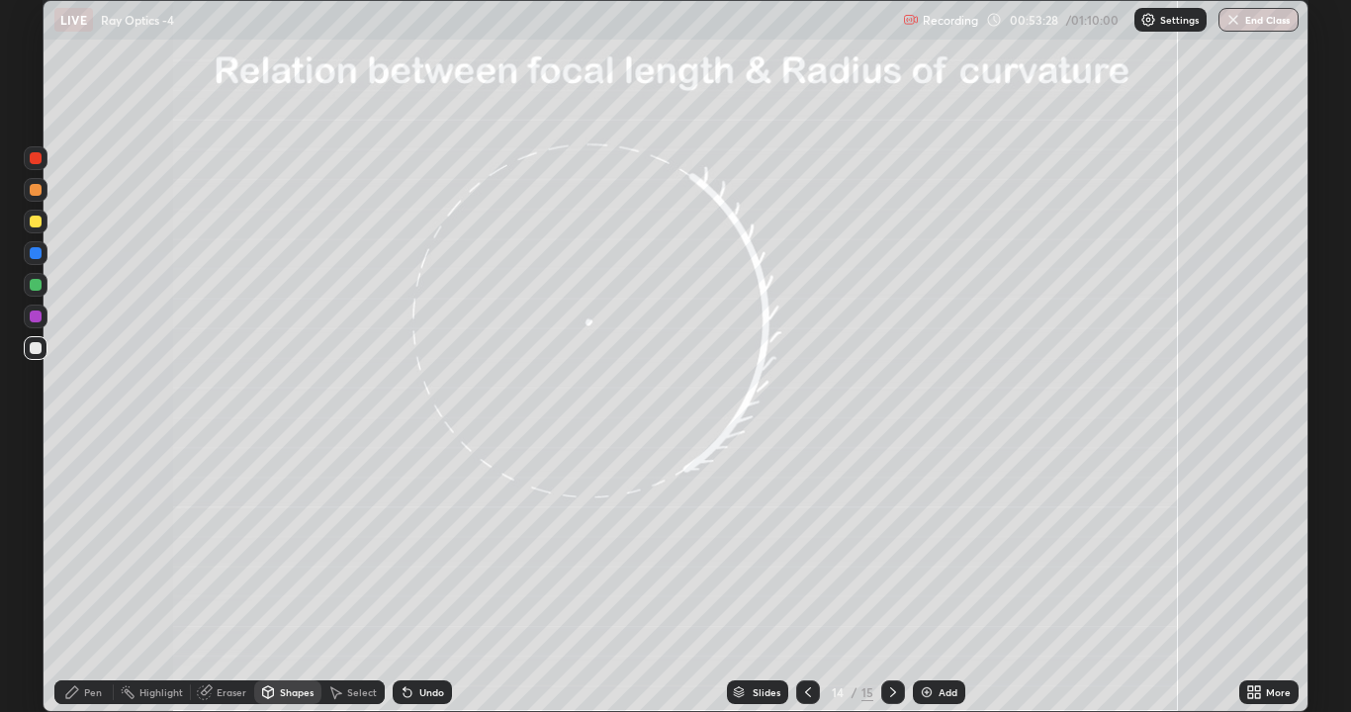
click at [217, 544] on div "Eraser" at bounding box center [232, 692] width 30 height 10
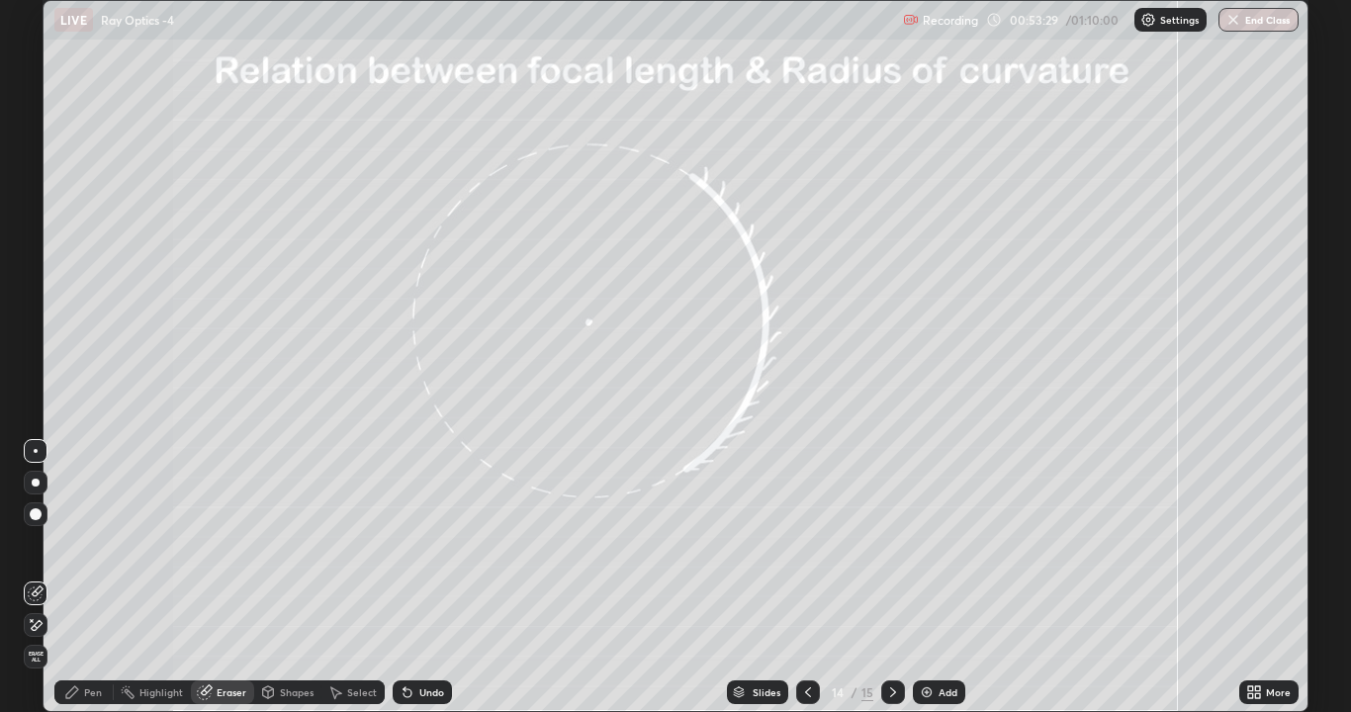
click at [265, 544] on icon at bounding box center [268, 690] width 11 height 3
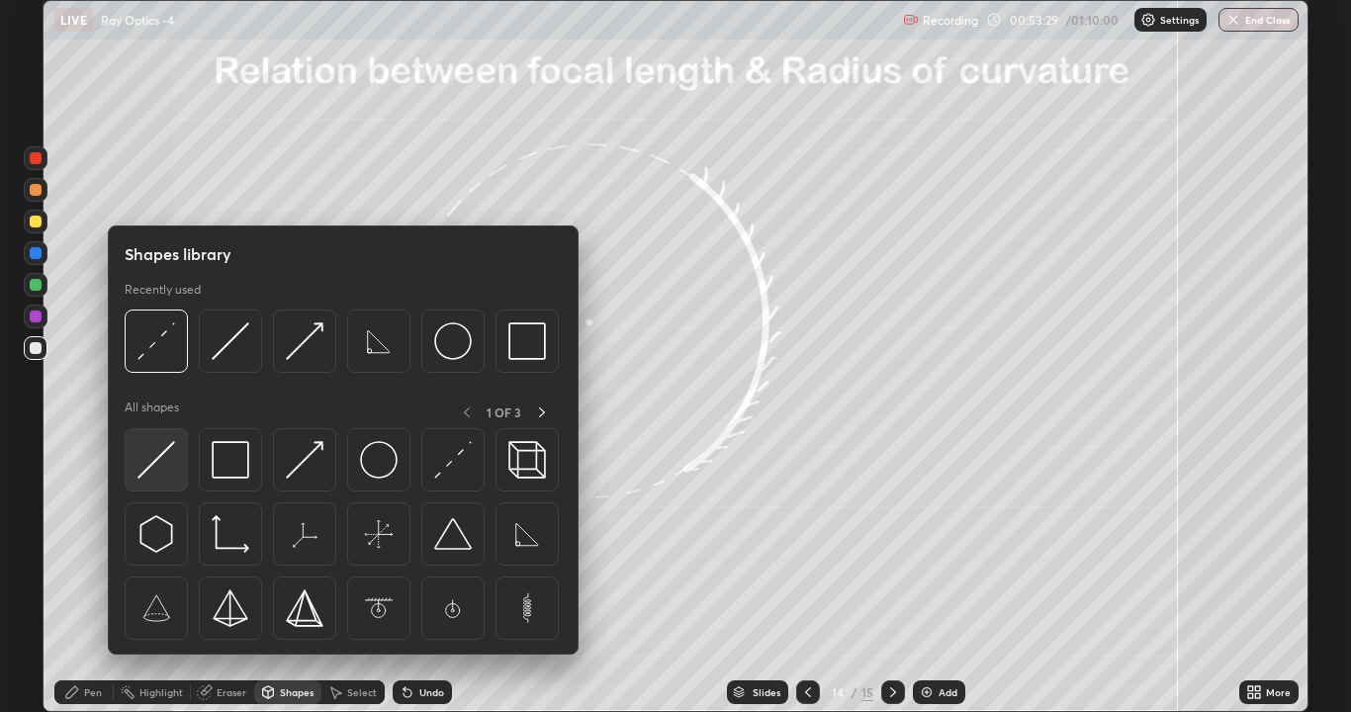
click at [159, 456] on img at bounding box center [156, 460] width 38 height 38
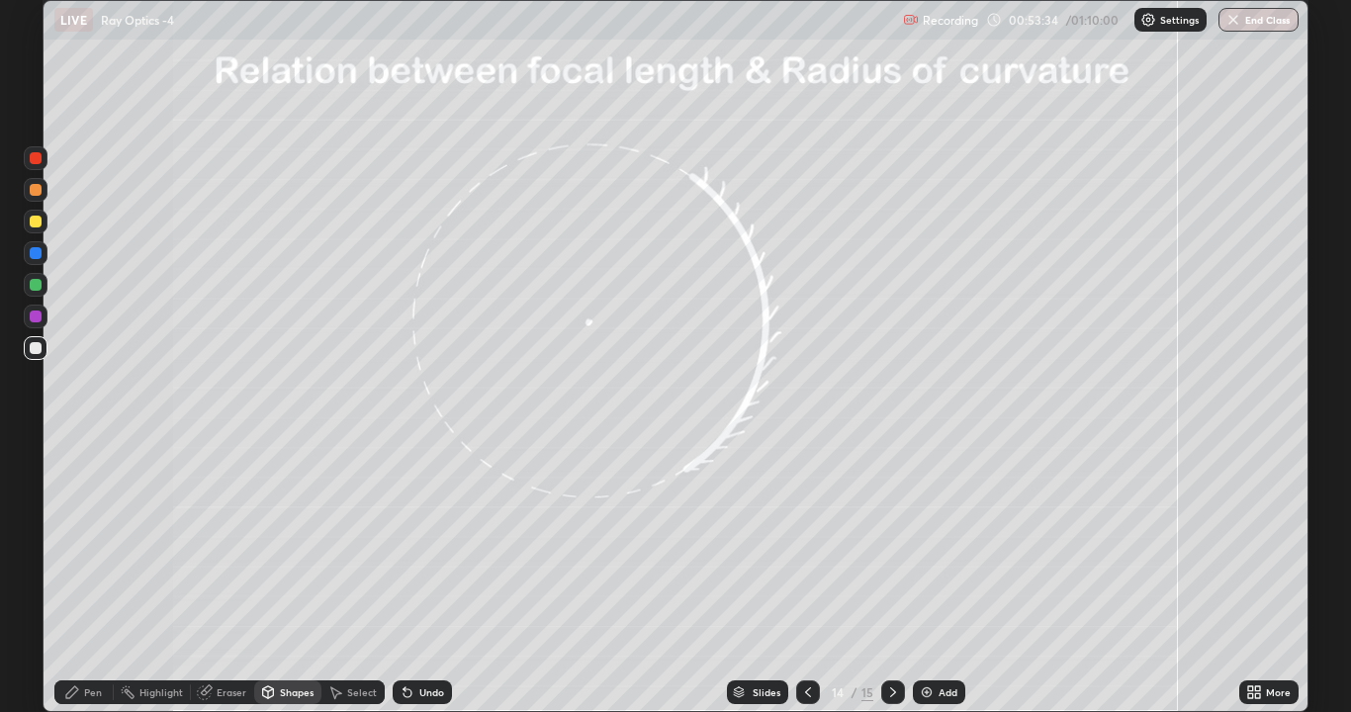
click at [84, 544] on div "Pen" at bounding box center [93, 692] width 18 height 10
click at [277, 544] on div "Shapes" at bounding box center [287, 692] width 67 height 24
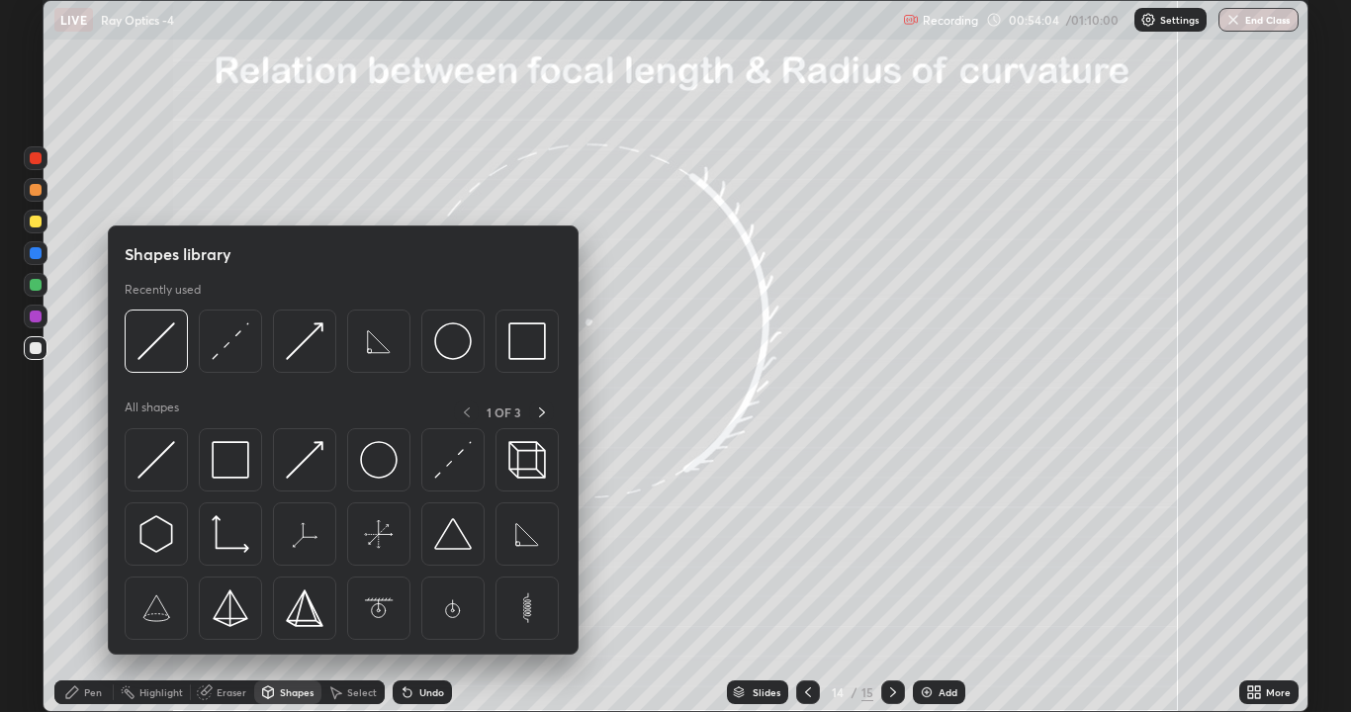
click at [287, 544] on div "Shapes" at bounding box center [287, 692] width 67 height 24
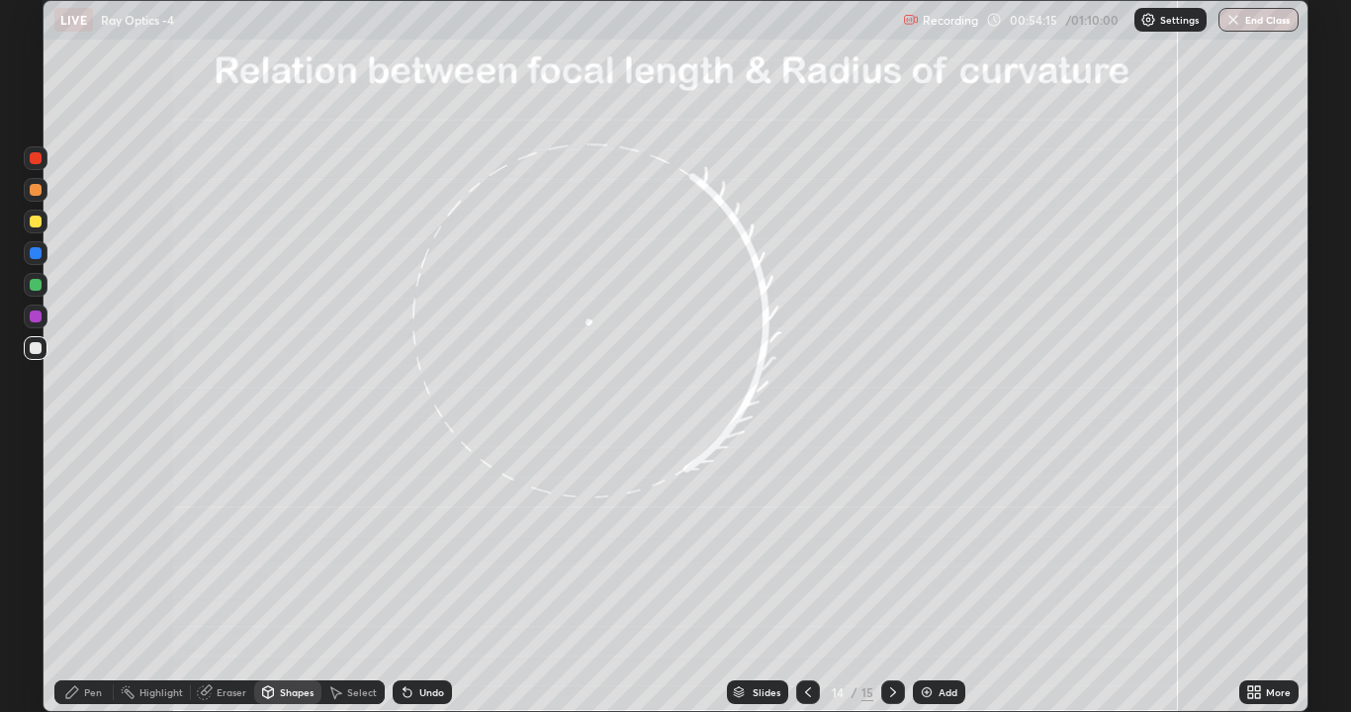
click at [91, 544] on div "Pen" at bounding box center [93, 692] width 18 height 10
click at [33, 283] on div at bounding box center [36, 285] width 12 height 12
click at [405, 544] on icon at bounding box center [408, 693] width 8 height 8
click at [414, 544] on div "Undo" at bounding box center [422, 692] width 59 height 24
click at [32, 346] on div at bounding box center [36, 348] width 12 height 12
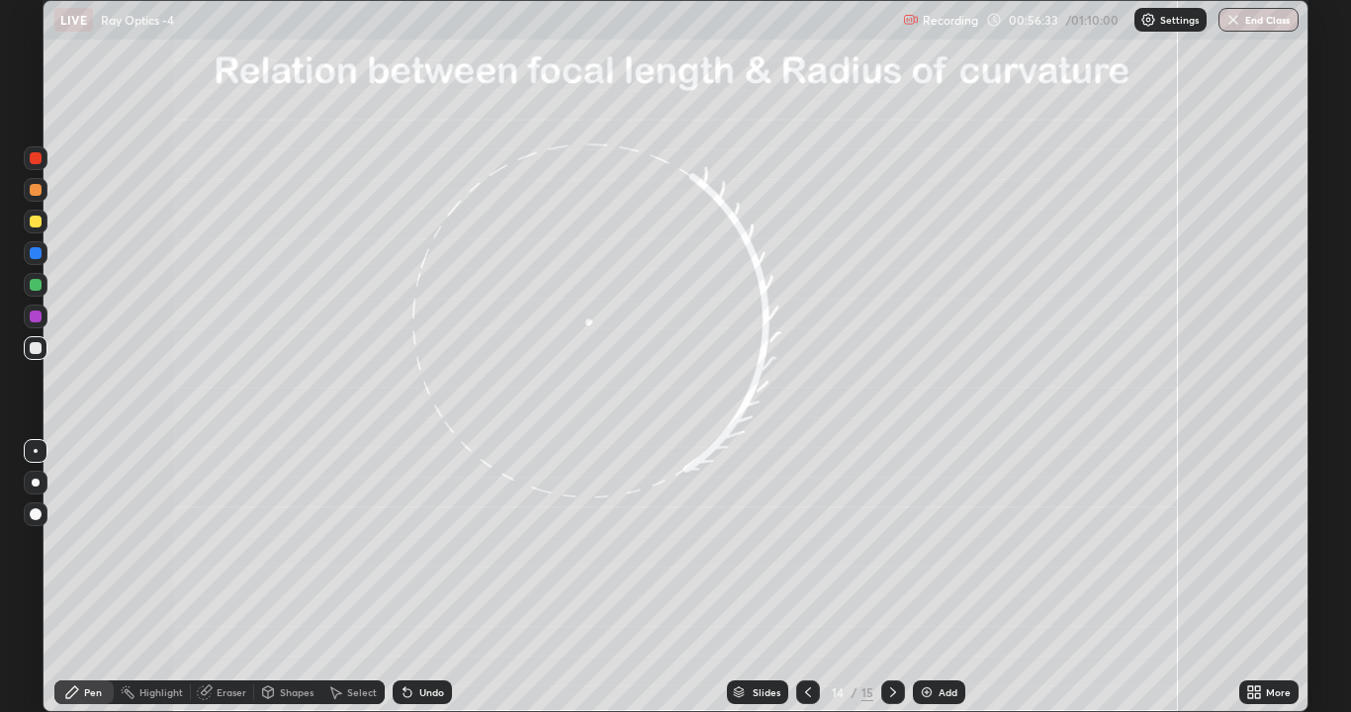
click at [425, 544] on div "Undo" at bounding box center [431, 692] width 25 height 10
click at [922, 544] on img at bounding box center [927, 692] width 16 height 16
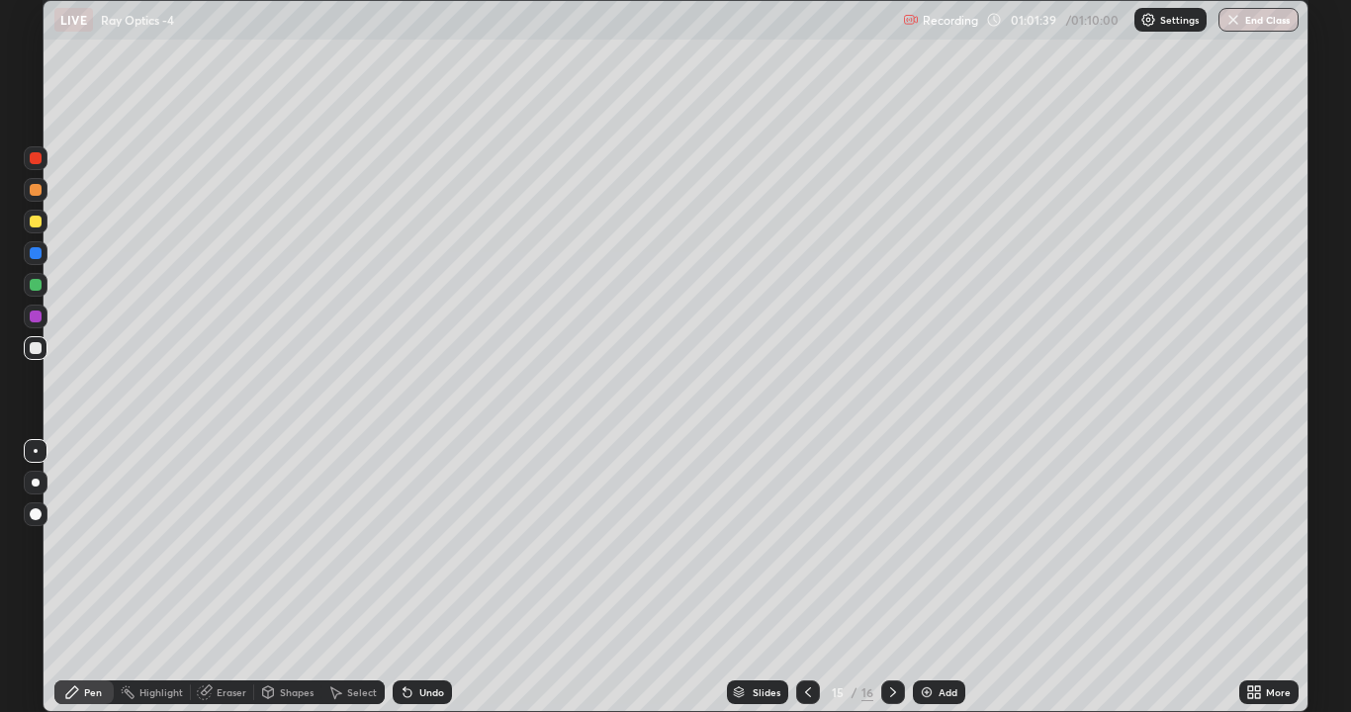
click at [33, 280] on div at bounding box center [36, 285] width 12 height 12
click at [30, 353] on div at bounding box center [36, 348] width 24 height 24
click at [34, 223] on div at bounding box center [36, 222] width 12 height 12
click at [893, 544] on icon at bounding box center [893, 692] width 16 height 16
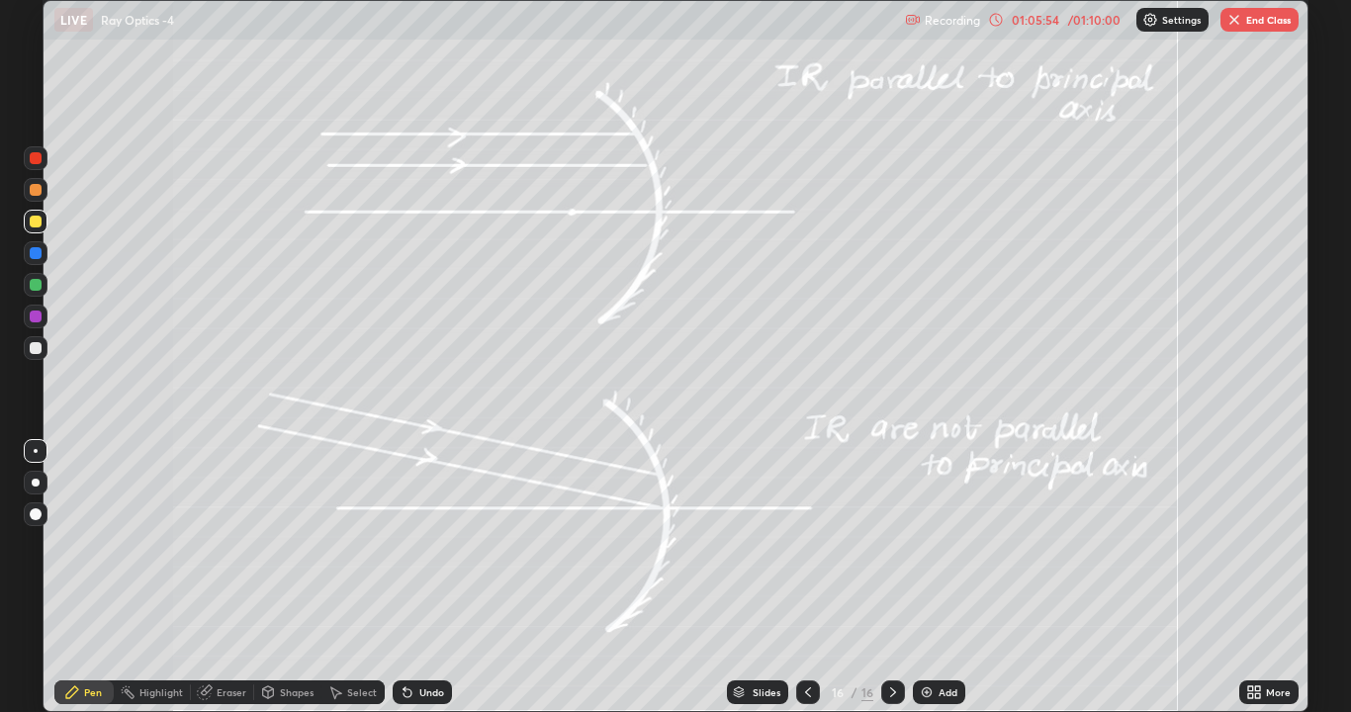
click at [36, 284] on div at bounding box center [36, 285] width 12 height 12
click at [34, 349] on div at bounding box center [36, 348] width 12 height 12
click at [302, 544] on div "Shapes" at bounding box center [297, 692] width 34 height 10
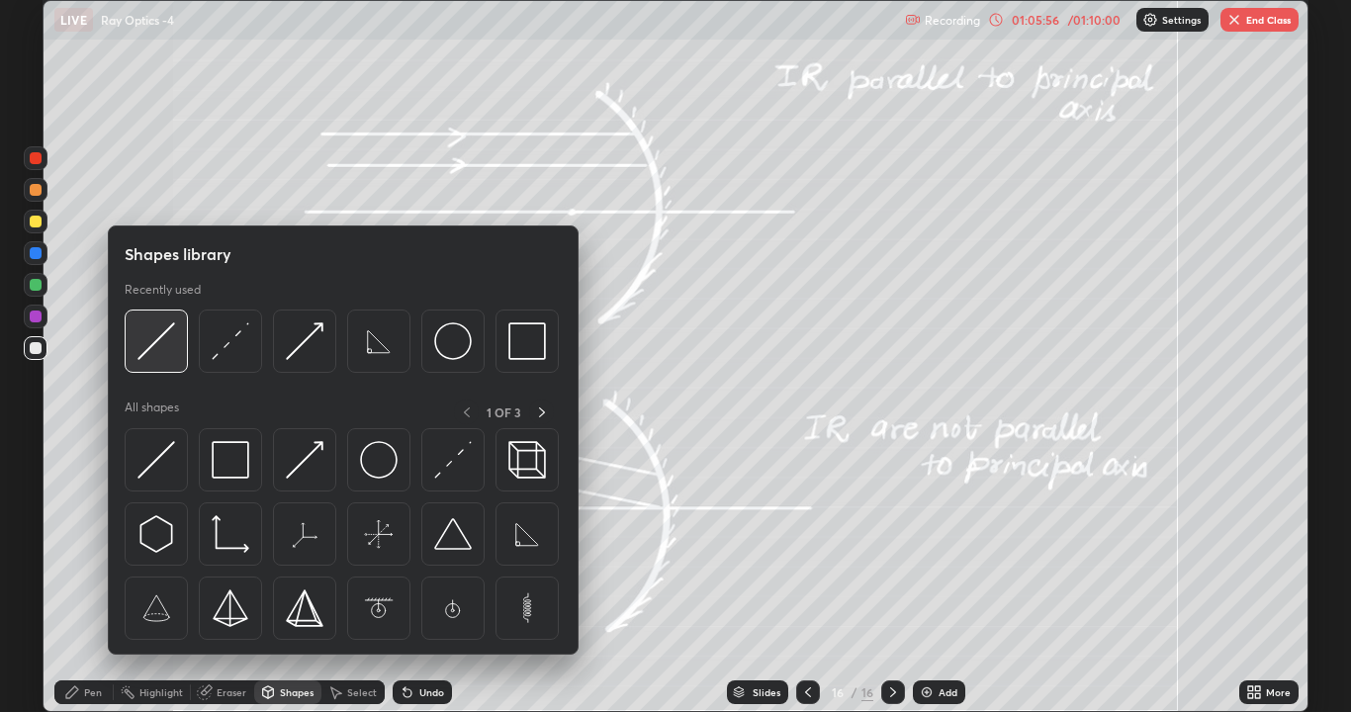
click at [166, 345] on img at bounding box center [156, 341] width 38 height 38
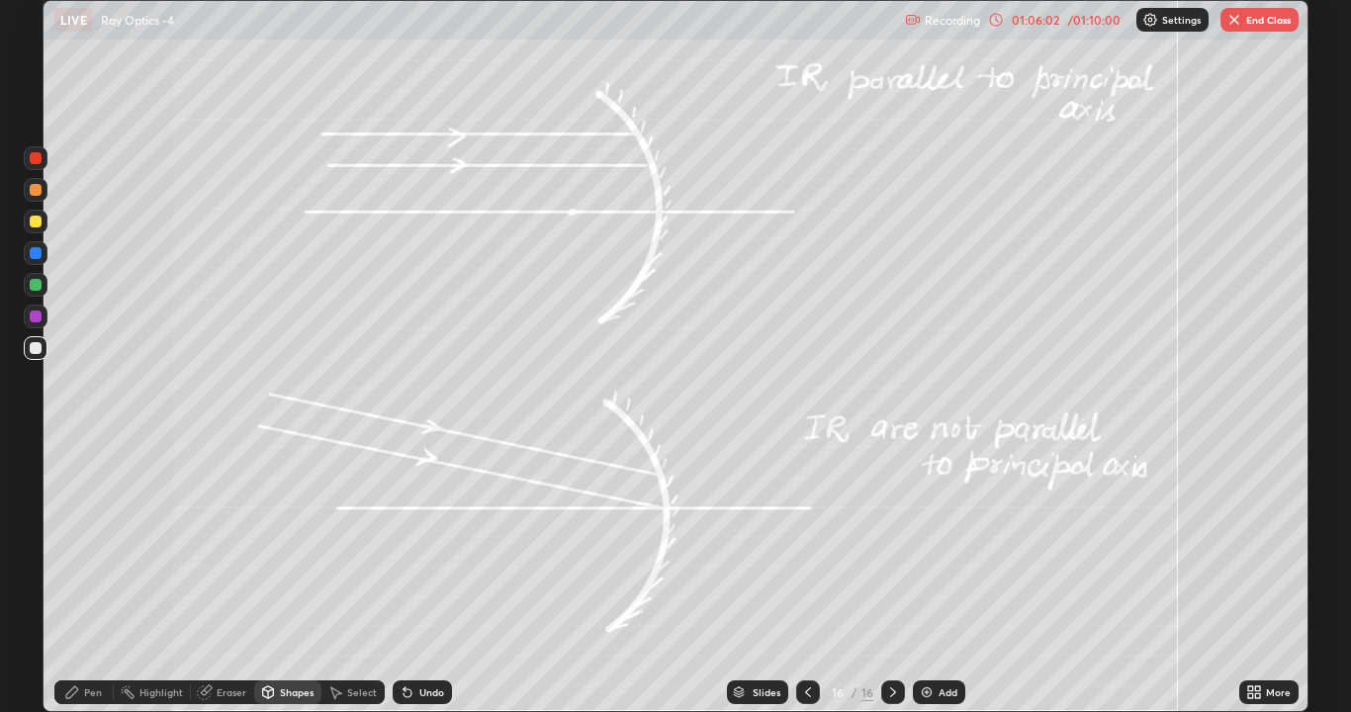
click at [82, 544] on div "Pen" at bounding box center [83, 692] width 59 height 24
click at [280, 544] on div "Shapes" at bounding box center [297, 692] width 34 height 10
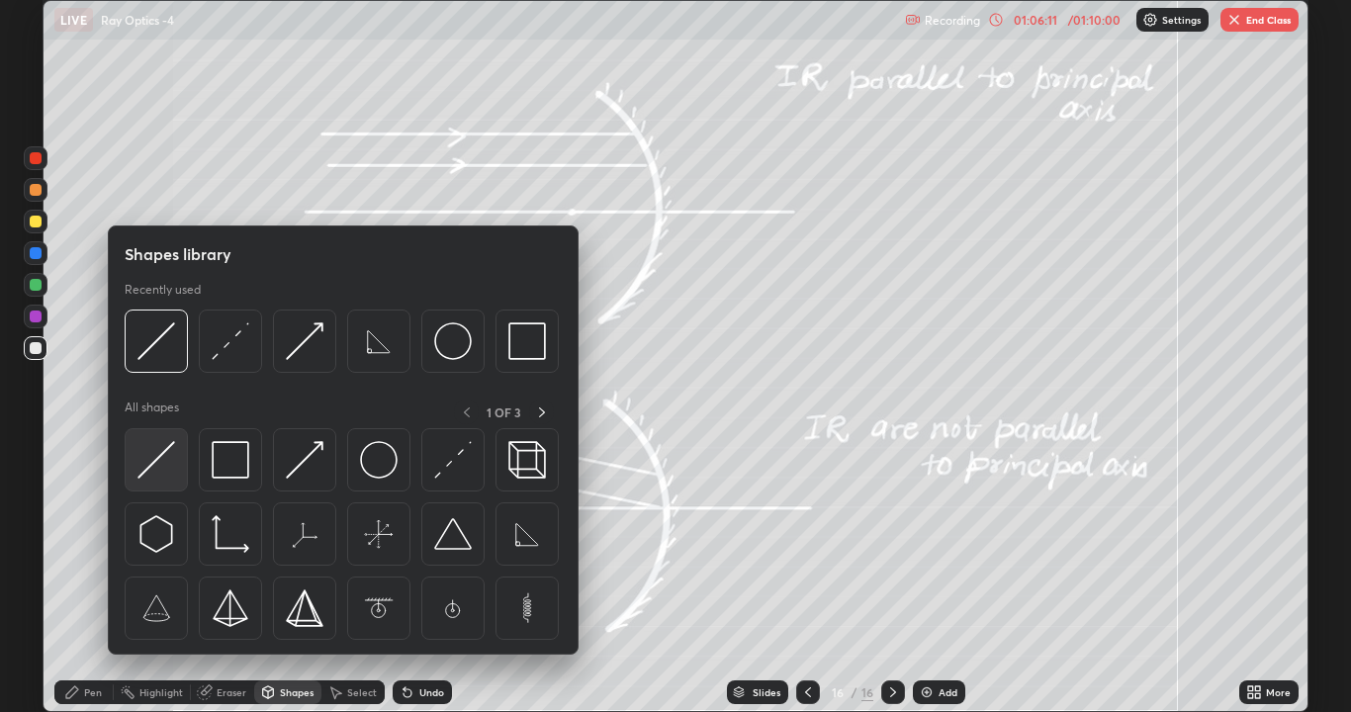
click at [156, 464] on img at bounding box center [156, 460] width 38 height 38
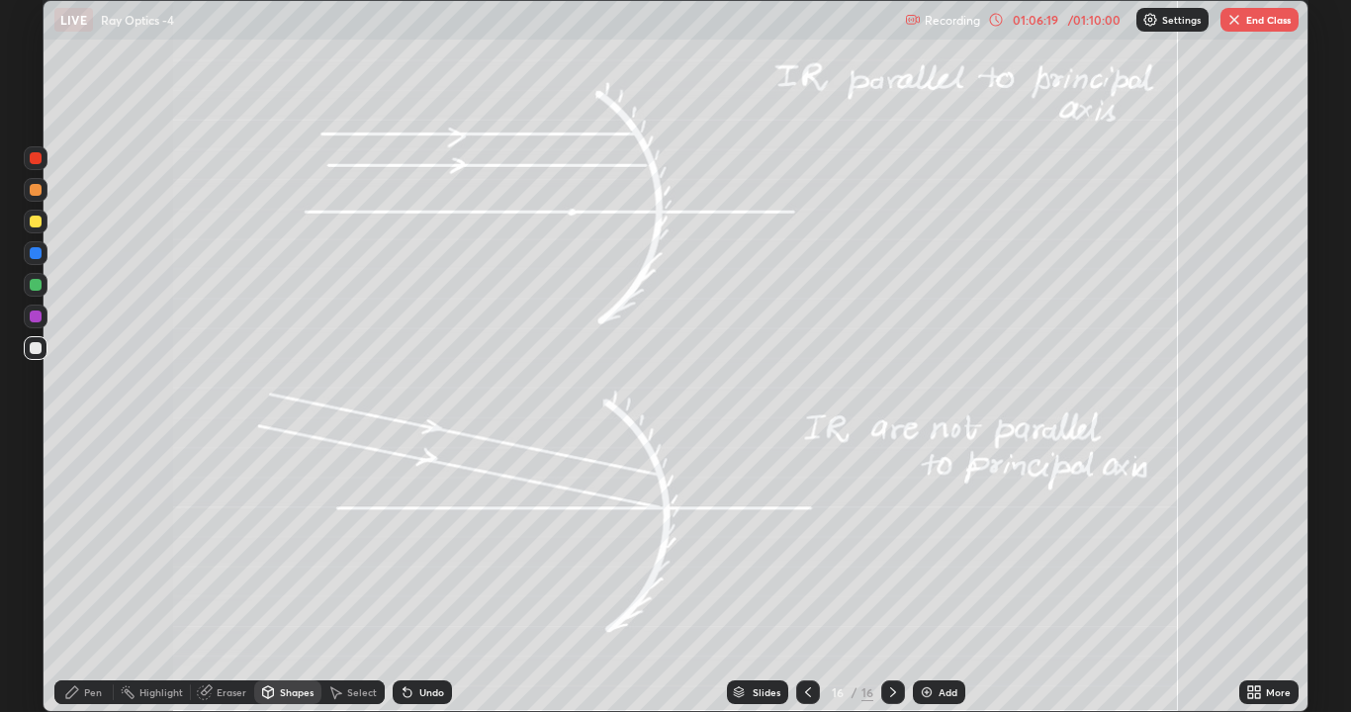
click at [276, 544] on div "Shapes" at bounding box center [287, 692] width 67 height 24
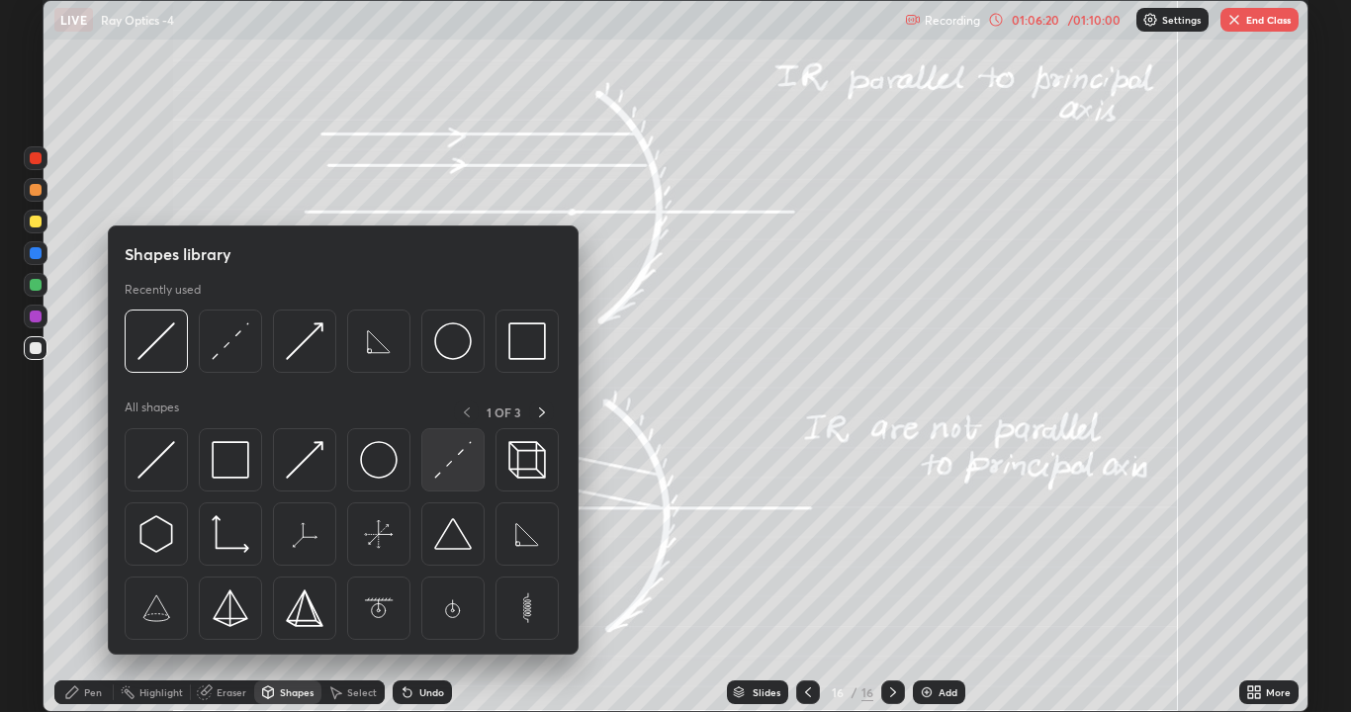
click at [456, 459] on img at bounding box center [453, 460] width 38 height 38
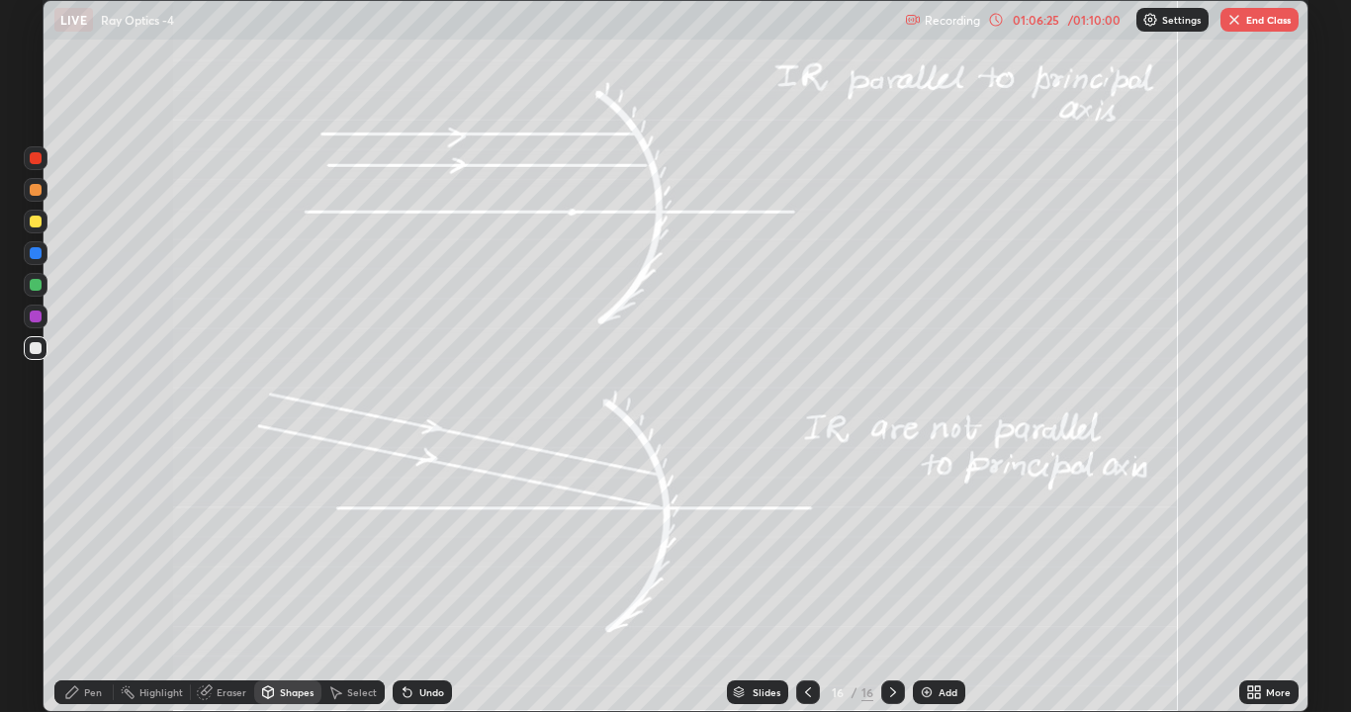
click at [234, 544] on div "Eraser" at bounding box center [232, 692] width 30 height 10
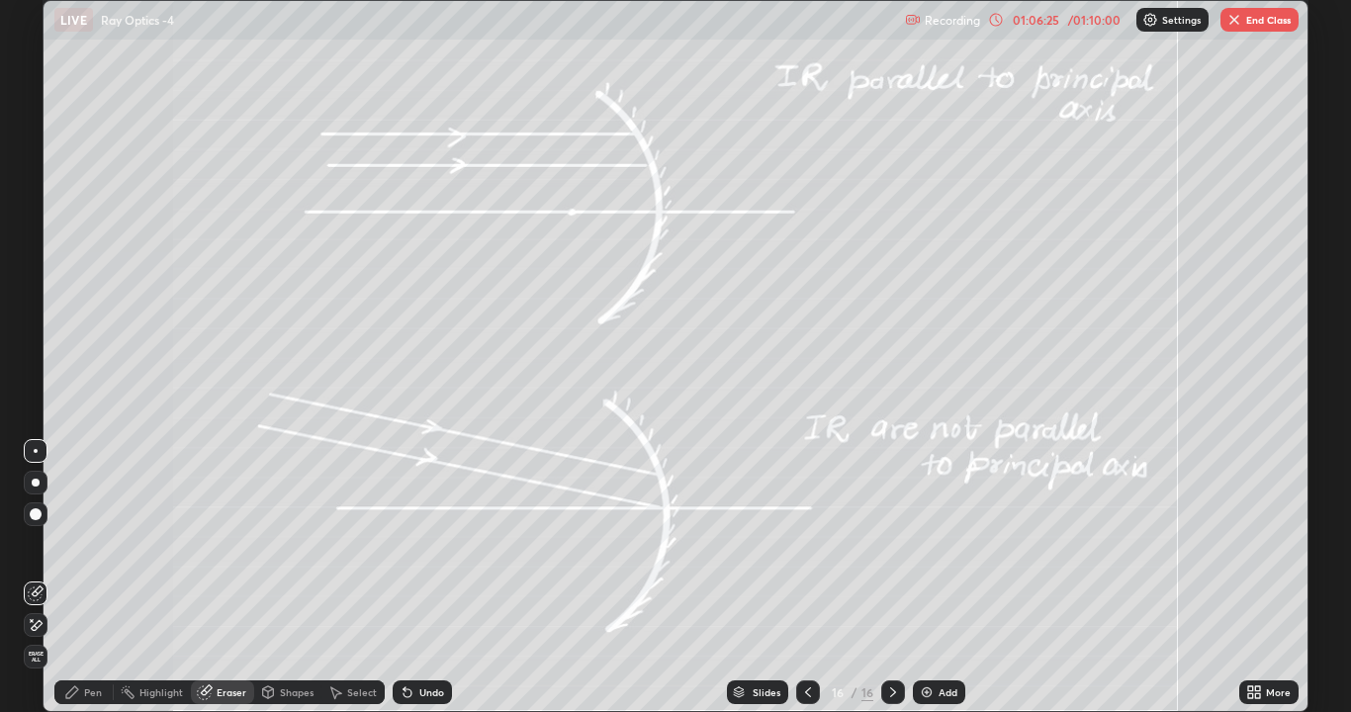
click at [280, 544] on div "Shapes" at bounding box center [297, 692] width 34 height 10
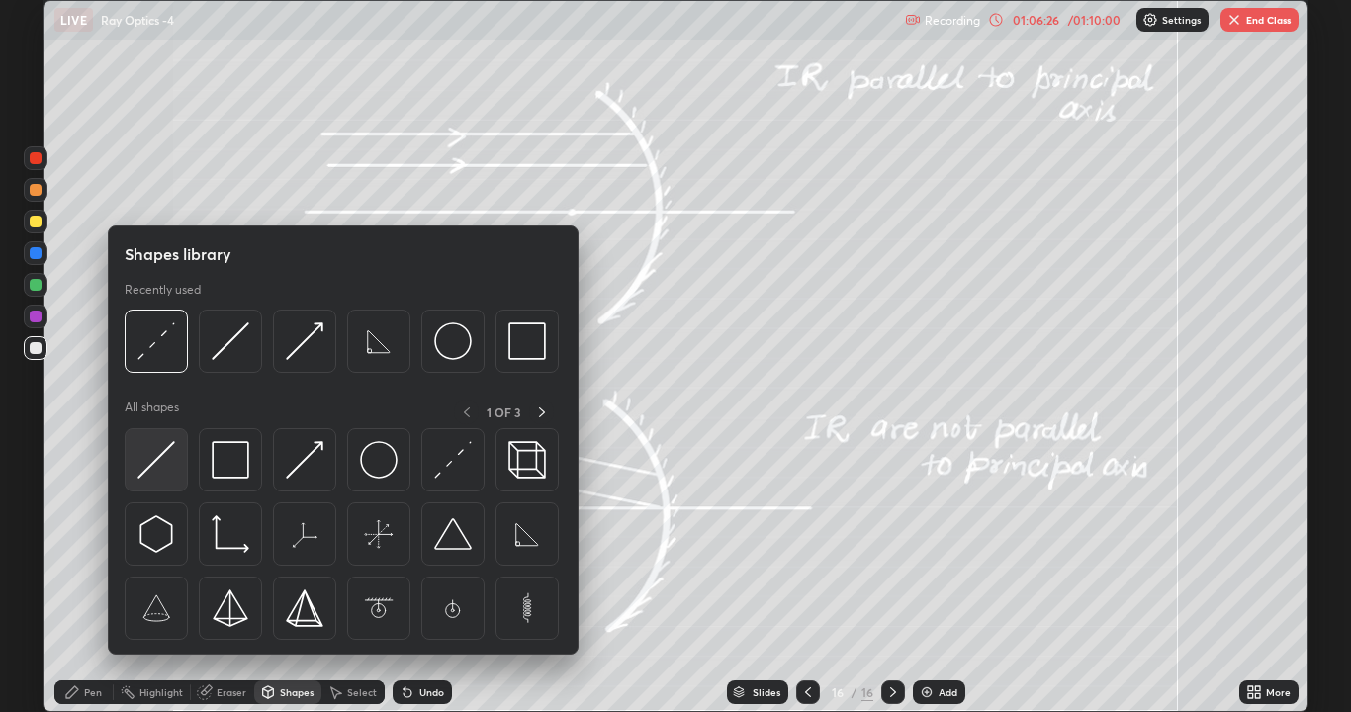
click at [162, 459] on img at bounding box center [156, 460] width 38 height 38
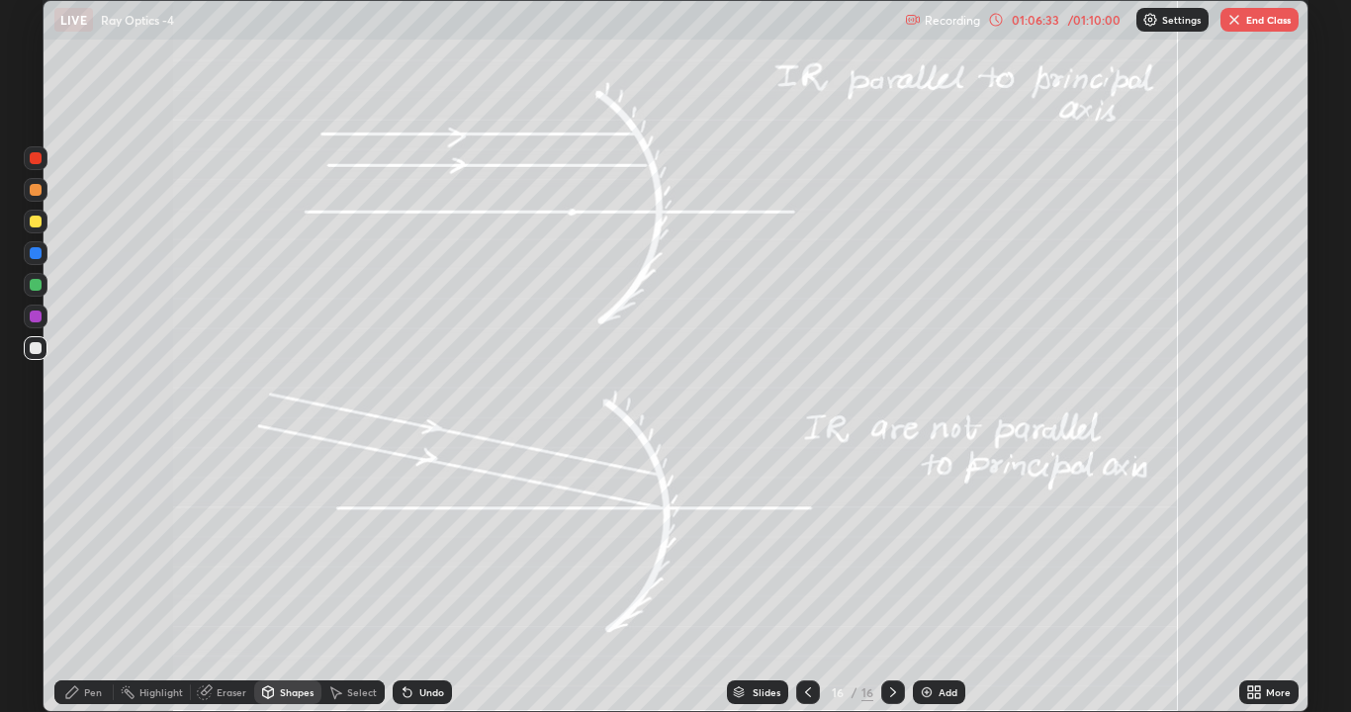
click at [71, 544] on div "Pen" at bounding box center [83, 692] width 59 height 24
click at [33, 219] on div at bounding box center [36, 222] width 12 height 12
click at [32, 283] on div at bounding box center [36, 285] width 12 height 12
click at [404, 544] on icon at bounding box center [408, 693] width 8 height 8
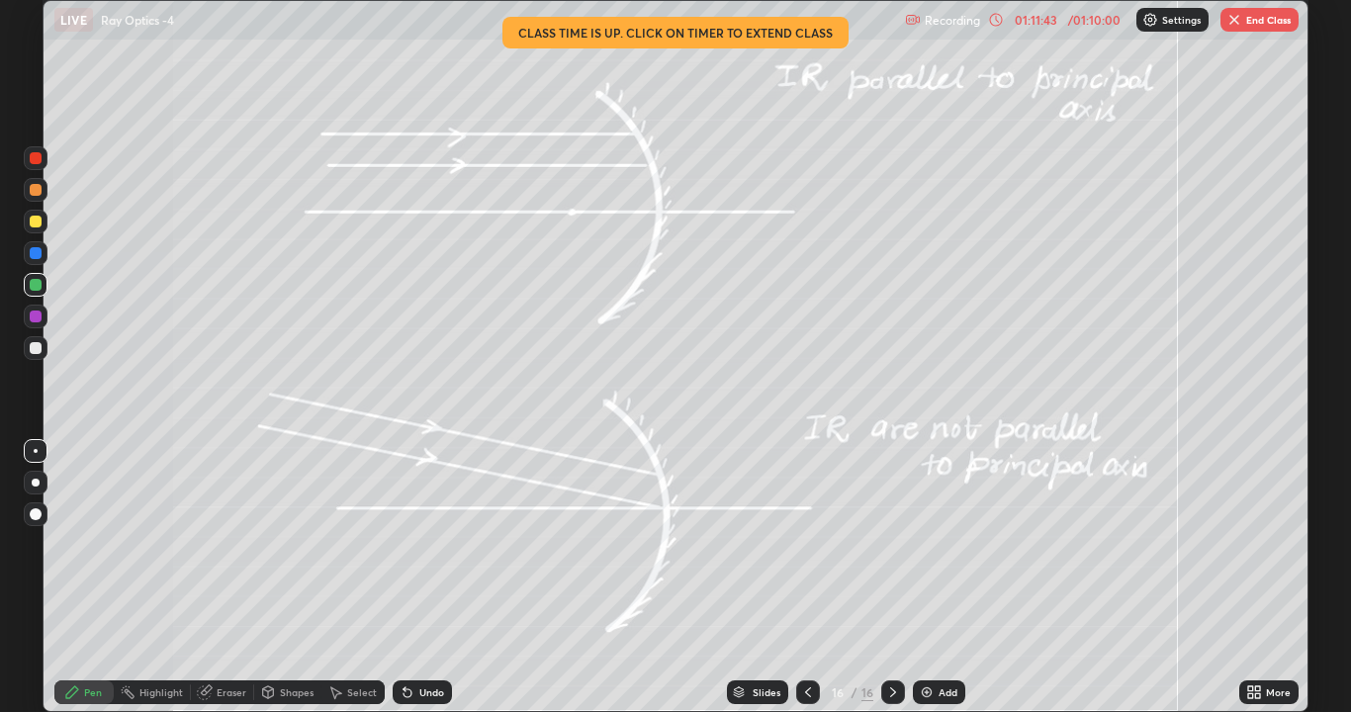
click at [1248, 21] on button "End Class" at bounding box center [1260, 20] width 78 height 24
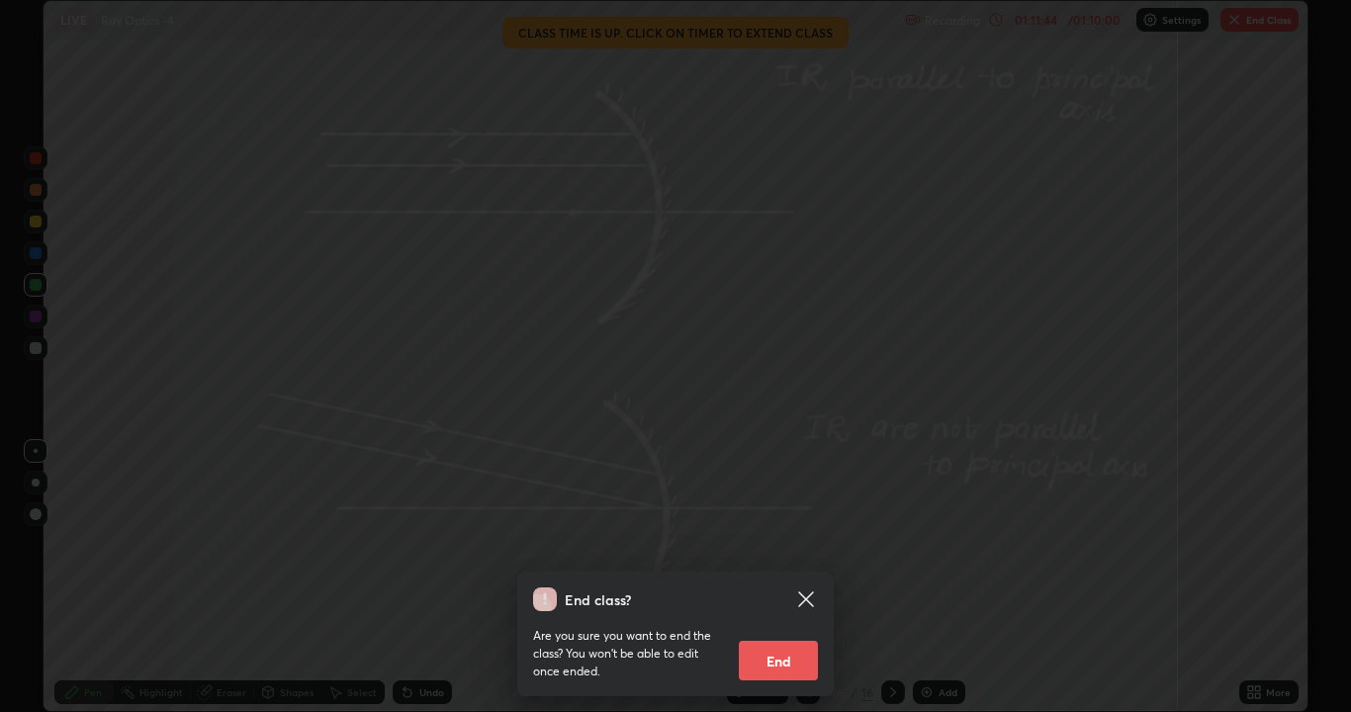
click at [797, 544] on button "End" at bounding box center [778, 661] width 79 height 40
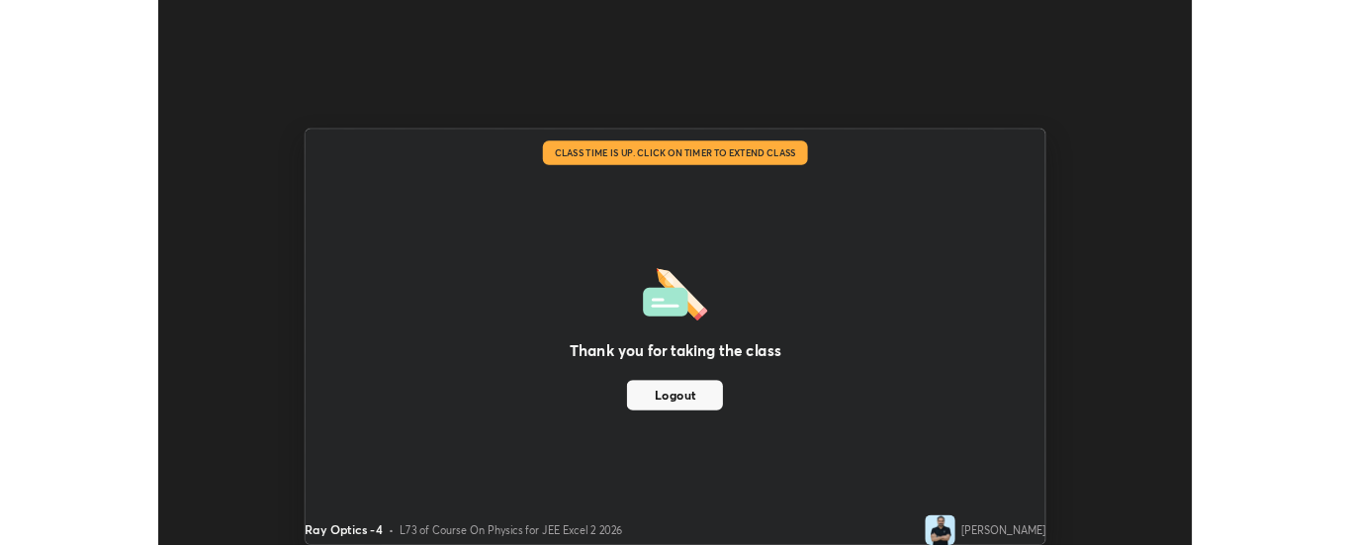
scroll to position [98364, 97558]
